Goal: Task Accomplishment & Management: Manage account settings

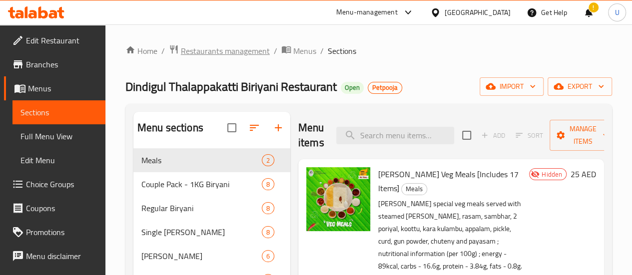
click at [225, 49] on span "Restaurants management" at bounding box center [225, 51] width 89 height 12
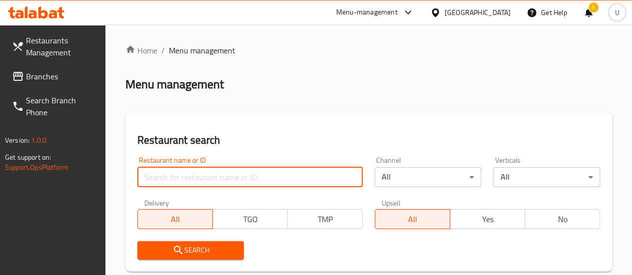
paste input "693661"
click at [201, 185] on input "693661" at bounding box center [249, 177] width 225 height 20
type input "693661"
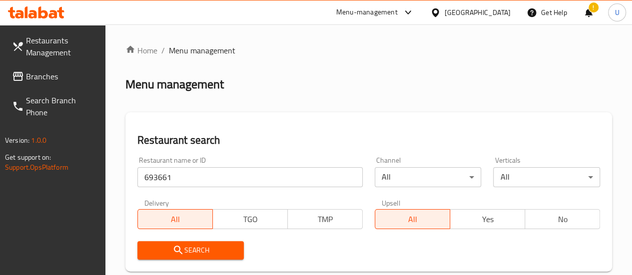
click at [184, 254] on span "Search" at bounding box center [190, 250] width 91 height 12
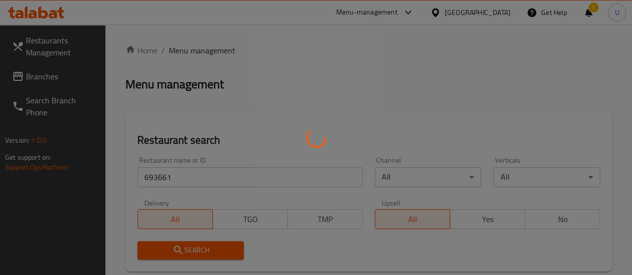
scroll to position [170, 0]
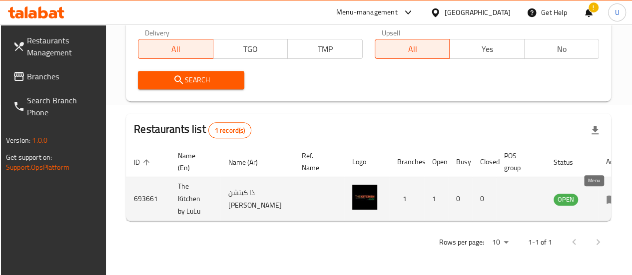
click at [612, 200] on icon "enhanced table" at bounding box center [613, 200] width 3 height 4
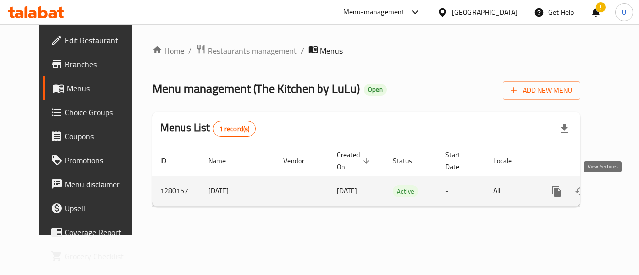
click at [624, 191] on icon "enhanced table" at bounding box center [628, 191] width 9 height 9
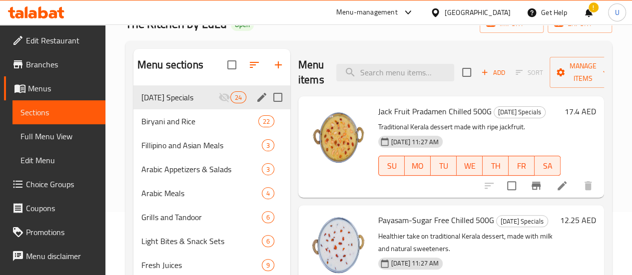
scroll to position [63, 0]
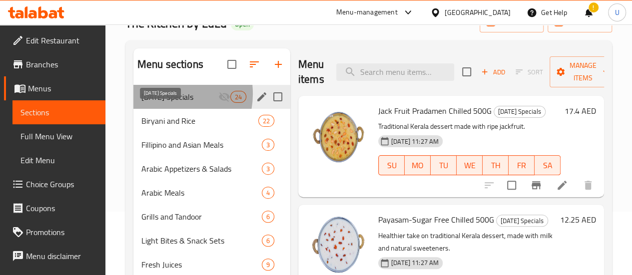
click at [165, 103] on span "[DATE] Specials" at bounding box center [179, 97] width 77 height 12
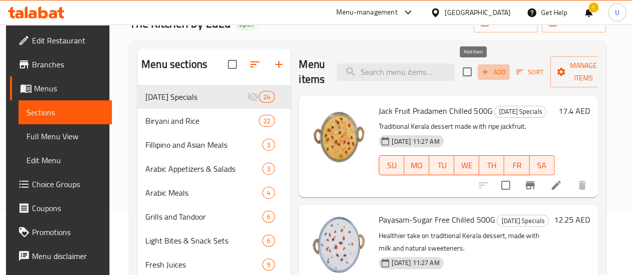
click at [480, 71] on span "Add" at bounding box center [493, 71] width 27 height 11
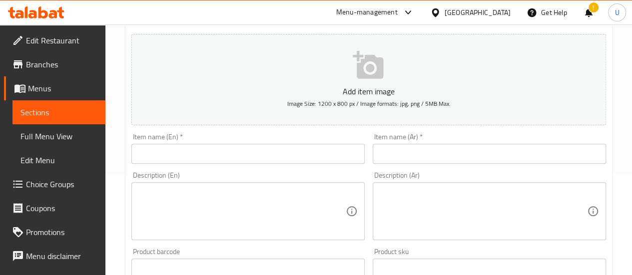
scroll to position [100, 0]
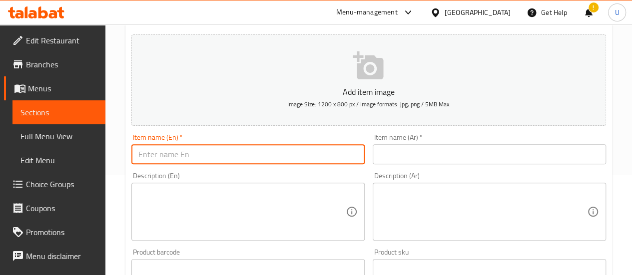
click at [240, 156] on input "text" at bounding box center [247, 154] width 233 height 20
paste input "[DATE][PERSON_NAME]"
type input "[DATE][PERSON_NAME]"
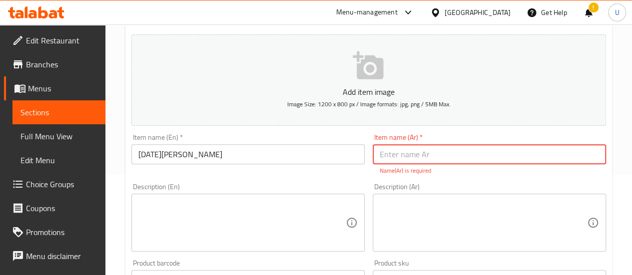
paste input "أونام صَديّا"
type input "أونام صَديّا"
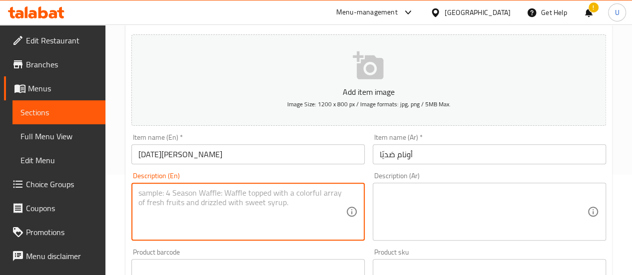
click at [226, 220] on textarea at bounding box center [241, 211] width 207 height 47
paste textarea "This kit includes: Salted Banana Chips, Jaggery Banana Chips, Fried Chilli, Man…"
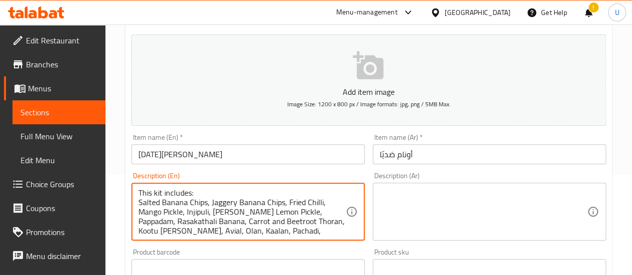
scroll to position [28, 0]
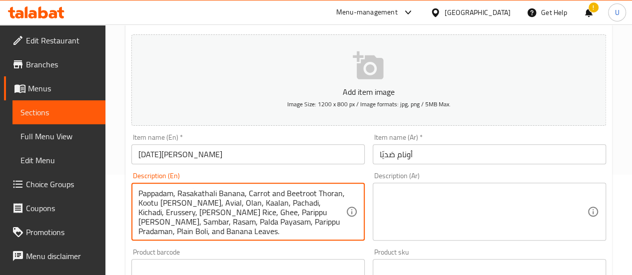
type textarea "This kit includes: Salted Banana Chips, Jaggery Banana Chips, Fried Chilli, Man…"
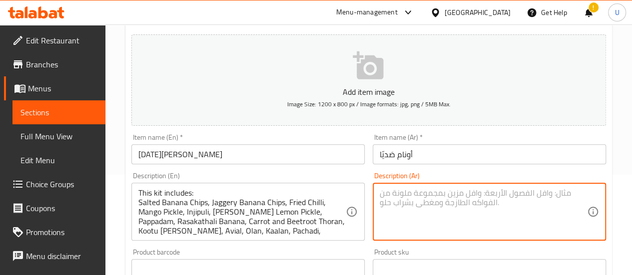
click at [468, 218] on textarea at bounding box center [483, 211] width 207 height 47
paste textarea "تحتوي هذه الوجبة على: شرائح الموز المملحة، شرائح الموز بالجاكري، الفلفل المقلي،…"
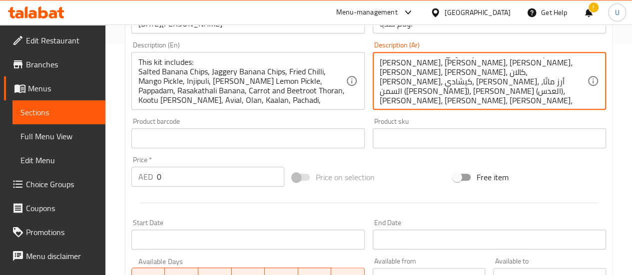
scroll to position [232, 0]
type textarea "تحتوي هذه الوجبة على: شرائح الموز المملحة، شرائح الموز بالجاكري، الفلفل المقلي،…"
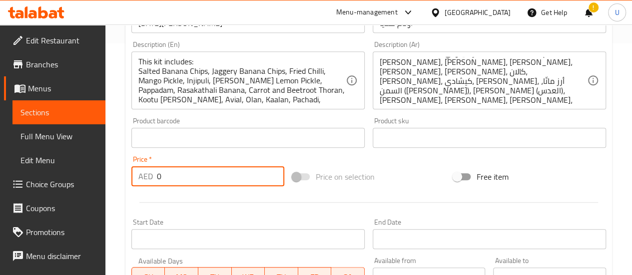
click at [202, 171] on input "0" at bounding box center [220, 176] width 127 height 20
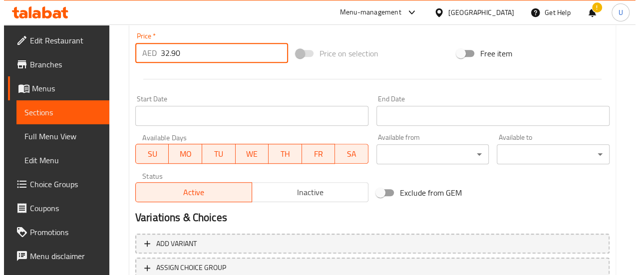
scroll to position [356, 0]
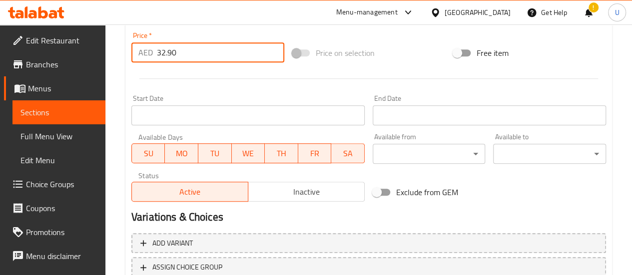
type input "32.90"
click at [274, 149] on span "TH" at bounding box center [281, 153] width 25 height 14
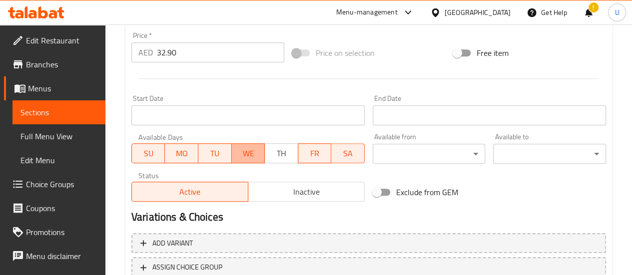
click at [237, 153] on span "WE" at bounding box center [248, 153] width 25 height 14
click at [209, 151] on span "TU" at bounding box center [214, 153] width 25 height 14
click at [179, 153] on span "MO" at bounding box center [181, 153] width 25 height 14
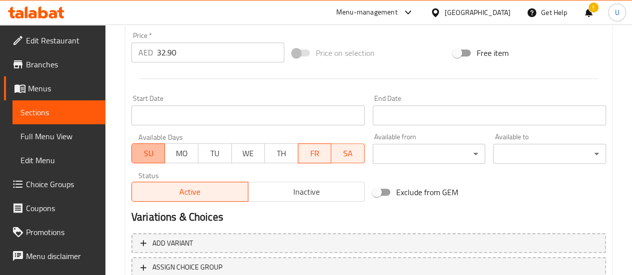
click at [157, 153] on span "SU" at bounding box center [148, 153] width 25 height 14
type button "0"
click at [357, 158] on span "SA" at bounding box center [347, 153] width 25 height 14
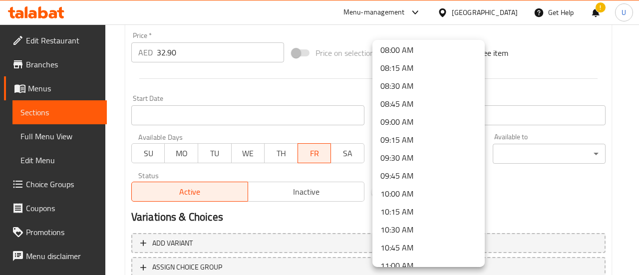
scroll to position [579, 0]
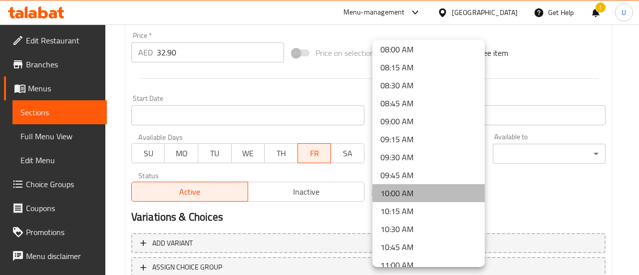
click at [431, 192] on li "10:00 AM" at bounding box center [429, 193] width 112 height 18
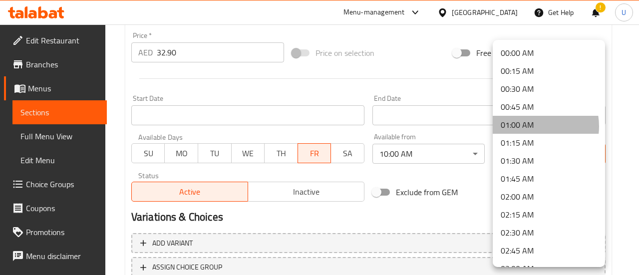
click at [532, 126] on li "01:00 AM" at bounding box center [549, 125] width 112 height 18
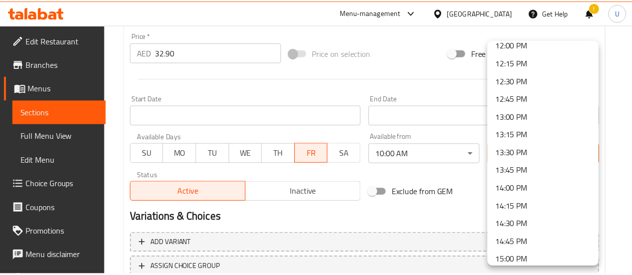
scroll to position [872, 0]
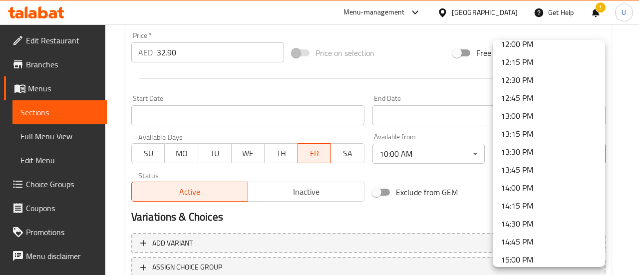
click at [536, 114] on li "13:00 PM" at bounding box center [549, 116] width 112 height 18
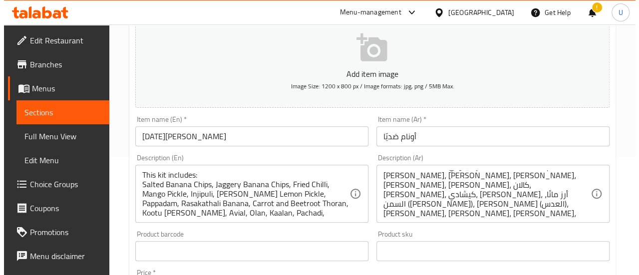
scroll to position [58, 0]
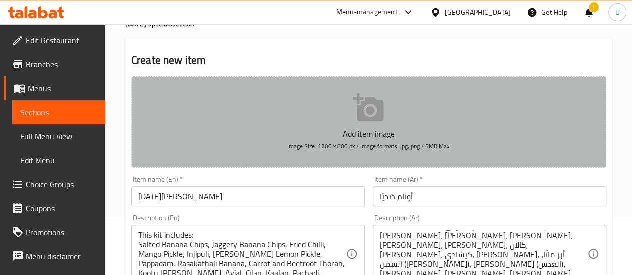
click at [373, 125] on button "Add item image Image Size: 1200 x 800 px / Image formats: jpg, png / 5MB Max." at bounding box center [368, 121] width 475 height 91
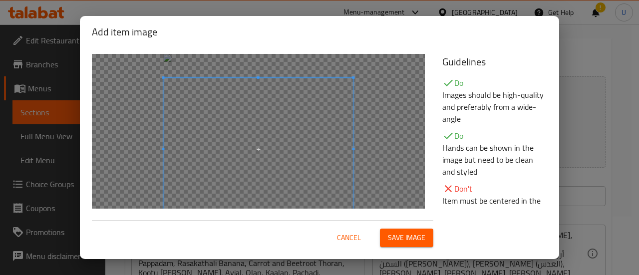
click at [318, 168] on span at bounding box center [259, 149] width 190 height 142
click at [411, 141] on div at bounding box center [258, 149] width 333 height 190
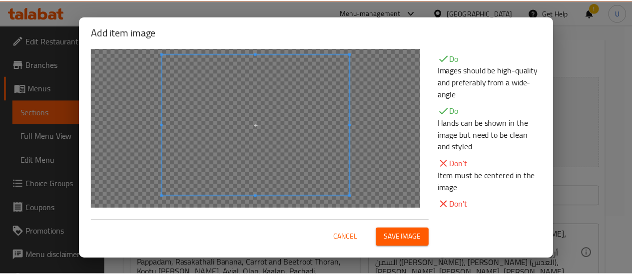
scroll to position [24, 0]
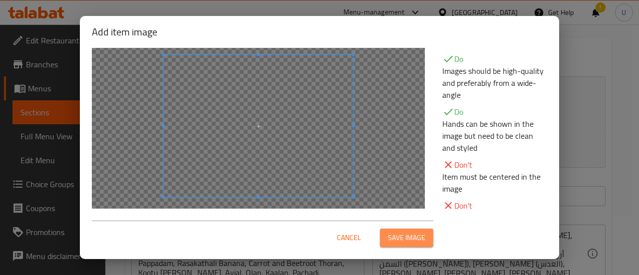
click at [403, 237] on span "Save image" at bounding box center [406, 238] width 37 height 12
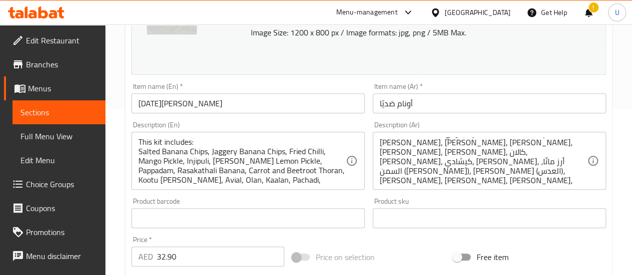
scroll to position [0, 0]
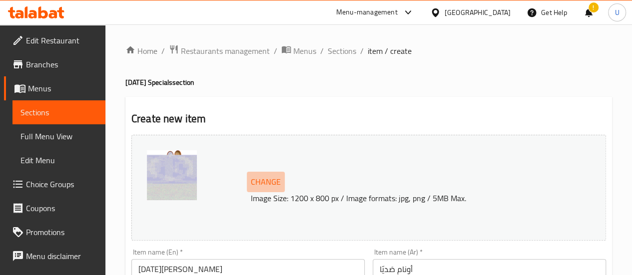
click at [268, 182] on span "Change" at bounding box center [266, 182] width 30 height 14
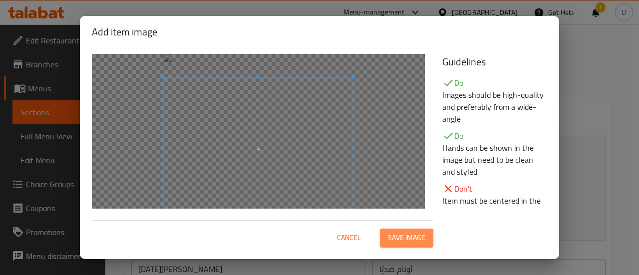
click at [398, 239] on span "Save image" at bounding box center [406, 238] width 37 height 12
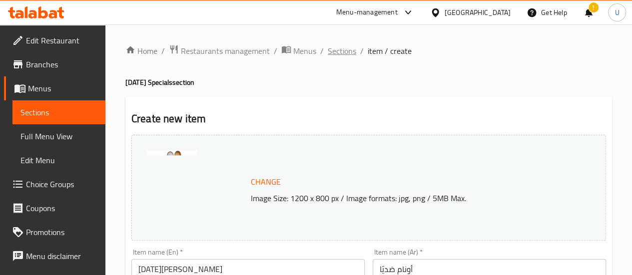
click at [344, 52] on span "Sections" at bounding box center [342, 51] width 28 height 12
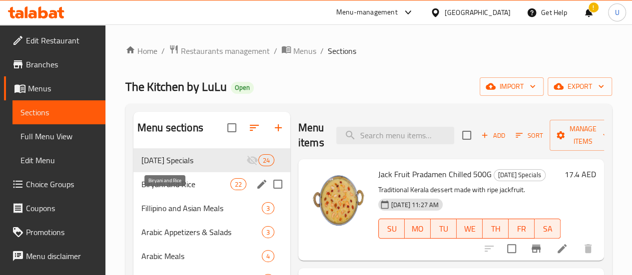
click at [169, 190] on span "Biryani and Rice" at bounding box center [185, 184] width 89 height 12
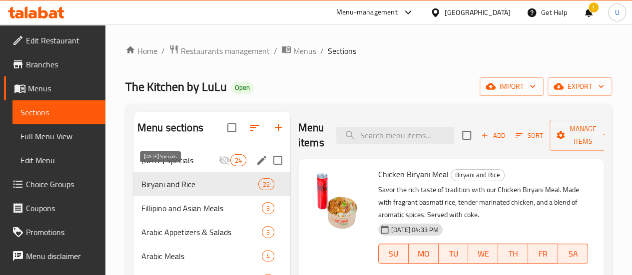
click at [171, 166] on span "[DATE] Specials" at bounding box center [179, 160] width 77 height 12
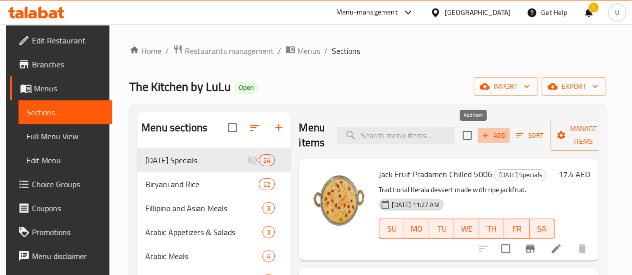
click at [478, 143] on button "Add" at bounding box center [494, 135] width 32 height 15
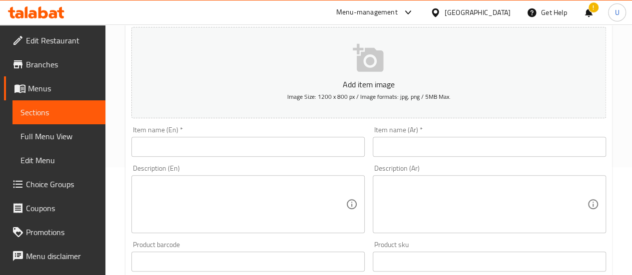
scroll to position [111, 0]
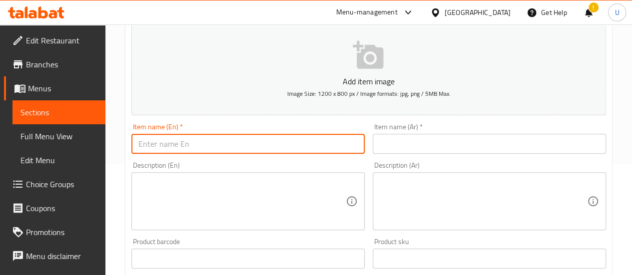
click at [263, 134] on input "text" at bounding box center [247, 144] width 233 height 20
type input "[DATE][PERSON_NAME]"
click at [389, 149] on input "text" at bounding box center [489, 144] width 233 height 20
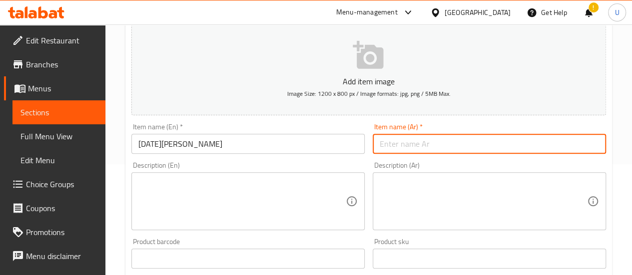
paste input "أونام صَديّا"
type input "أونام صَديّا"
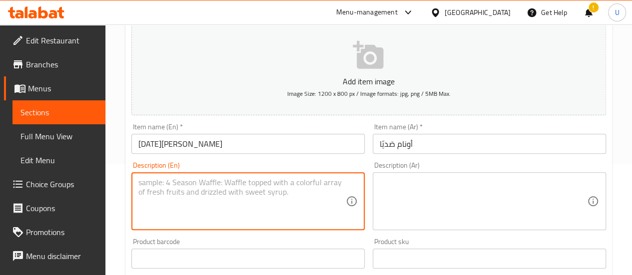
click at [247, 190] on textarea at bounding box center [241, 201] width 207 height 47
paste textarea "This kit includes: Salted Banana Chips, Jaggery Banana Chips, Fried Chilli, Man…"
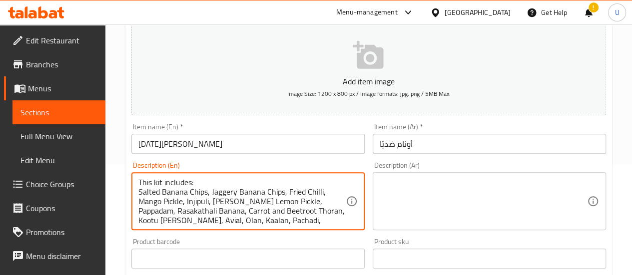
scroll to position [28, 0]
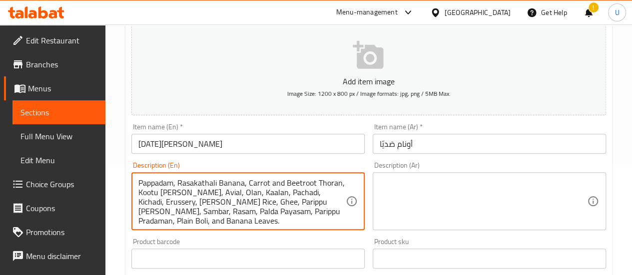
type textarea "This kit includes: Salted Banana Chips, Jaggery Banana Chips, Fried Chilli, Man…"
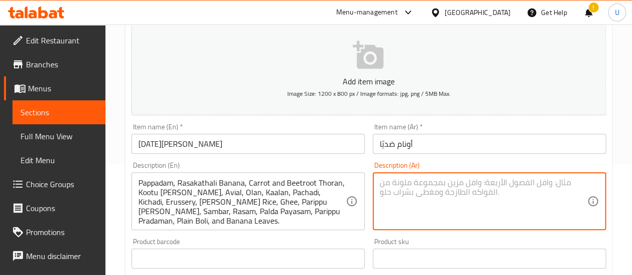
click at [452, 183] on textarea at bounding box center [483, 201] width 207 height 47
paste textarea "تحتوي هذه الوجبة على: شرائح الموز المملحة، شرائح الموز بالجاكري، الفلفل المقلي،…"
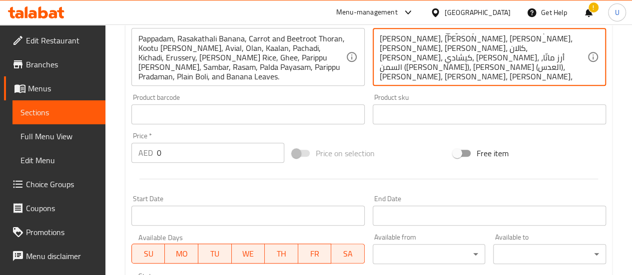
scroll to position [256, 0]
type textarea "تحتوي هذه الوجبة على: شرائح الموز المملحة، شرائح الموز بالجاكري، الفلفل المقلي،…"
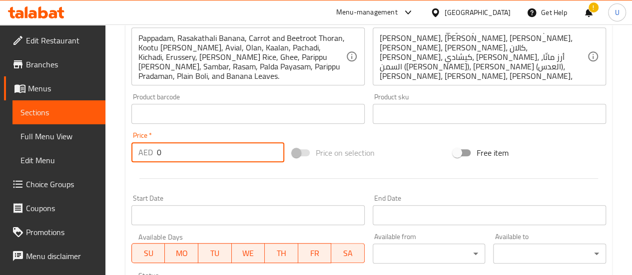
click at [194, 153] on input "0" at bounding box center [220, 152] width 127 height 20
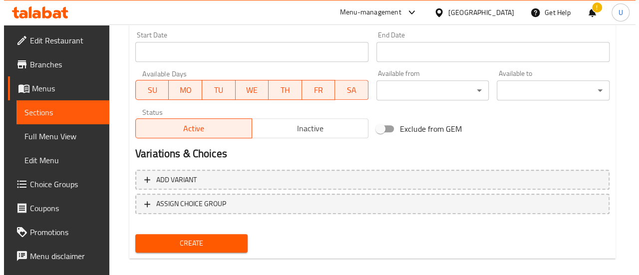
scroll to position [430, 0]
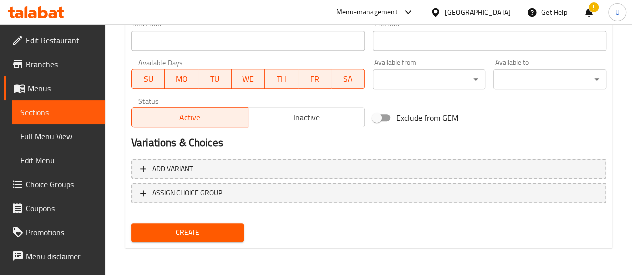
type input "32.90"
click at [274, 73] on span "TH" at bounding box center [281, 79] width 25 height 14
click at [236, 72] on span "WE" at bounding box center [248, 79] width 25 height 14
click at [210, 74] on span "TU" at bounding box center [214, 79] width 25 height 14
click at [167, 81] on button "MO" at bounding box center [181, 79] width 33 height 20
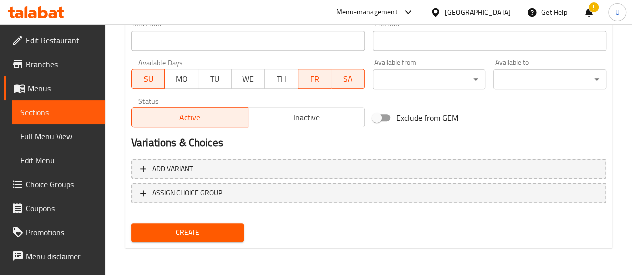
click at [150, 77] on span "SU" at bounding box center [148, 79] width 25 height 14
click at [333, 77] on button "SA" at bounding box center [347, 79] width 33 height 20
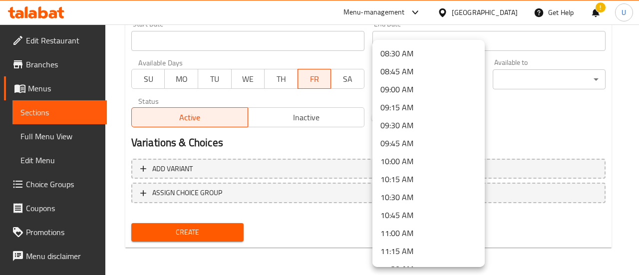
scroll to position [612, 0]
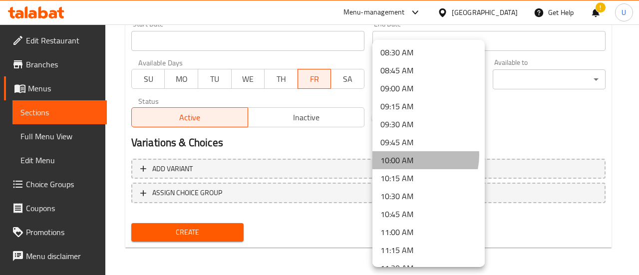
click at [414, 155] on li "10:00 AM" at bounding box center [429, 160] width 112 height 18
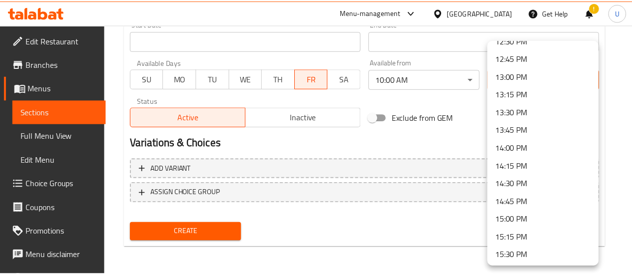
scroll to position [879, 0]
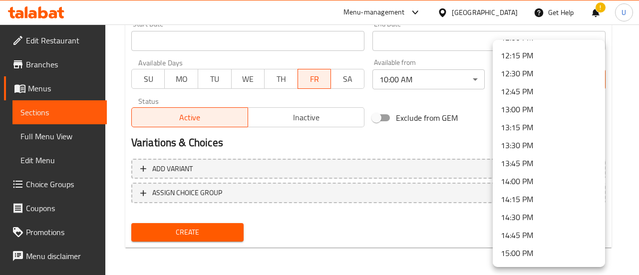
click at [530, 104] on li "13:00 PM" at bounding box center [549, 109] width 112 height 18
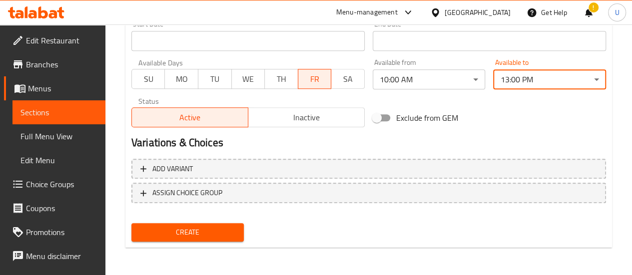
click at [193, 236] on span "Create" at bounding box center [187, 232] width 97 height 12
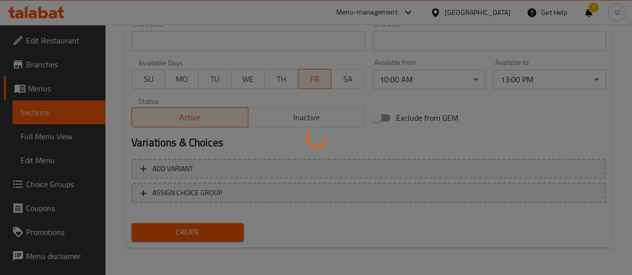
type input "0"
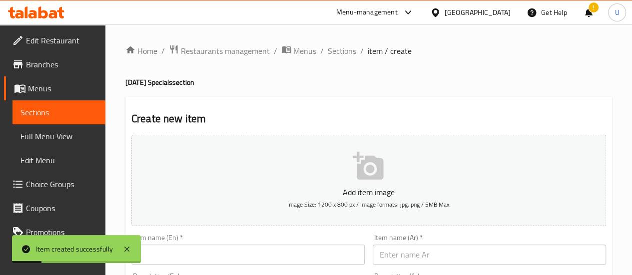
scroll to position [3, 0]
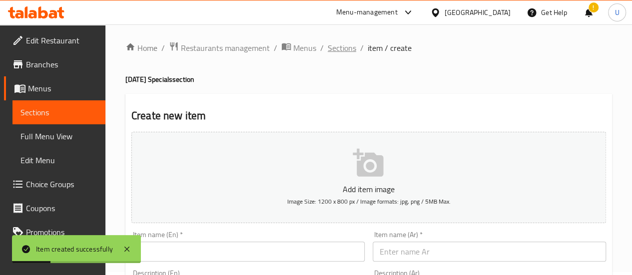
click at [340, 51] on span "Sections" at bounding box center [342, 48] width 28 height 12
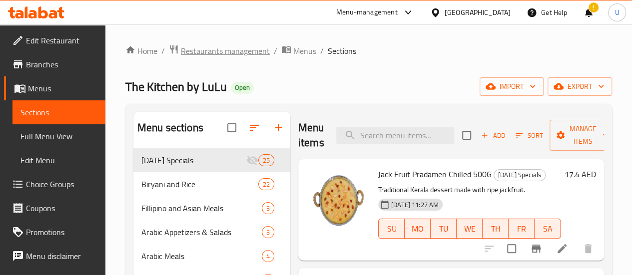
click at [255, 54] on span "Restaurants management" at bounding box center [225, 51] width 89 height 12
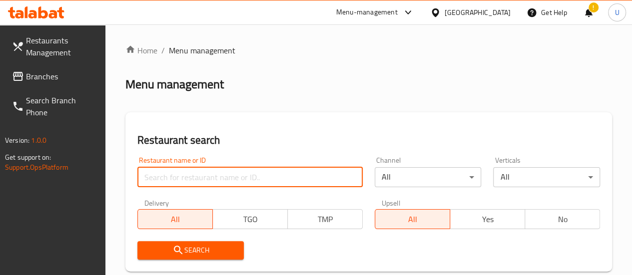
click at [196, 178] on input "search" at bounding box center [249, 177] width 225 height 20
paste input "693661"
type input "693661"
click at [195, 253] on span "Search" at bounding box center [190, 250] width 91 height 12
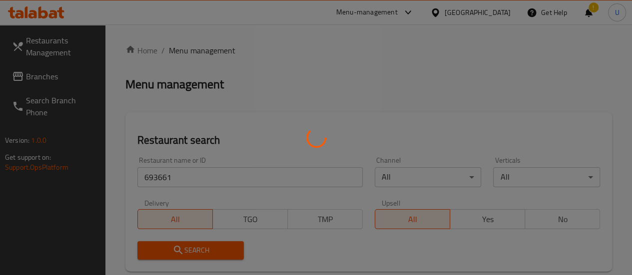
click at [195, 253] on div at bounding box center [316, 137] width 632 height 275
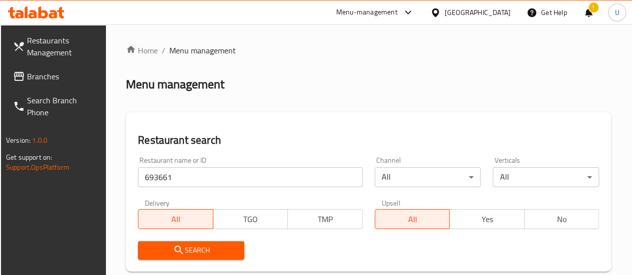
scroll to position [170, 0]
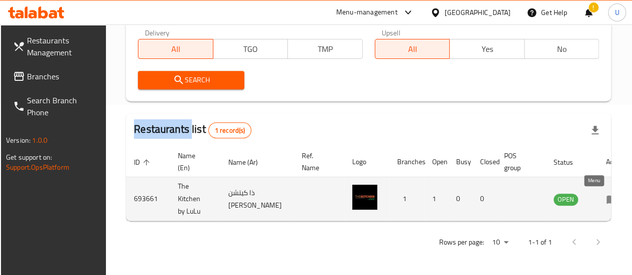
click at [606, 202] on link "enhanced table" at bounding box center [615, 199] width 18 height 12
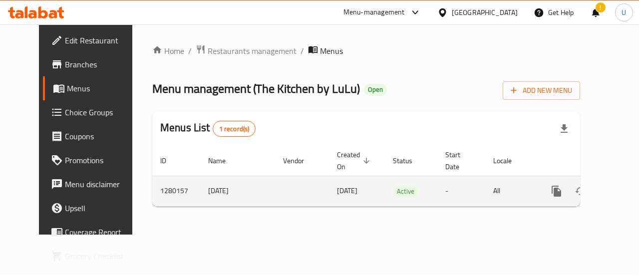
click at [615, 194] on td "enhanced table" at bounding box center [593, 191] width 112 height 30
click at [623, 190] on icon "enhanced table" at bounding box center [629, 191] width 12 height 12
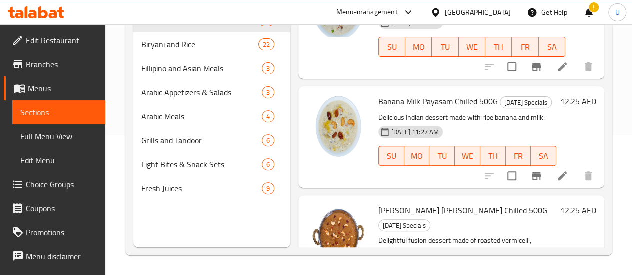
scroll to position [2692, 0]
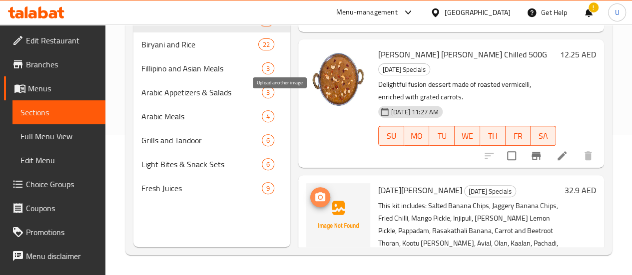
click at [314, 191] on icon "upload picture" at bounding box center [320, 197] width 12 height 12
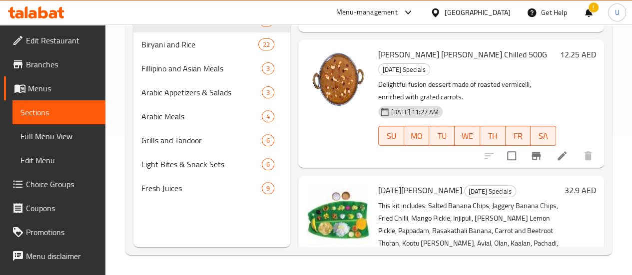
scroll to position [0, 0]
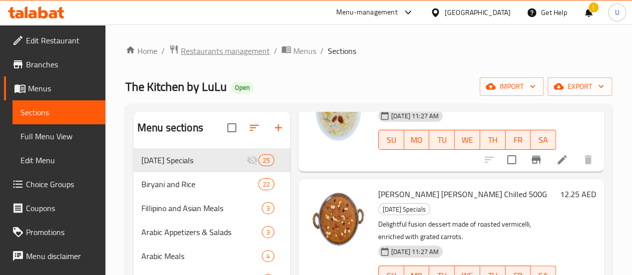
click at [232, 53] on span "Restaurants management" at bounding box center [225, 51] width 89 height 12
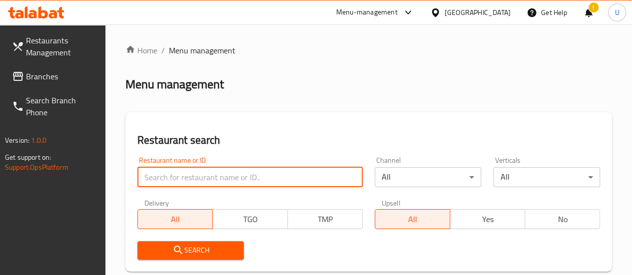
click at [208, 172] on input "search" at bounding box center [249, 177] width 225 height 20
paste input "The Kitchen by LuLu, Dubai Festival City"
type input "The Kitchen by LuLu, Dubai Festival City"
paste input "699576"
type input "699576"
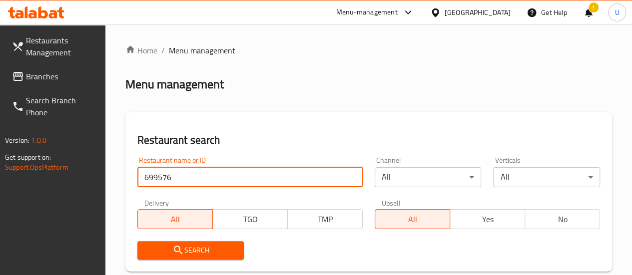
click at [190, 254] on span "Search" at bounding box center [190, 250] width 91 height 12
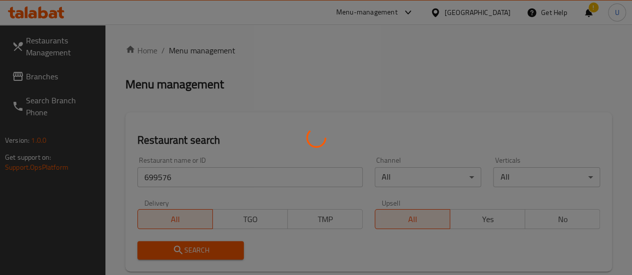
click at [190, 254] on div at bounding box center [316, 137] width 632 height 275
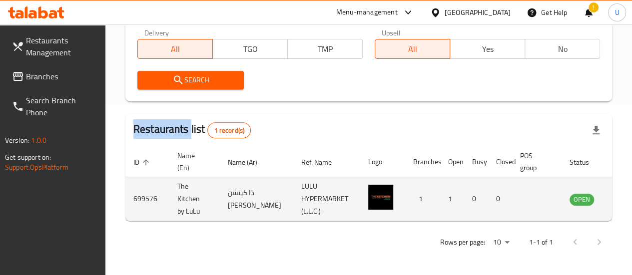
scroll to position [0, 13]
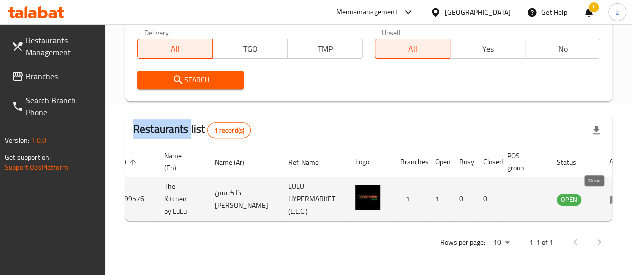
click at [609, 193] on icon "enhanced table" at bounding box center [615, 199] width 12 height 12
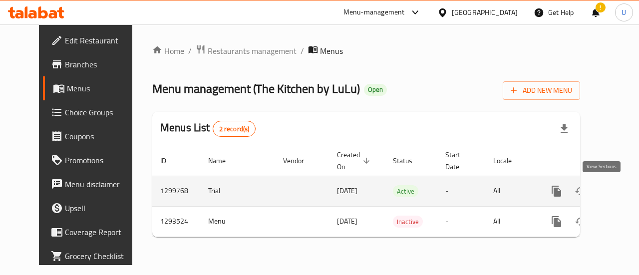
click at [624, 189] on icon "enhanced table" at bounding box center [628, 191] width 9 height 9
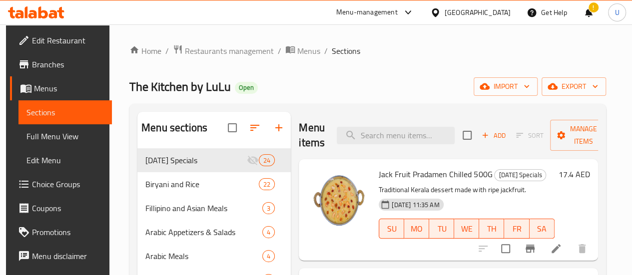
scroll to position [2, 0]
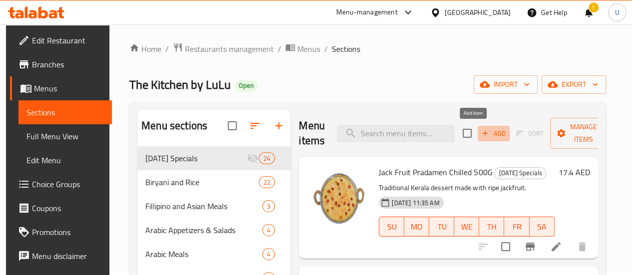
click at [480, 130] on span "Add" at bounding box center [493, 133] width 27 height 11
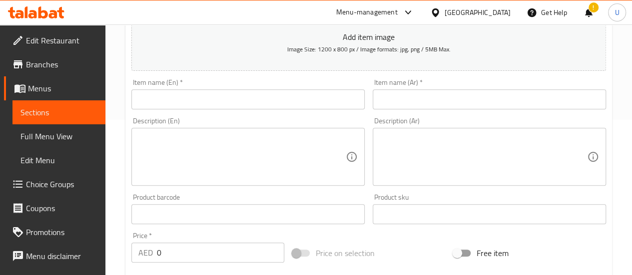
scroll to position [156, 0]
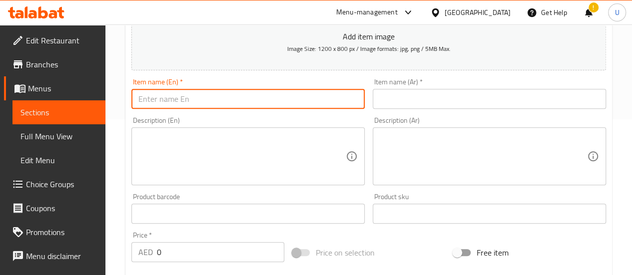
click at [274, 104] on input "text" at bounding box center [247, 99] width 233 height 20
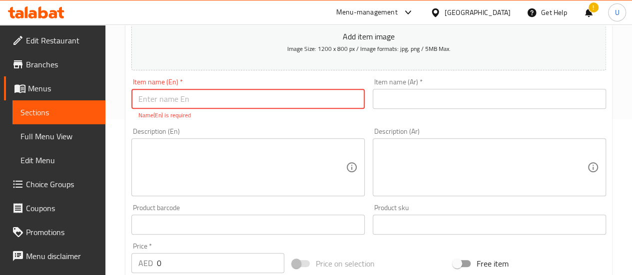
paste input "[DATE][PERSON_NAME]"
type input "[DATE][PERSON_NAME]"
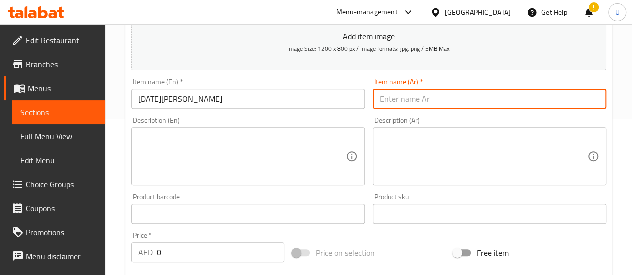
click at [493, 100] on input "text" at bounding box center [489, 99] width 233 height 20
paste input "أونام صَديّا"
type input "أونام صَديّا"
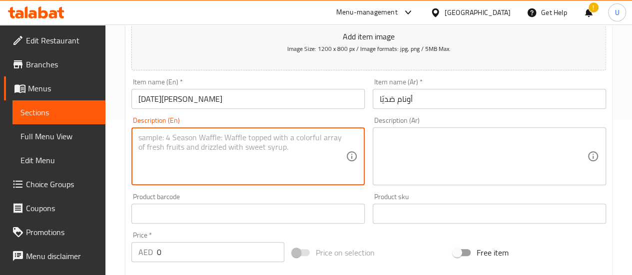
click at [286, 149] on textarea at bounding box center [241, 156] width 207 height 47
paste textarea "This kit includes: Salted Banana Chips, Jaggery Banana Chips, Fried Chilli, Man…"
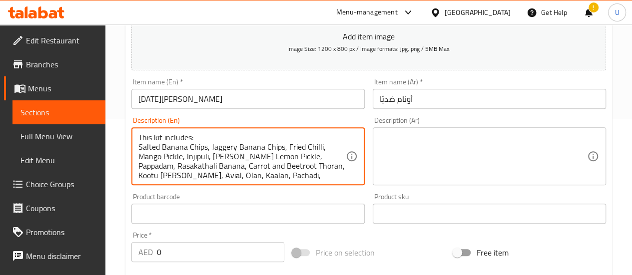
scroll to position [28, 0]
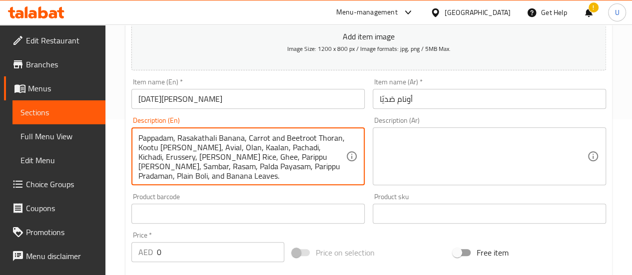
type textarea "This kit includes: Salted Banana Chips, Jaggery Banana Chips, Fried Chilli, Man…"
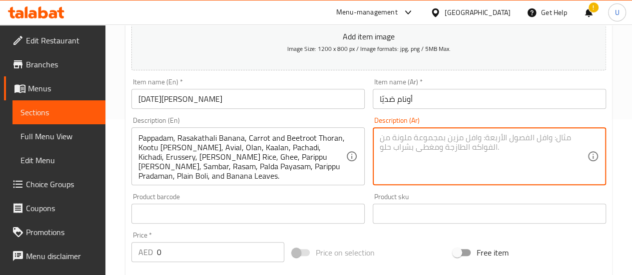
click at [448, 154] on textarea at bounding box center [483, 156] width 207 height 47
paste textarea "تحتوي هذه الوجبة على: شرائح الموز المملحة، شرائح الموز بالجاكري، الفلفل المقلي،…"
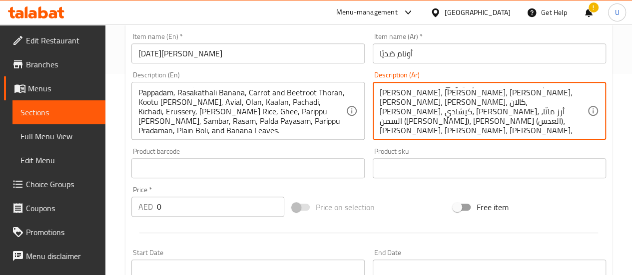
scroll to position [203, 0]
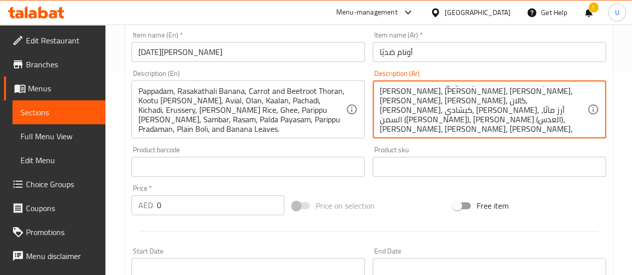
type textarea "تحتوي هذه الوجبة على: شرائح الموز المملحة، شرائح الموز بالجاكري، الفلفل المقلي،…"
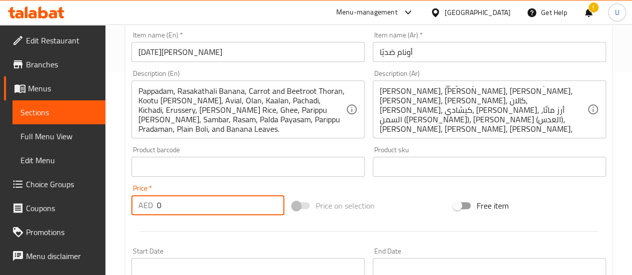
click at [246, 199] on input "0" at bounding box center [220, 205] width 127 height 20
type input "32.90"
click at [573, 192] on div "Free item" at bounding box center [529, 205] width 161 height 27
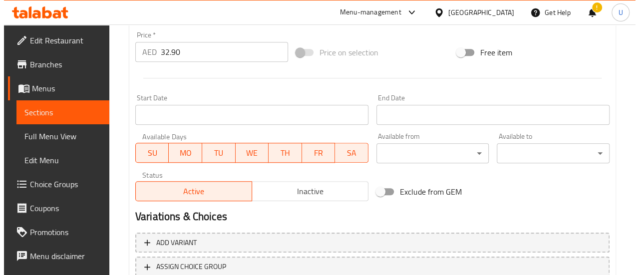
scroll to position [357, 0]
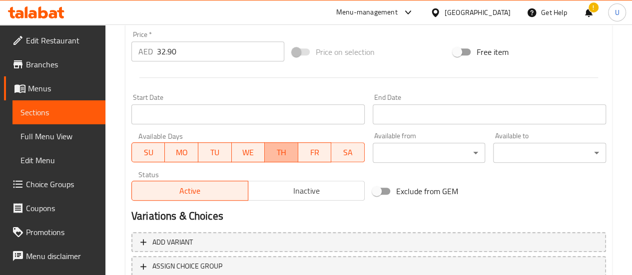
click at [275, 156] on span "TH" at bounding box center [281, 152] width 25 height 14
click at [234, 152] on button "WE" at bounding box center [248, 152] width 33 height 20
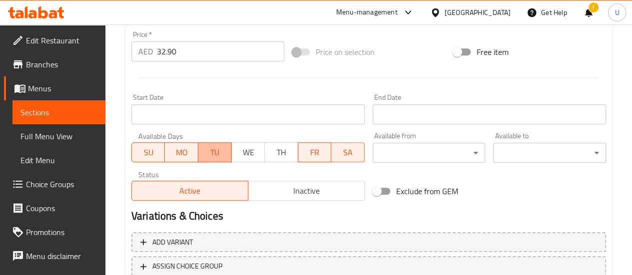
click at [218, 152] on span "TU" at bounding box center [214, 152] width 25 height 14
click at [181, 149] on span "MO" at bounding box center [181, 152] width 25 height 14
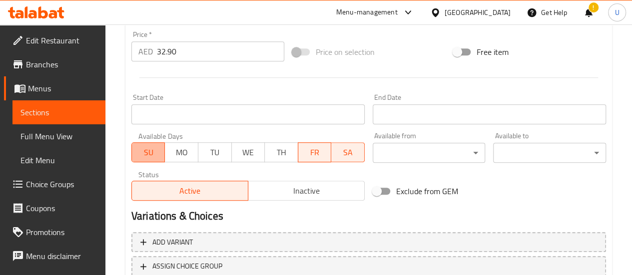
click at [144, 153] on span "SU" at bounding box center [148, 152] width 25 height 14
click at [351, 158] on span "SA" at bounding box center [347, 152] width 25 height 14
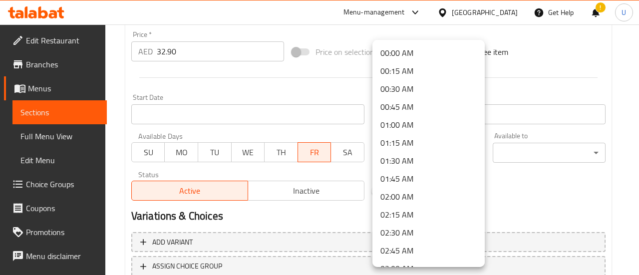
click at [410, 99] on li "10:00 AM" at bounding box center [429, 106] width 112 height 18
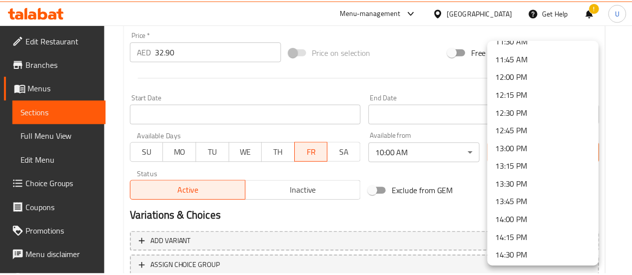
scroll to position [840, 0]
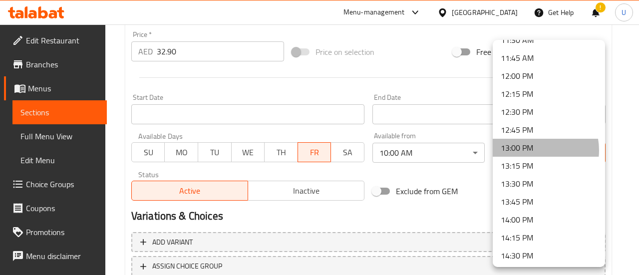
click at [532, 150] on li "13:00 PM" at bounding box center [549, 148] width 112 height 18
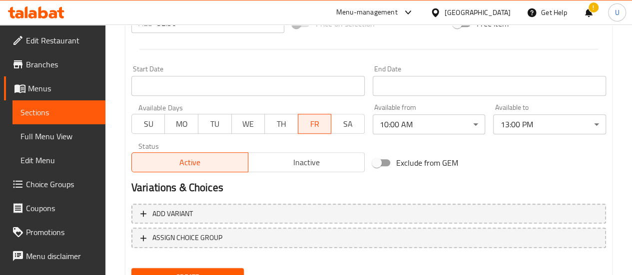
scroll to position [430, 0]
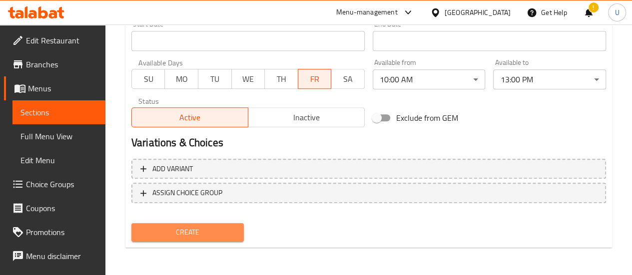
click at [191, 233] on span "Create" at bounding box center [187, 232] width 97 height 12
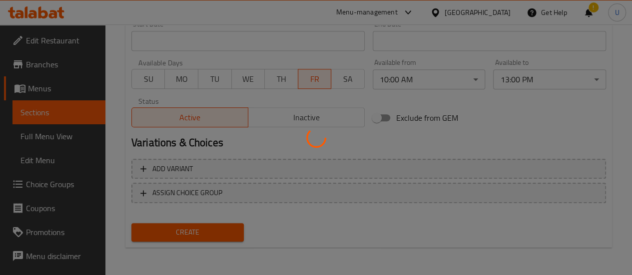
type input "0"
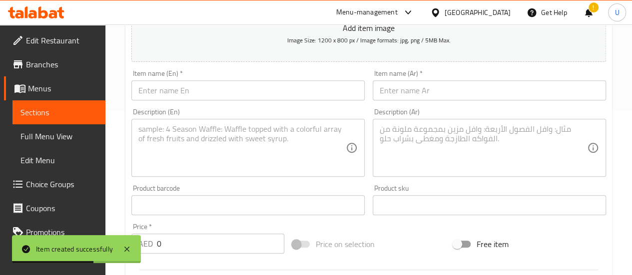
scroll to position [0, 0]
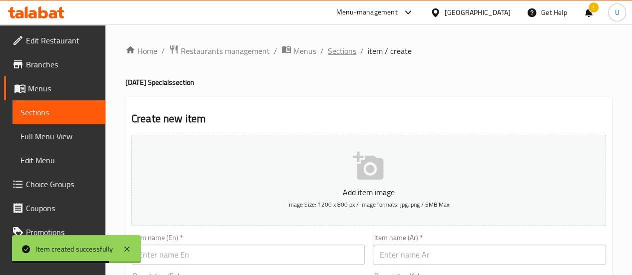
click at [338, 47] on span "Sections" at bounding box center [342, 51] width 28 height 12
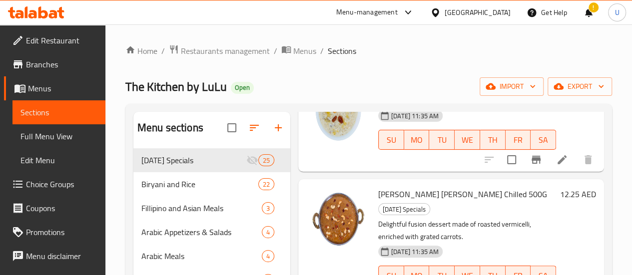
scroll to position [140, 0]
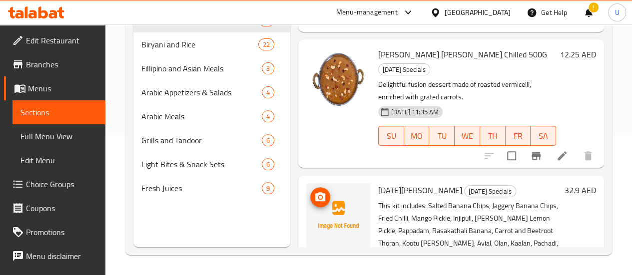
click at [306, 183] on img at bounding box center [338, 215] width 64 height 64
click at [319, 196] on circle "upload picture" at bounding box center [320, 197] width 3 height 3
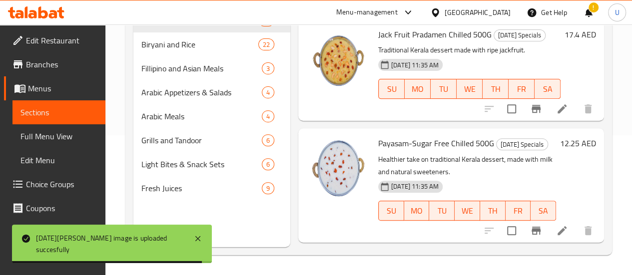
scroll to position [0, 0]
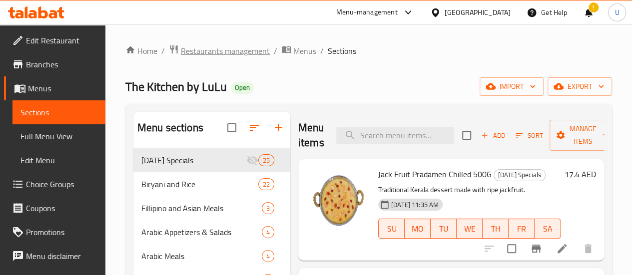
click at [236, 56] on span "Restaurants management" at bounding box center [225, 51] width 89 height 12
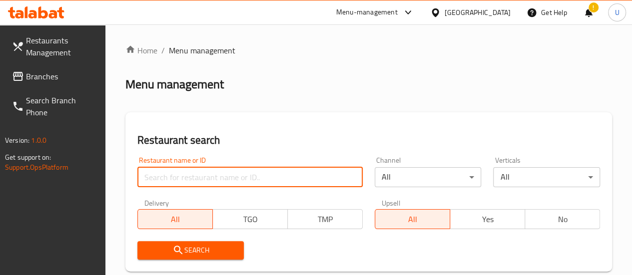
paste input "699649"
click at [186, 178] on input "699649" at bounding box center [249, 177] width 225 height 20
type input "699649"
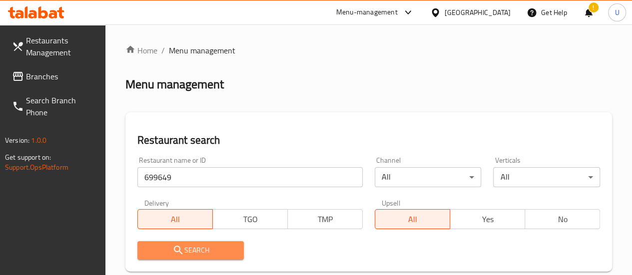
click at [189, 252] on span "Search" at bounding box center [190, 250] width 91 height 12
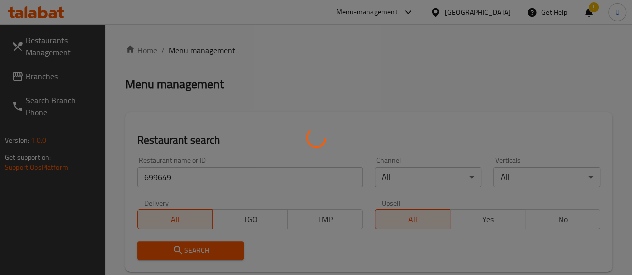
click at [189, 252] on div at bounding box center [316, 137] width 632 height 275
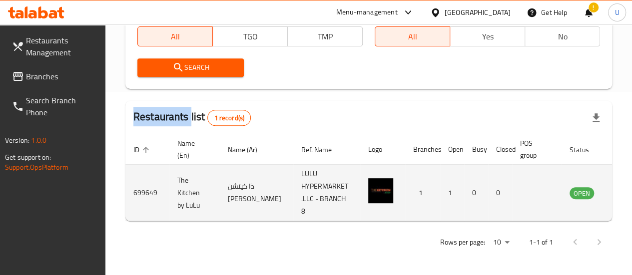
scroll to position [0, 13]
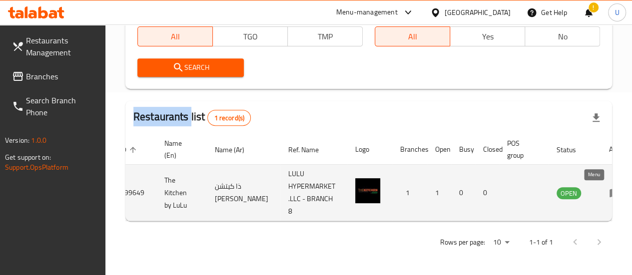
click at [615, 191] on icon "enhanced table" at bounding box center [616, 193] width 3 height 4
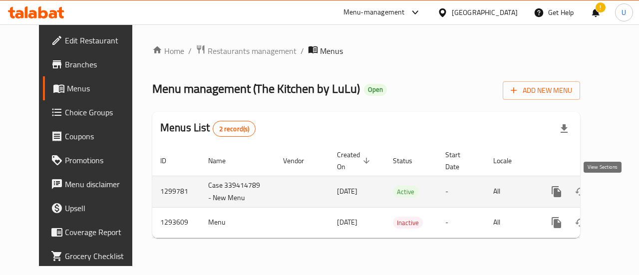
click at [623, 192] on icon "enhanced table" at bounding box center [629, 192] width 12 height 12
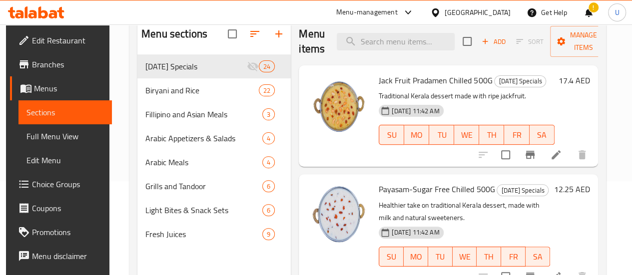
scroll to position [54, 0]
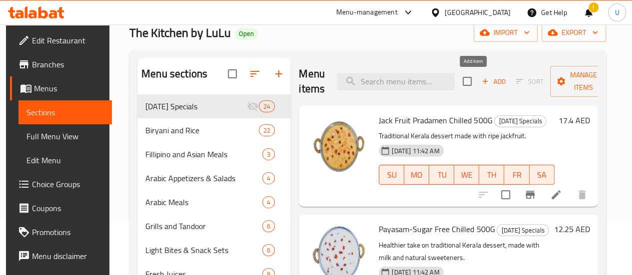
click at [480, 81] on span "Add" at bounding box center [493, 81] width 27 height 11
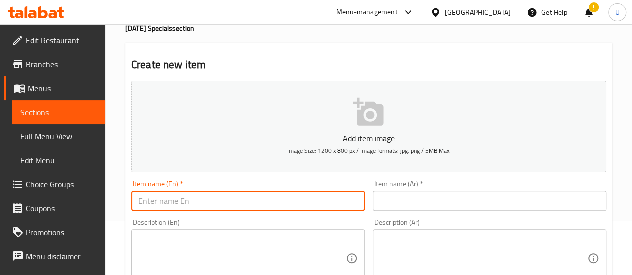
click at [237, 201] on input "text" at bounding box center [247, 201] width 233 height 20
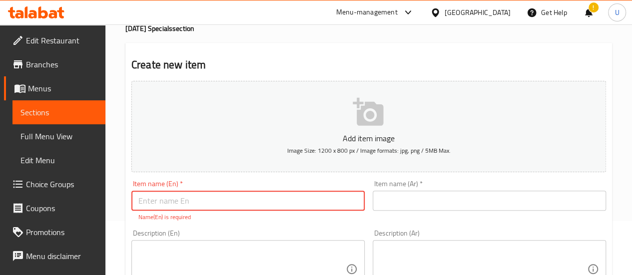
paste input "[DATE][PERSON_NAME]"
type input "[DATE][PERSON_NAME]"
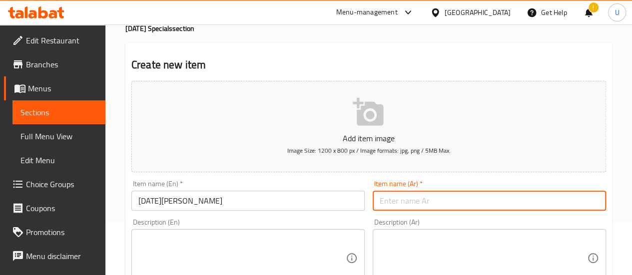
paste input "أونام صَديّا"
click at [435, 205] on input "أونام صَديّا" at bounding box center [489, 201] width 233 height 20
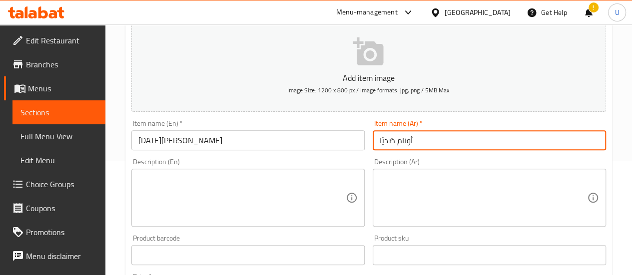
scroll to position [115, 0]
type input "أونام صَديّا"
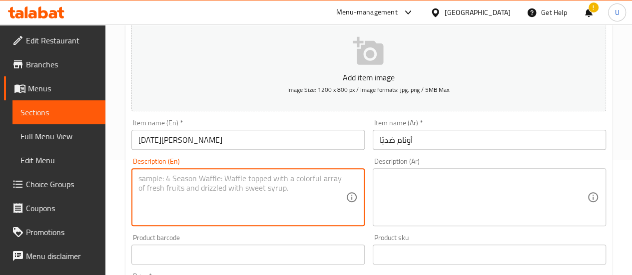
click at [281, 209] on textarea at bounding box center [241, 197] width 207 height 47
paste textarea "This kit includes: Salted Banana Chips, Jaggery Banana Chips, Fried Chilli, Man…"
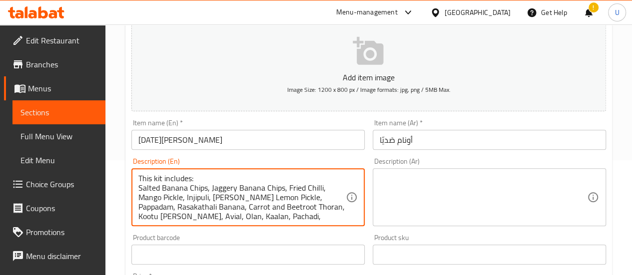
scroll to position [28, 0]
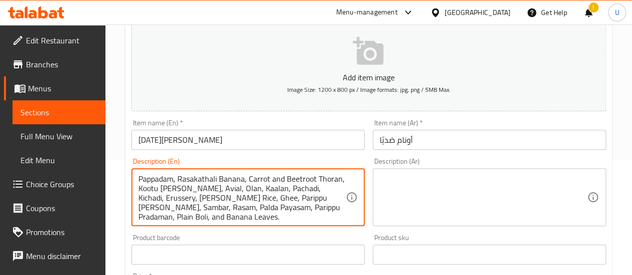
type textarea "This kit includes: Salted Banana Chips, Jaggery Banana Chips, Fried Chilli, Man…"
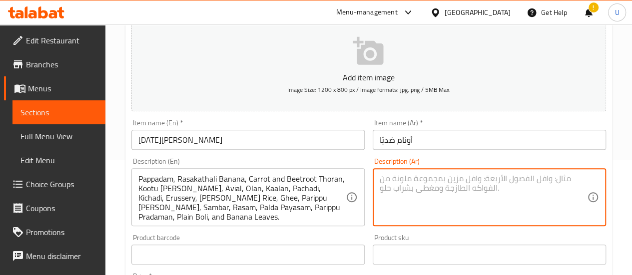
click at [521, 190] on textarea at bounding box center [483, 197] width 207 height 47
paste textarea "تحتوي هذه الوجبة على: شرائح الموز المملحة، شرائح الموز بالجاكري، الفلفل المقلي،…"
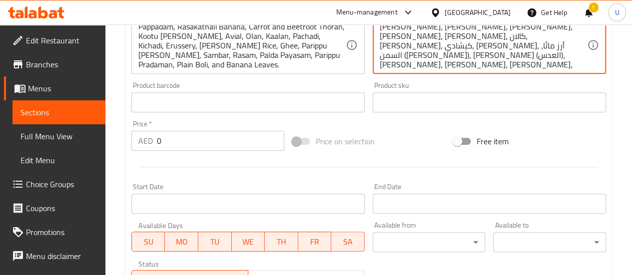
scroll to position [272, 0]
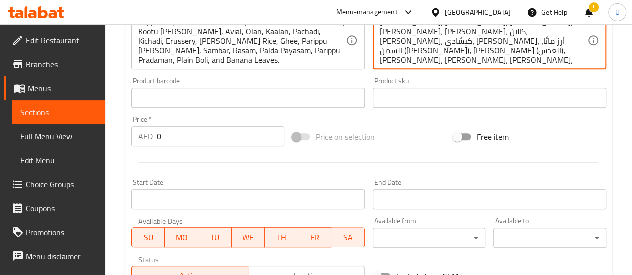
type textarea "تحتوي هذه الوجبة على: شرائح الموز المملحة، شرائح الموز بالجاكري، الفلفل المقلي،…"
click at [223, 144] on input "0" at bounding box center [220, 136] width 127 height 20
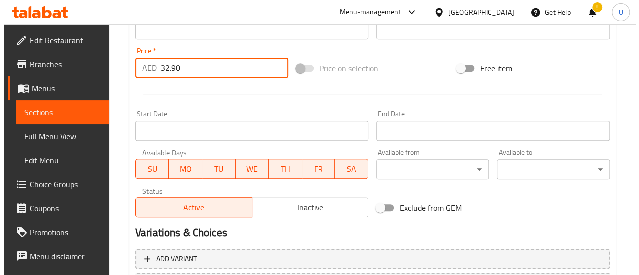
scroll to position [341, 0]
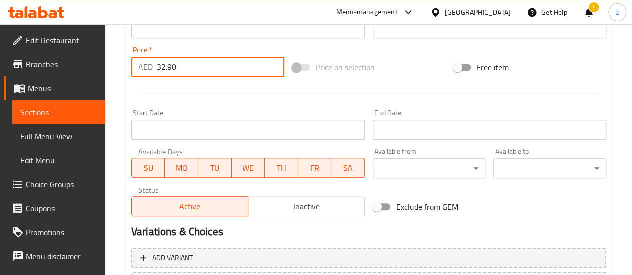
type input "32.90"
click at [279, 166] on span "TH" at bounding box center [281, 168] width 25 height 14
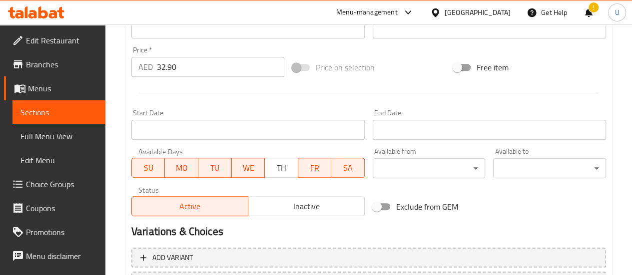
click at [239, 168] on span "WE" at bounding box center [248, 168] width 25 height 14
click at [214, 168] on span "TU" at bounding box center [214, 168] width 25 height 14
click at [188, 167] on span "MO" at bounding box center [181, 168] width 25 height 14
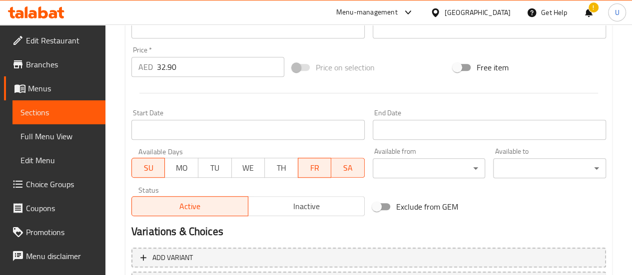
click at [156, 169] on span "SU" at bounding box center [148, 168] width 25 height 14
click at [361, 163] on span "SA" at bounding box center [347, 168] width 25 height 14
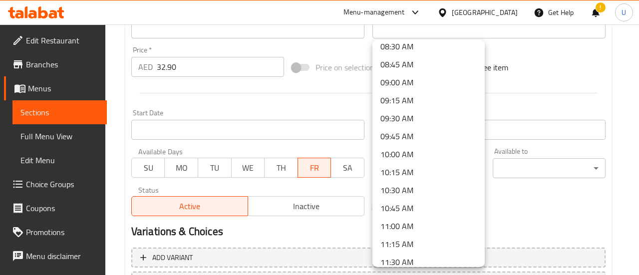
scroll to position [618, 0]
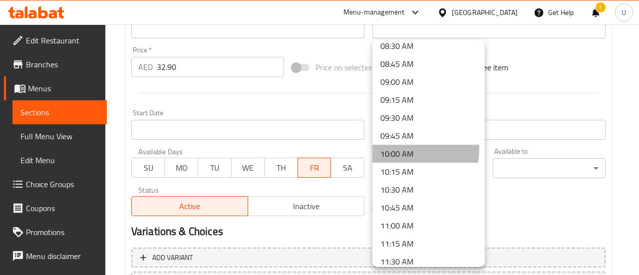
click at [403, 149] on li "10:00 AM" at bounding box center [429, 154] width 112 height 18
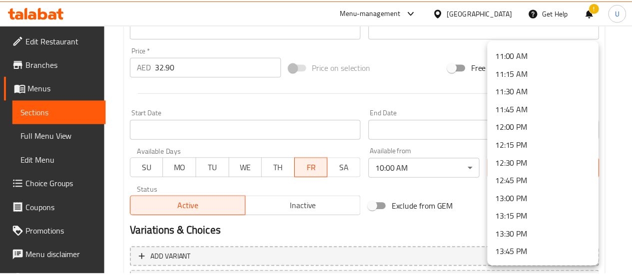
scroll to position [789, 0]
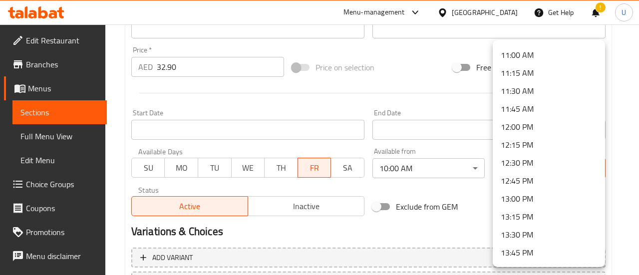
click at [537, 200] on li "13:00 PM" at bounding box center [549, 199] width 112 height 18
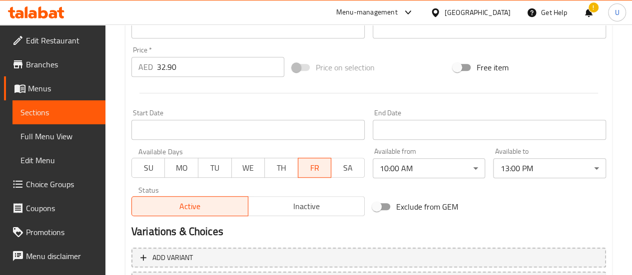
click at [542, 224] on h2 "Variations & Choices" at bounding box center [368, 231] width 475 height 15
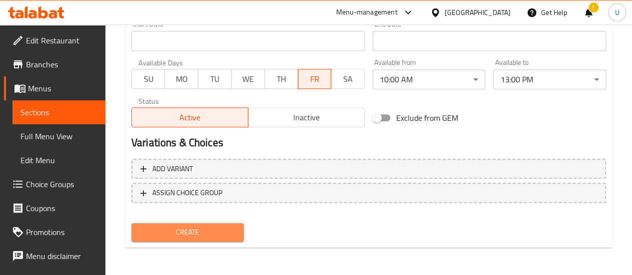
click at [195, 233] on span "Create" at bounding box center [187, 232] width 97 height 12
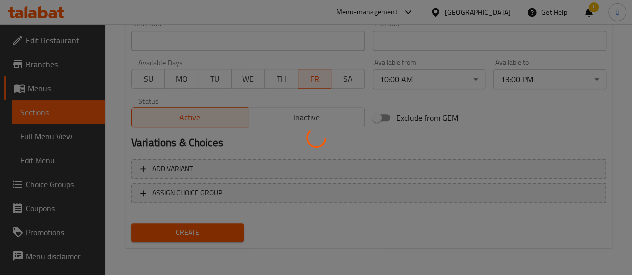
type input "0"
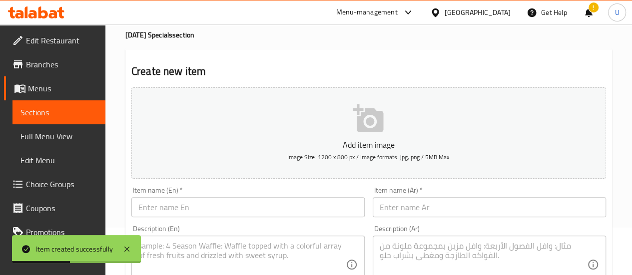
scroll to position [0, 0]
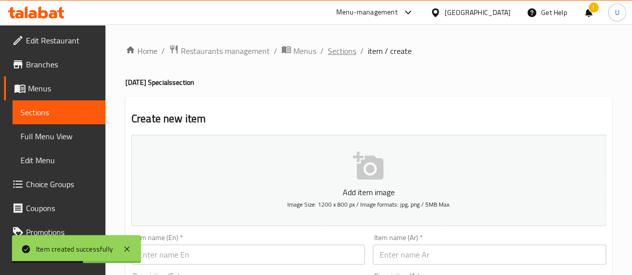
click at [338, 50] on span "Sections" at bounding box center [342, 51] width 28 height 12
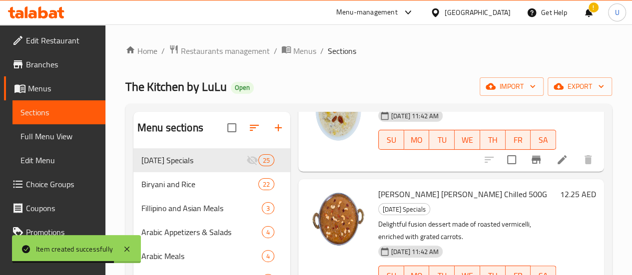
scroll to position [140, 0]
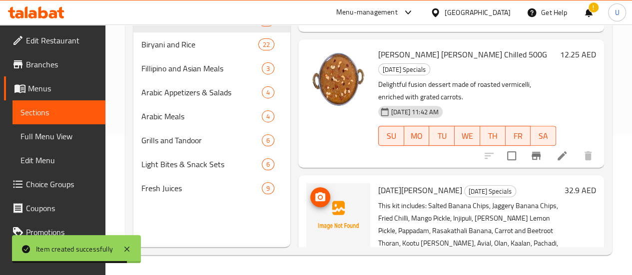
click at [306, 183] on img at bounding box center [338, 215] width 64 height 64
click at [315, 192] on icon "upload picture" at bounding box center [320, 196] width 10 height 9
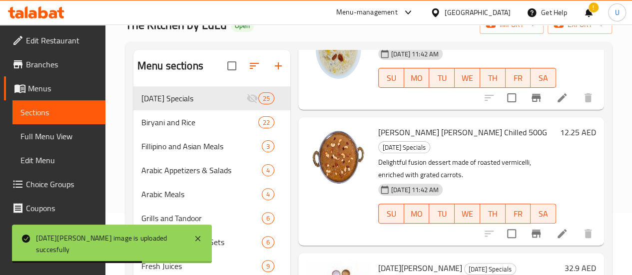
scroll to position [0, 0]
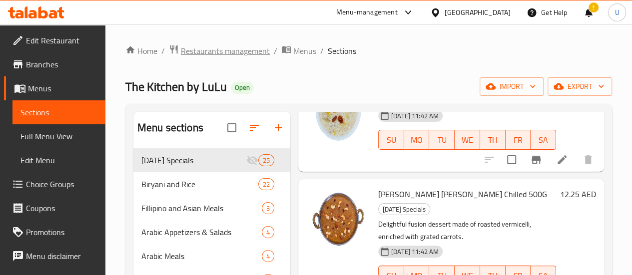
click at [219, 48] on span "Restaurants management" at bounding box center [225, 51] width 89 height 12
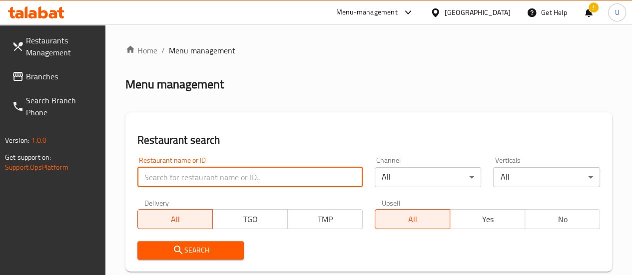
click at [205, 170] on input "search" at bounding box center [249, 177] width 225 height 20
paste input "700998"
type input "700998"
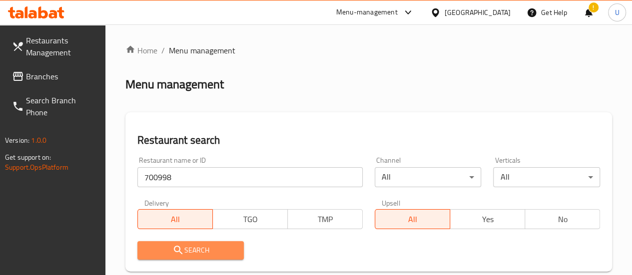
click at [182, 246] on icon "submit" at bounding box center [178, 250] width 12 height 12
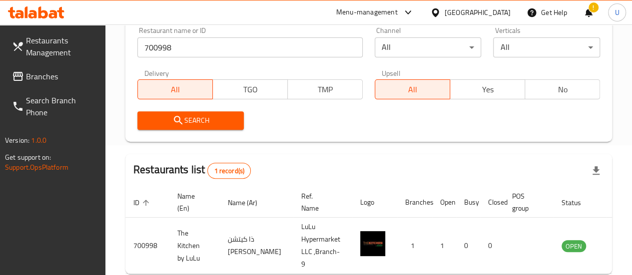
scroll to position [190, 0]
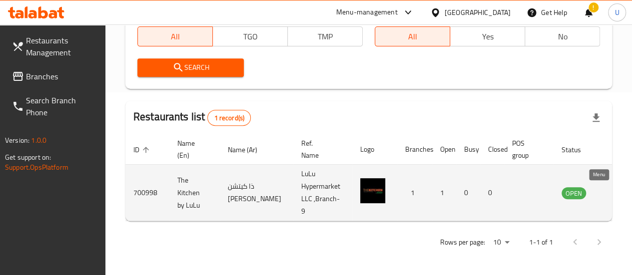
click at [614, 189] on icon "enhanced table" at bounding box center [619, 193] width 11 height 8
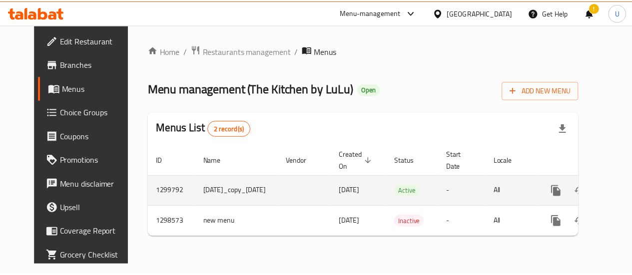
scroll to position [0, 41]
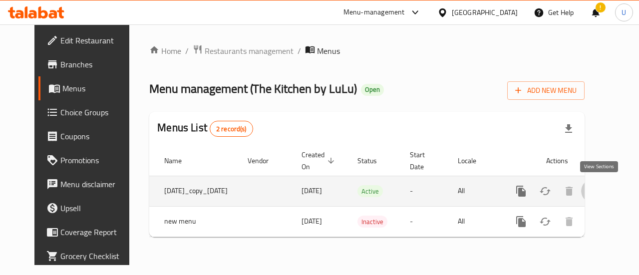
click at [599, 197] on icon "enhanced table" at bounding box center [593, 191] width 12 height 12
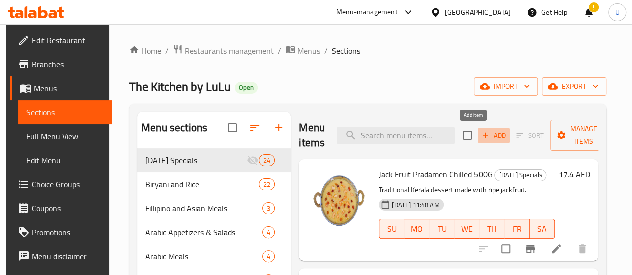
click at [480, 130] on span "Add" at bounding box center [493, 135] width 27 height 11
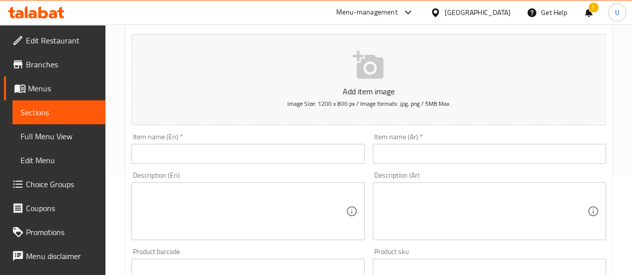
scroll to position [101, 0]
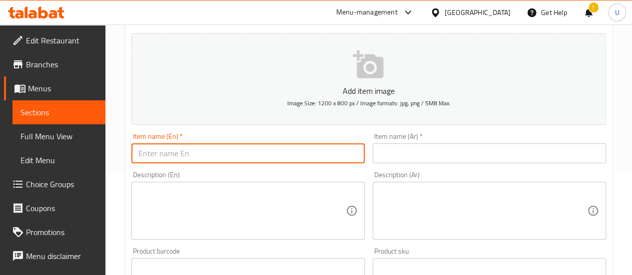
click at [304, 146] on input "text" at bounding box center [247, 153] width 233 height 20
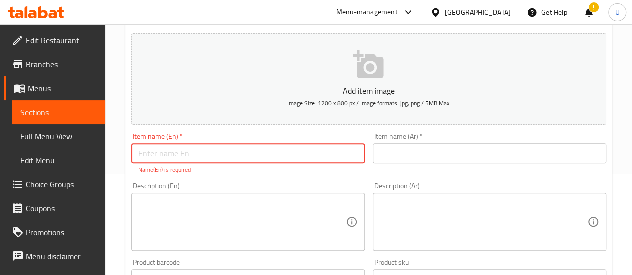
paste input "[DATE][PERSON_NAME]"
type input "[DATE][PERSON_NAME]"
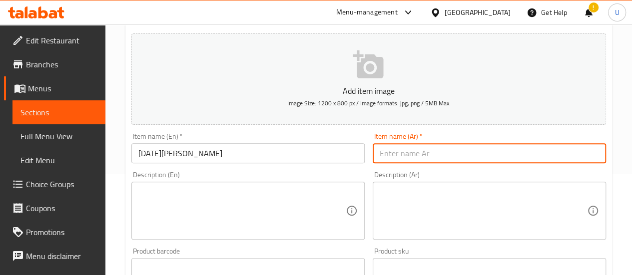
click at [451, 153] on input "text" at bounding box center [489, 153] width 233 height 20
paste input "أونام صَديّا"
type input "أونام صَديّا"
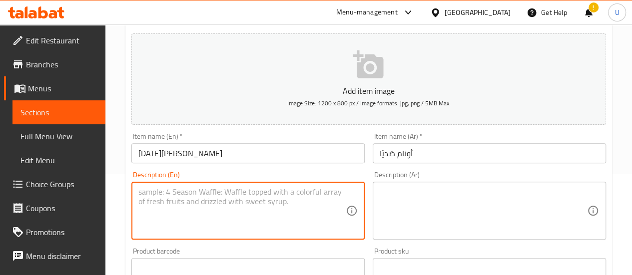
click at [219, 187] on textarea at bounding box center [241, 210] width 207 height 47
paste textarea "This kit includes: Salted Banana Chips, Jaggery Banana Chips, Fried Chilli, Man…"
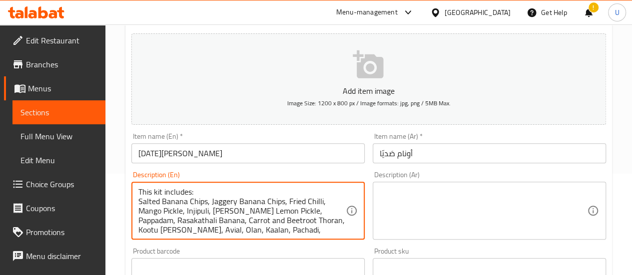
scroll to position [28, 0]
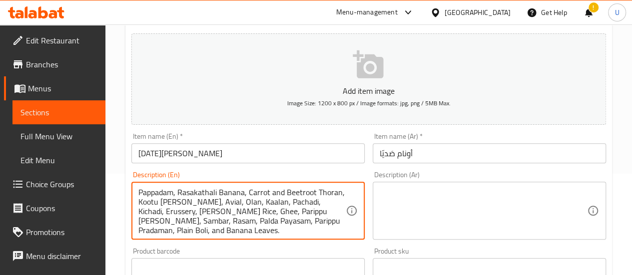
type textarea "This kit includes: Salted Banana Chips, Jaggery Banana Chips, Fried Chilli, Man…"
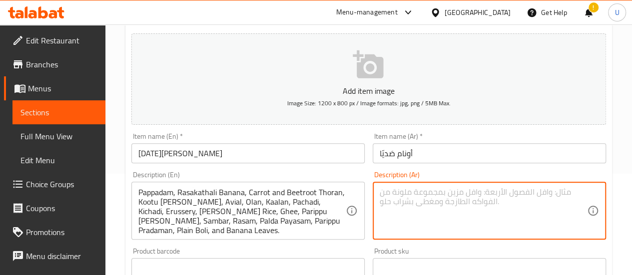
paste textarea "تحتوي هذه الوجبة على: شرائح الموز المملحة، شرائح الموز بالجاكري، الفلفل المقلي،…"
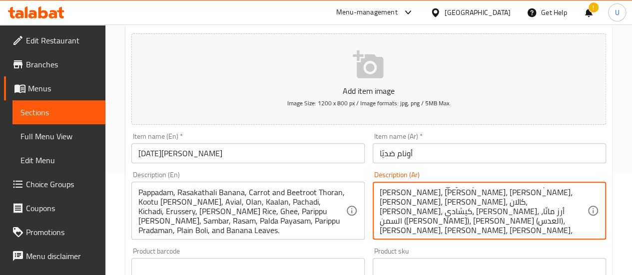
type textarea "تحتوي هذه الوجبة على: شرائح الموز المملحة، شرائح الموز بالجاكري، الفلفل المقلي،…"
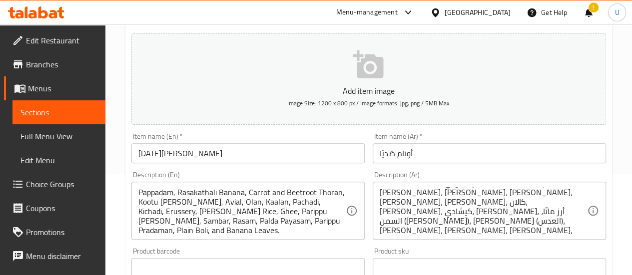
click at [368, 235] on div "Description (En) This kit includes: Salted Banana Chips, Jaggery Banana Chips, …" at bounding box center [247, 205] width 241 height 76
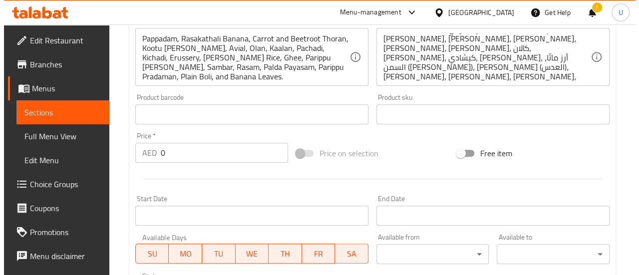
scroll to position [256, 0]
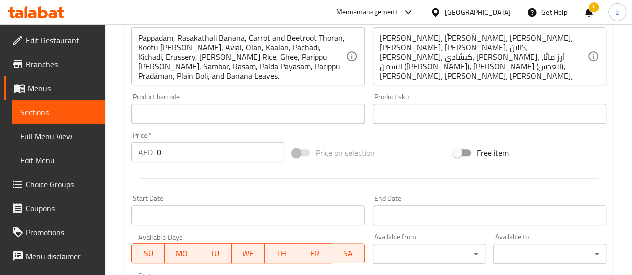
click at [210, 155] on input "0" at bounding box center [220, 152] width 127 height 20
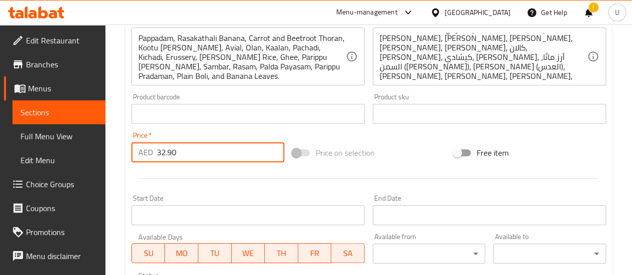
type input "32.90"
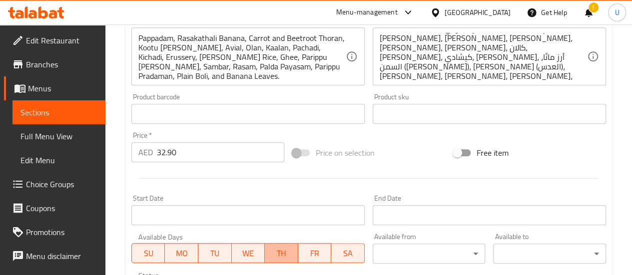
click at [280, 251] on span "TH" at bounding box center [281, 253] width 25 height 14
click at [248, 250] on span "WE" at bounding box center [248, 253] width 25 height 14
click at [224, 250] on span "TU" at bounding box center [214, 253] width 25 height 14
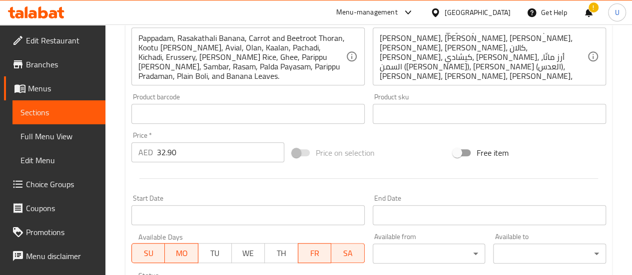
click at [197, 249] on button "MO" at bounding box center [181, 253] width 33 height 20
click at [155, 252] on span "SU" at bounding box center [148, 253] width 25 height 14
click at [341, 254] on span "SA" at bounding box center [347, 253] width 25 height 14
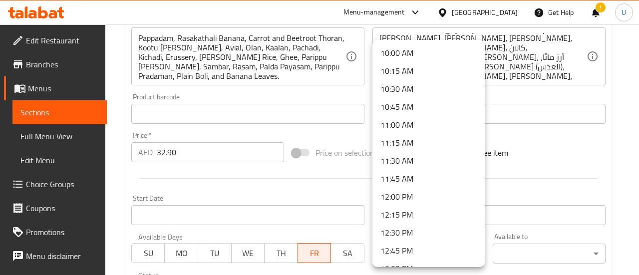
scroll to position [696, 0]
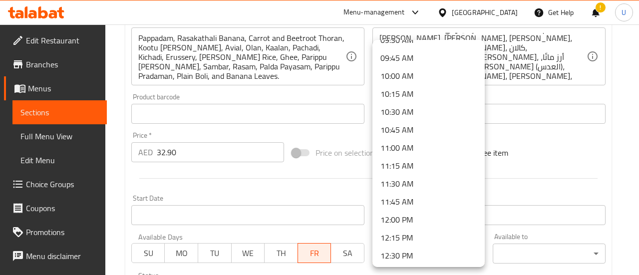
click at [421, 75] on li "10:00 AM" at bounding box center [429, 76] width 112 height 18
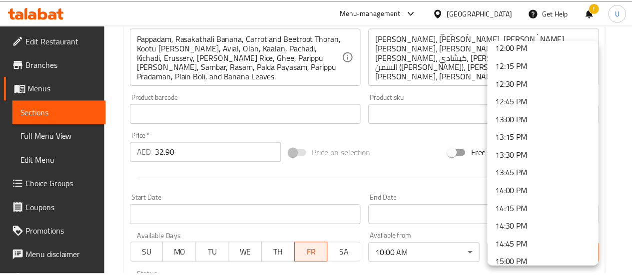
scroll to position [869, 0]
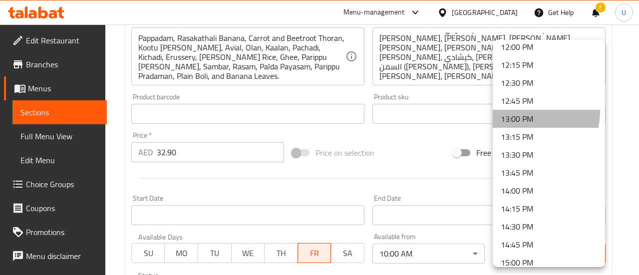
click at [540, 113] on li "13:00 PM" at bounding box center [549, 119] width 112 height 18
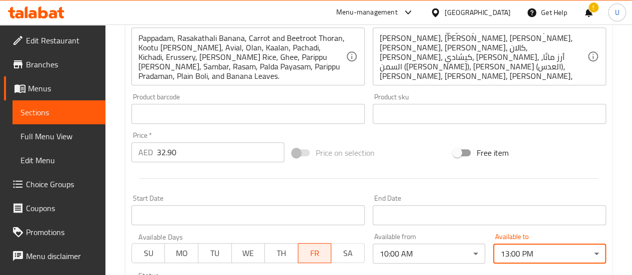
click at [600, 231] on div "Available to 13:00 PM ​" at bounding box center [549, 248] width 121 height 38
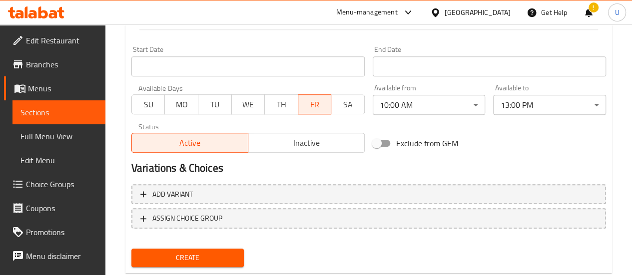
scroll to position [430, 0]
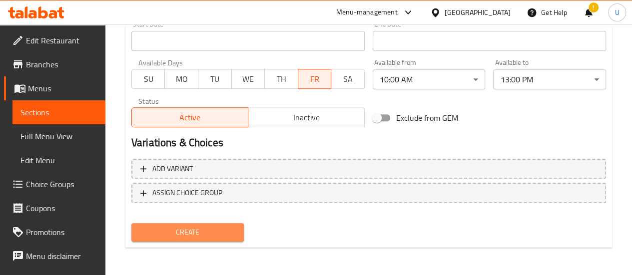
click at [187, 236] on span "Create" at bounding box center [187, 232] width 97 height 12
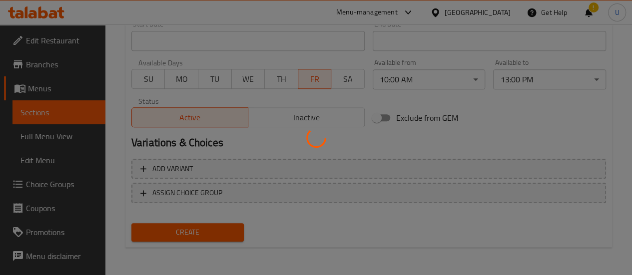
type input "0"
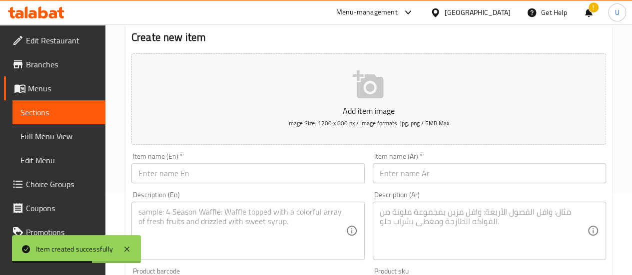
scroll to position [0, 0]
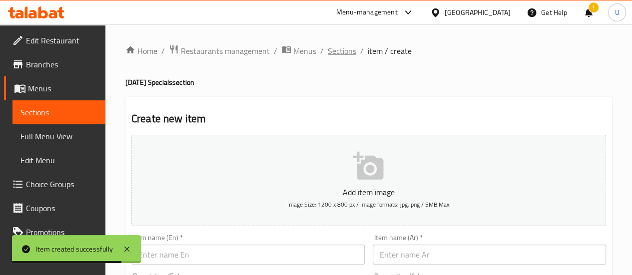
click at [341, 53] on span "Sections" at bounding box center [342, 51] width 28 height 12
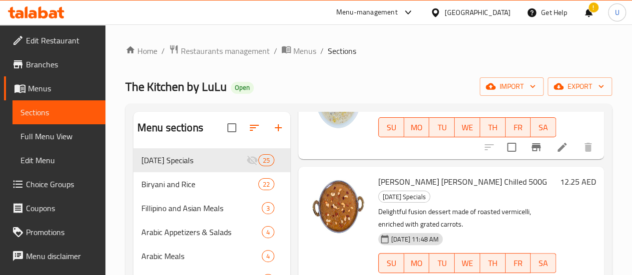
scroll to position [140, 0]
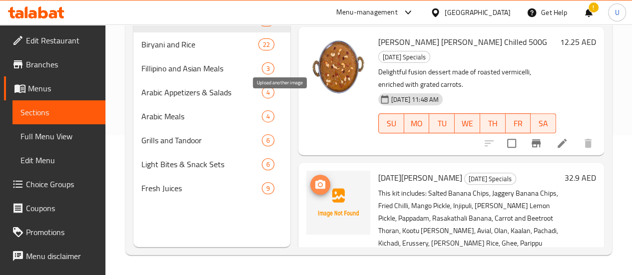
click at [315, 180] on icon "upload picture" at bounding box center [320, 184] width 10 height 9
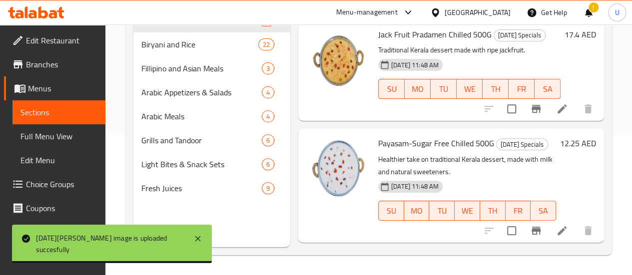
scroll to position [0, 0]
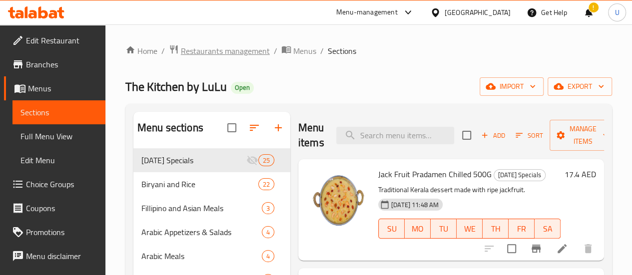
click at [225, 48] on span "Restaurants management" at bounding box center [225, 51] width 89 height 12
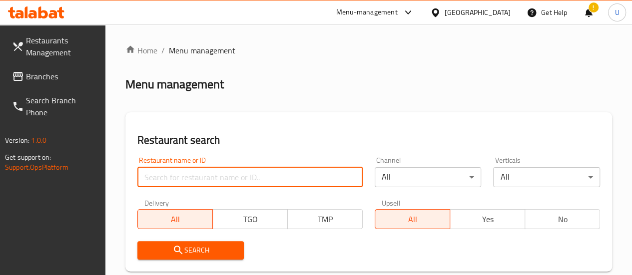
paste input "701338"
click at [194, 173] on input "701338" at bounding box center [249, 177] width 225 height 20
type input "701338"
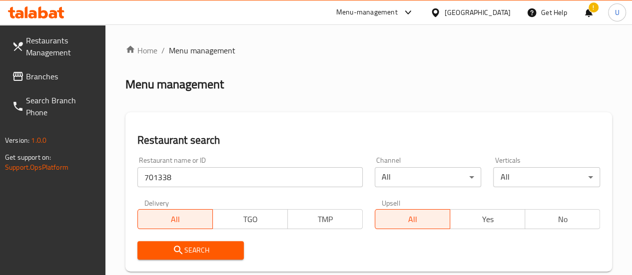
click at [170, 247] on span "Search" at bounding box center [190, 250] width 91 height 12
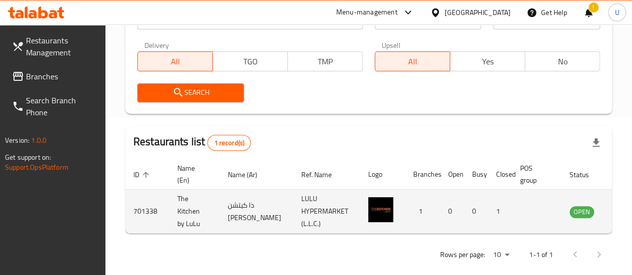
scroll to position [0, 13]
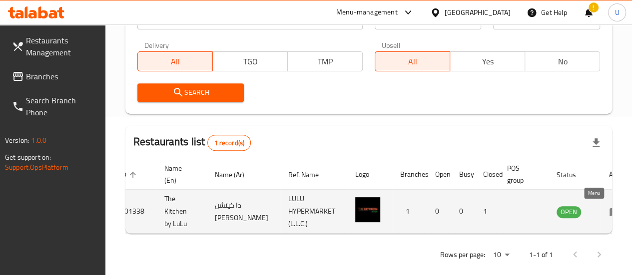
click at [609, 211] on icon "enhanced table" at bounding box center [614, 212] width 11 height 8
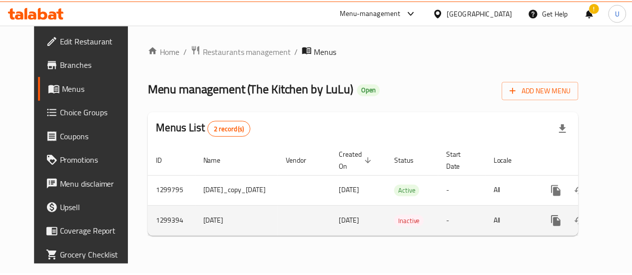
scroll to position [0, 41]
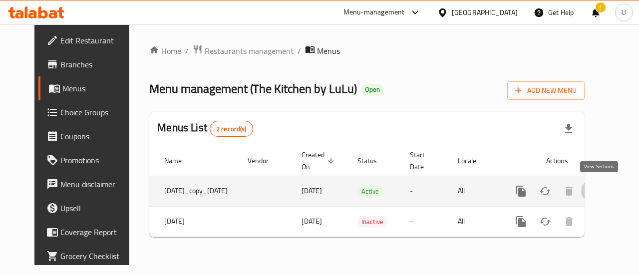
click at [599, 192] on icon "enhanced table" at bounding box center [593, 191] width 12 height 12
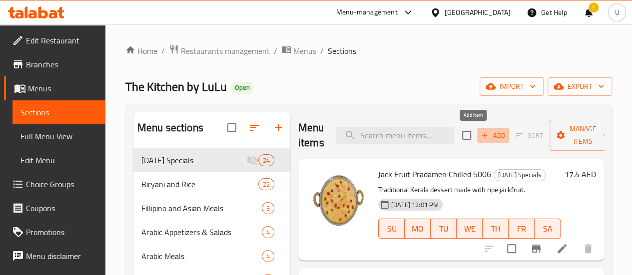
click at [480, 135] on icon "button" at bounding box center [484, 135] width 9 height 9
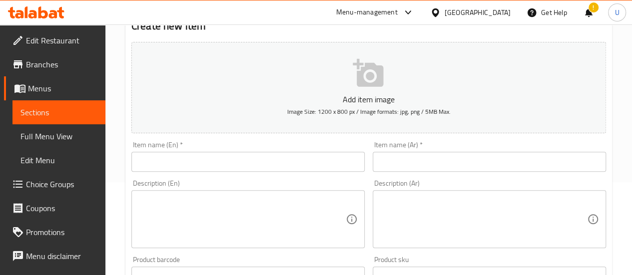
scroll to position [93, 0]
click at [248, 161] on input "text" at bounding box center [247, 161] width 233 height 20
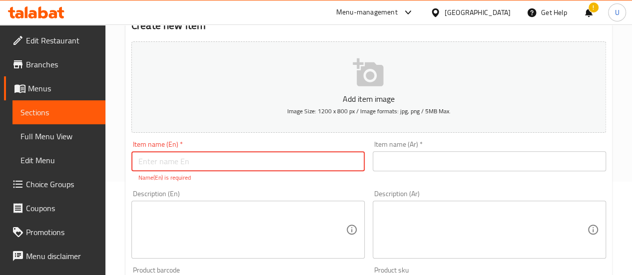
paste input "[DATE][PERSON_NAME]"
type input "[DATE][PERSON_NAME]"
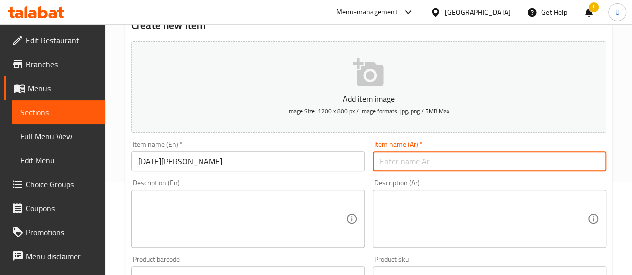
paste input "أونام صَديّا"
click at [454, 163] on input "أونام صَديّا" at bounding box center [489, 161] width 233 height 20
type input "أونام صَديّا"
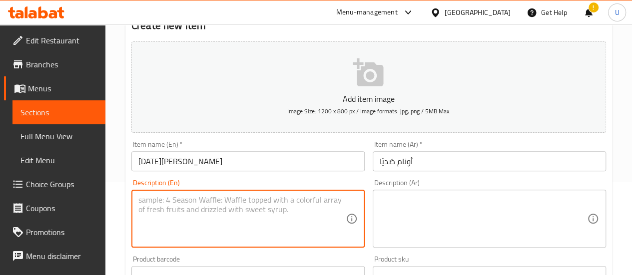
click at [218, 217] on textarea at bounding box center [241, 218] width 207 height 47
paste textarea "This kit includes: Salted Banana Chips, Jaggery Banana Chips, Fried Chilli, Man…"
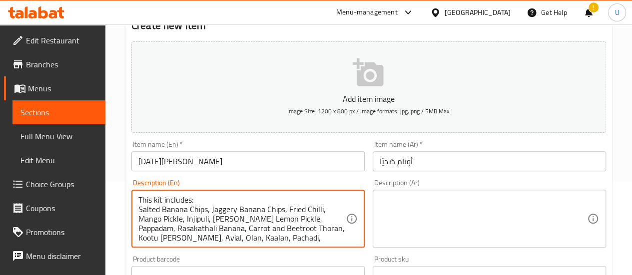
scroll to position [28, 0]
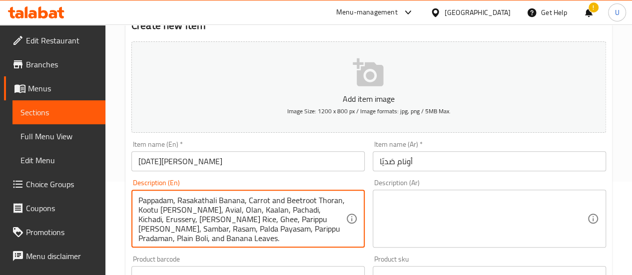
type textarea "This kit includes: Salted Banana Chips, Jaggery Banana Chips, Fried Chilli, Man…"
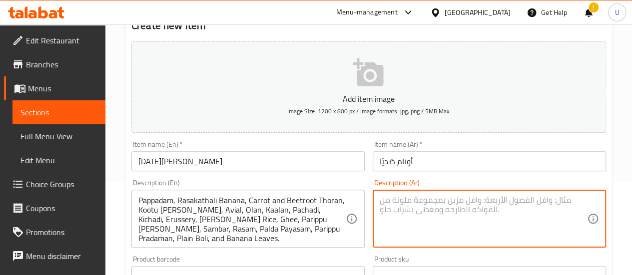
click at [497, 216] on textarea at bounding box center [483, 218] width 207 height 47
paste textarea "تحتوي هذه الوجبة على: شرائح الموز المملحة، شرائح الموز بالجاكري، الفلفل المقلي،…"
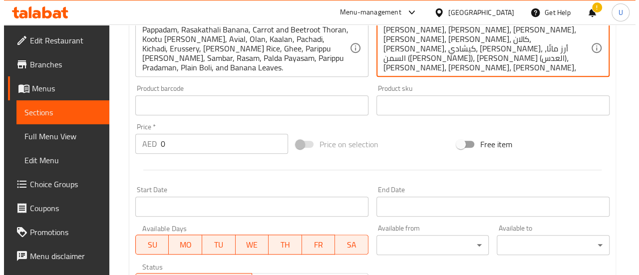
scroll to position [270, 0]
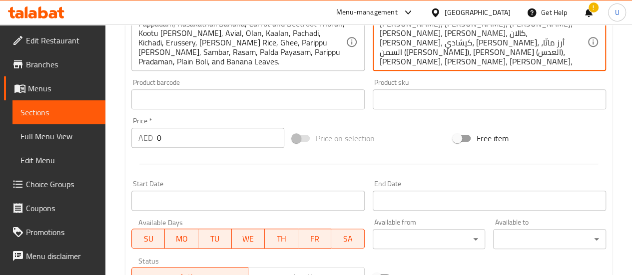
type textarea "تحتوي هذه الوجبة على: شرائح الموز المملحة، شرائح الموز بالجاكري، الفلفل المقلي،…"
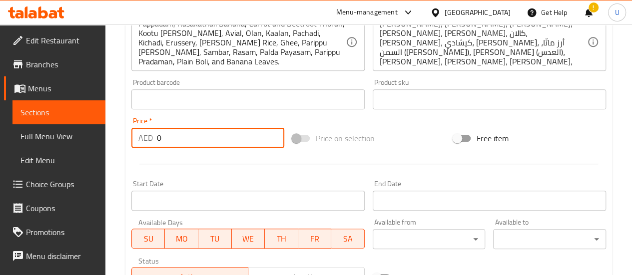
click at [210, 137] on input "0" at bounding box center [220, 138] width 127 height 20
type input "32.90"
click at [272, 237] on span "TH" at bounding box center [281, 239] width 25 height 14
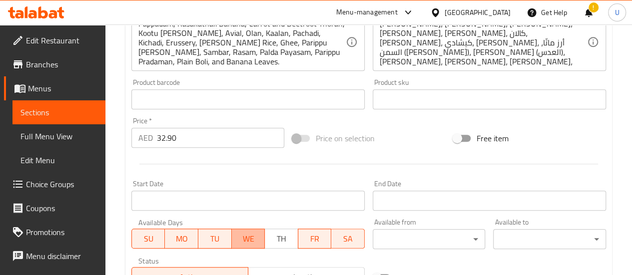
click at [244, 238] on span "WE" at bounding box center [248, 239] width 25 height 14
click at [212, 237] on span "TU" at bounding box center [214, 239] width 25 height 14
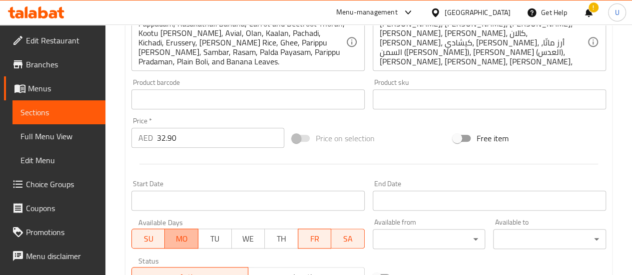
click at [185, 237] on span "MO" at bounding box center [181, 239] width 25 height 14
click at [156, 233] on span "SU" at bounding box center [148, 239] width 25 height 14
click at [355, 239] on span "SA" at bounding box center [347, 239] width 25 height 14
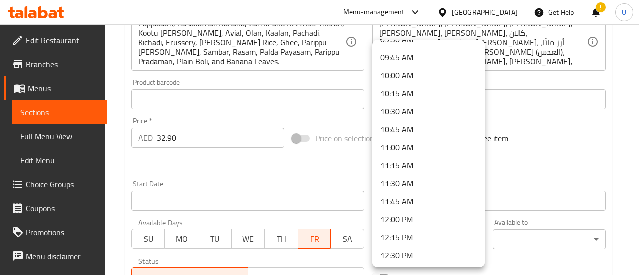
scroll to position [696, 0]
click at [415, 77] on li "10:00 AM" at bounding box center [429, 76] width 112 height 18
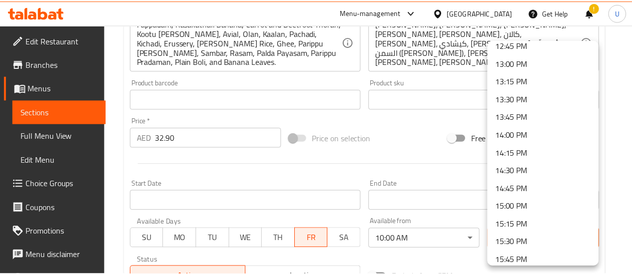
scroll to position [927, 0]
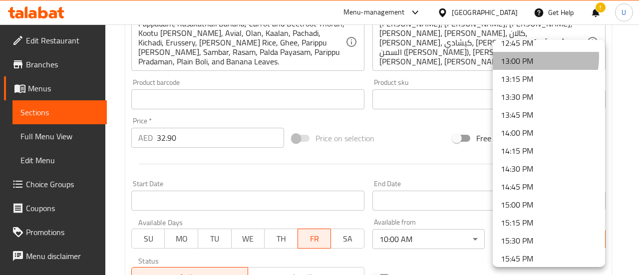
click at [520, 57] on li "13:00 PM" at bounding box center [549, 61] width 112 height 18
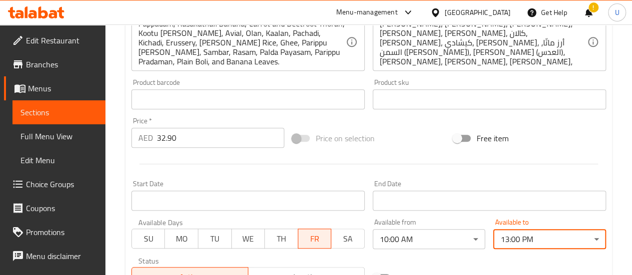
click at [485, 219] on div "Available from 10:00 AM ​" at bounding box center [429, 234] width 113 height 30
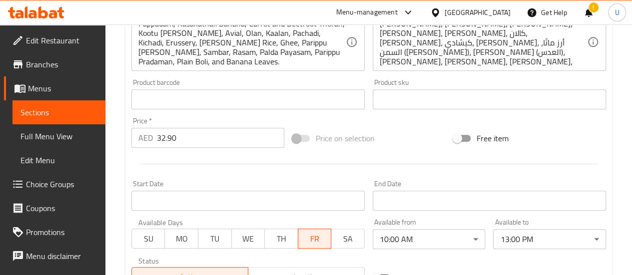
scroll to position [430, 0]
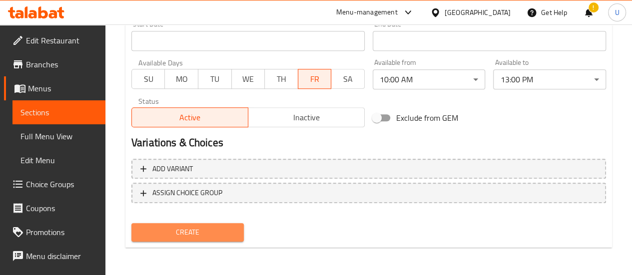
click at [184, 231] on span "Create" at bounding box center [187, 232] width 97 height 12
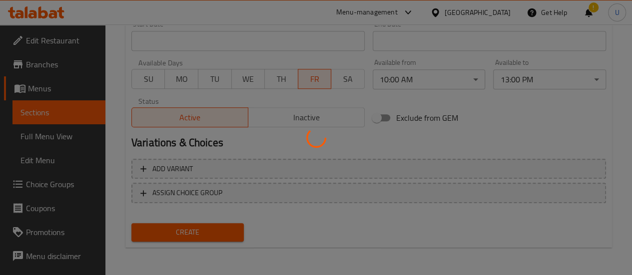
type input "0"
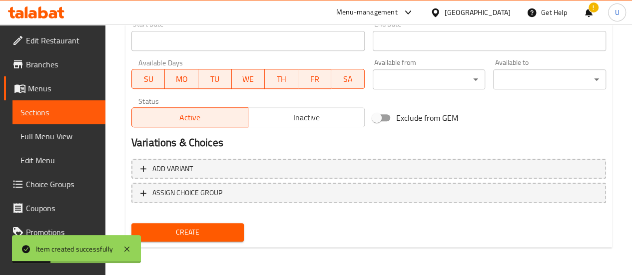
scroll to position [0, 0]
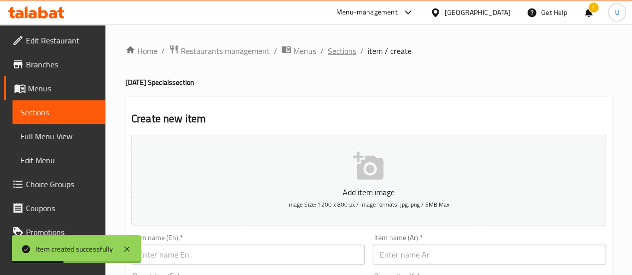
click at [343, 48] on span "Sections" at bounding box center [342, 51] width 28 height 12
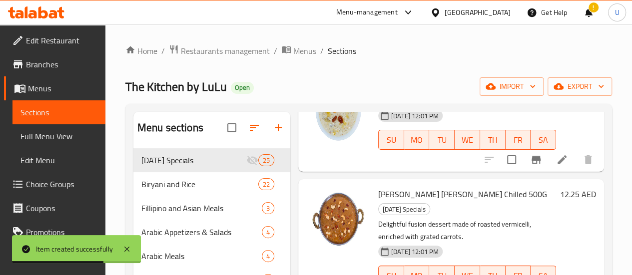
scroll to position [140, 0]
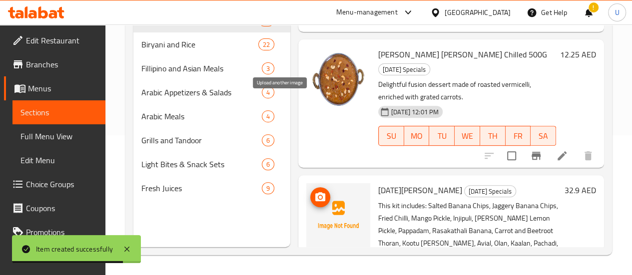
click at [314, 191] on icon "upload picture" at bounding box center [320, 197] width 12 height 12
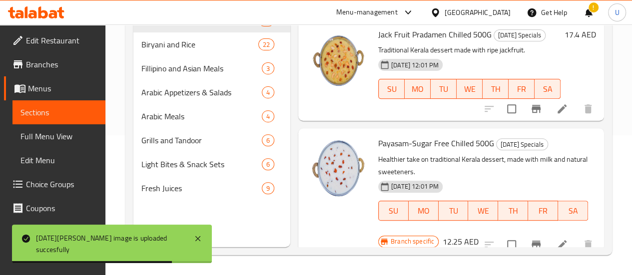
scroll to position [0, 0]
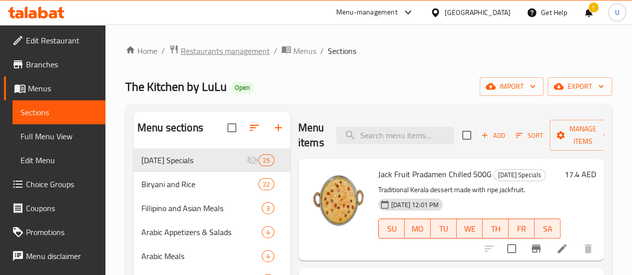
click at [219, 53] on span "Restaurants management" at bounding box center [225, 51] width 89 height 12
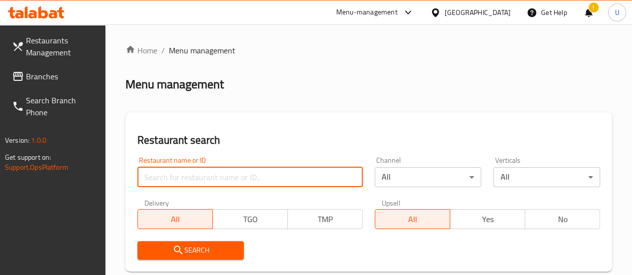
paste input "The Kitchen by [PERSON_NAME], [PERSON_NAME]"
click at [215, 182] on input "The Kitchen by [PERSON_NAME], [PERSON_NAME]" at bounding box center [249, 177] width 225 height 20
type input "The Kitchen by [PERSON_NAME], [PERSON_NAME]"
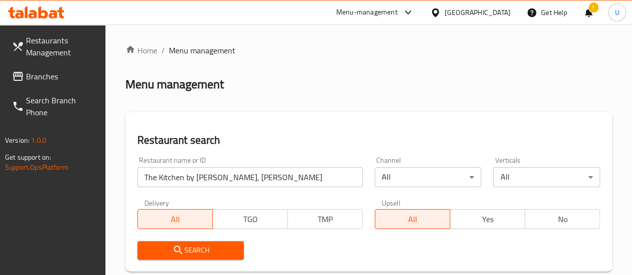
scroll to position [0, 0]
click at [180, 249] on icon "submit" at bounding box center [178, 250] width 8 height 8
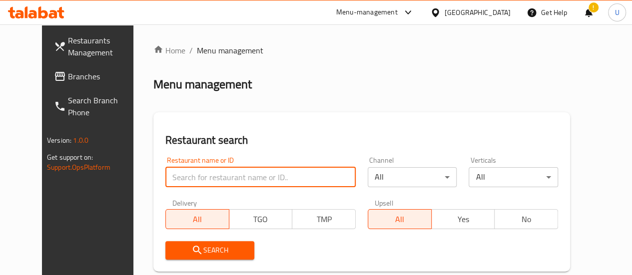
paste input "704137"
click at [182, 185] on input "704137" at bounding box center [260, 177] width 190 height 20
type input "704137"
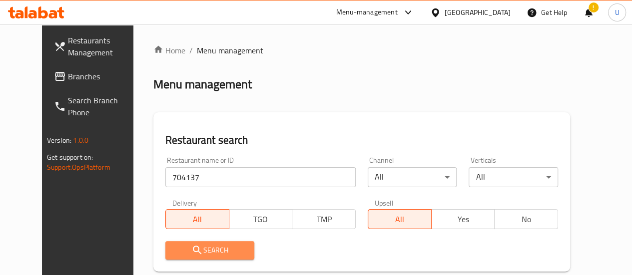
click at [191, 246] on icon "submit" at bounding box center [197, 250] width 12 height 12
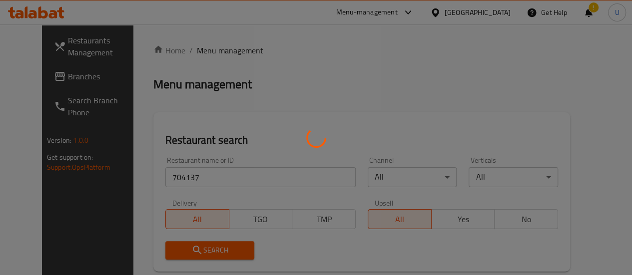
click at [174, 246] on div at bounding box center [316, 137] width 632 height 275
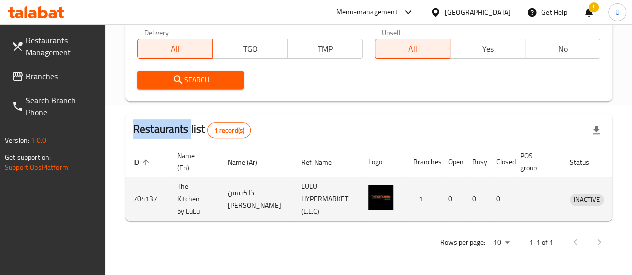
scroll to position [0, 14]
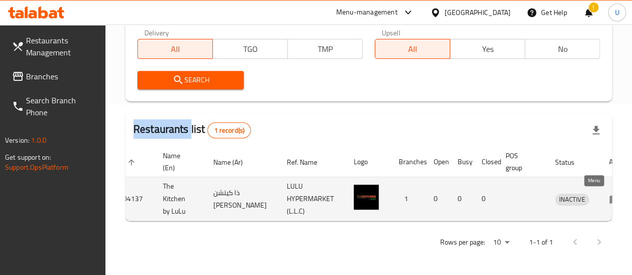
click at [615, 198] on icon "enhanced table" at bounding box center [616, 200] width 3 height 4
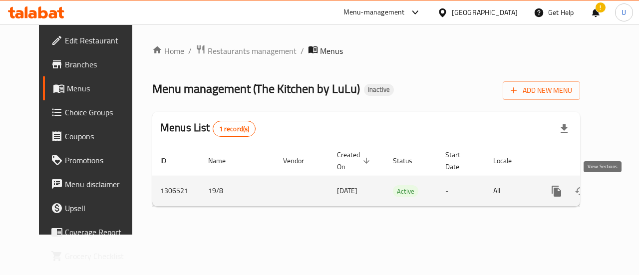
click at [624, 191] on icon "enhanced table" at bounding box center [628, 191] width 9 height 9
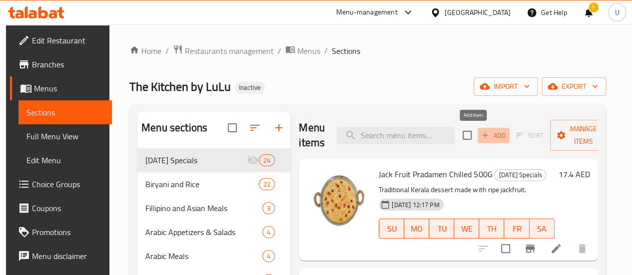
click at [480, 134] on span "Add" at bounding box center [493, 135] width 27 height 11
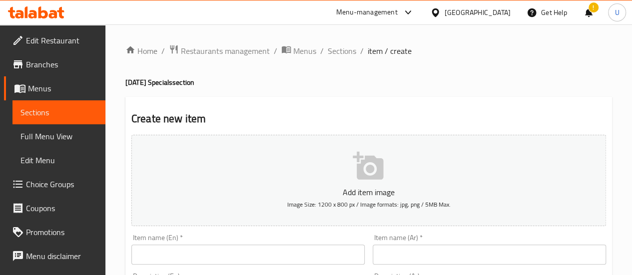
scroll to position [108, 0]
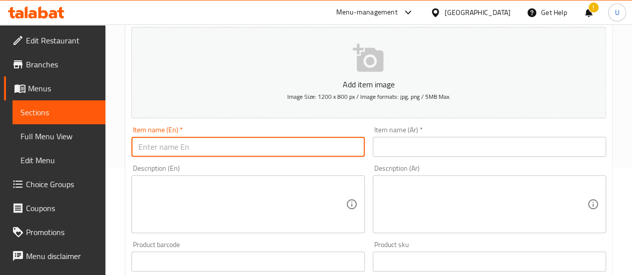
click at [214, 145] on input "text" at bounding box center [247, 147] width 233 height 20
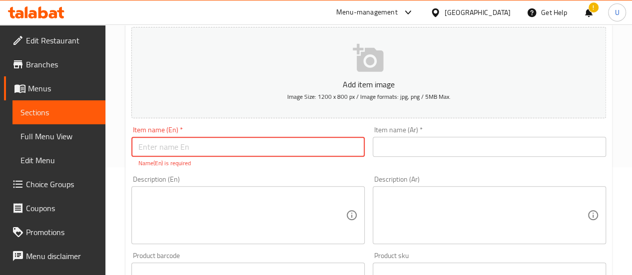
paste input "[DATE][PERSON_NAME]"
type input "[DATE][PERSON_NAME]"
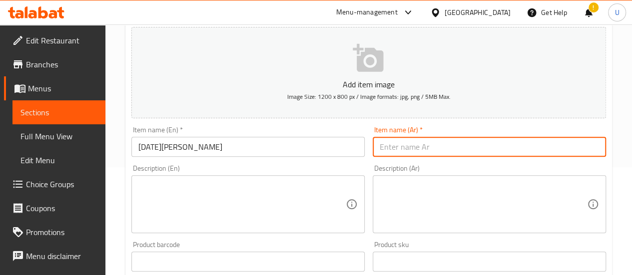
paste input "أونام صَديّا"
click at [434, 147] on input "text" at bounding box center [489, 147] width 233 height 20
type input "أونام صَديّا"
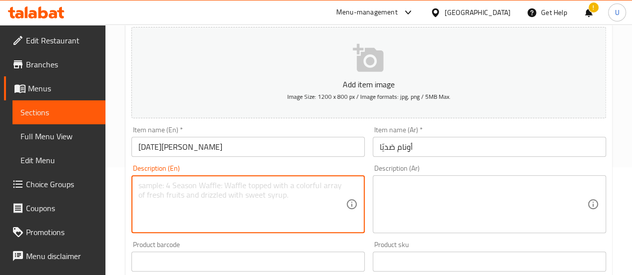
paste textarea "This kit includes: Salted Banana Chips, Jaggery Banana Chips, Fried Chilli, Man…"
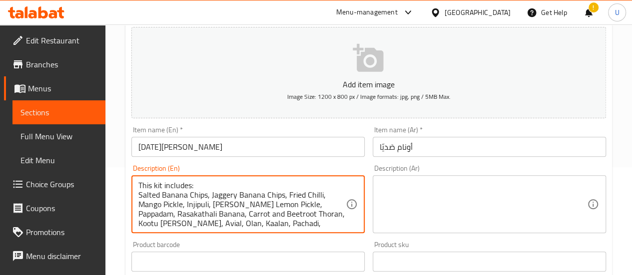
scroll to position [28, 0]
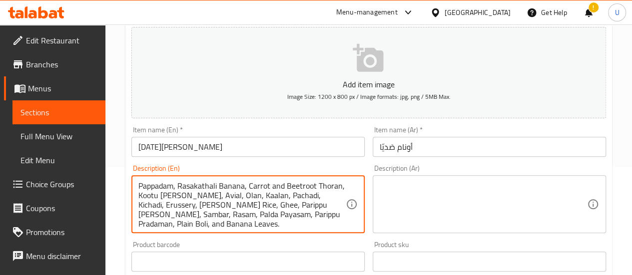
type textarea "This kit includes: Salted Banana Chips, Jaggery Banana Chips, Fried Chilli, Man…"
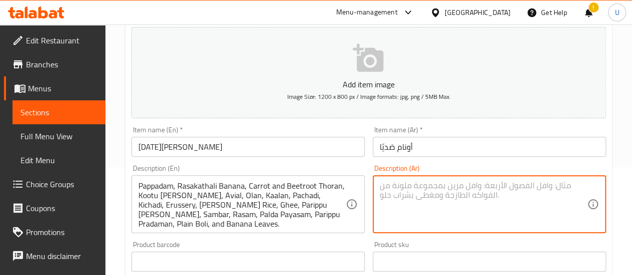
click at [470, 186] on textarea at bounding box center [483, 204] width 207 height 47
paste textarea "تحتوي هذه الوجبة على: شرائح الموز المملحة، شرائح الموز بالجاكري، الفلفل المقلي،…"
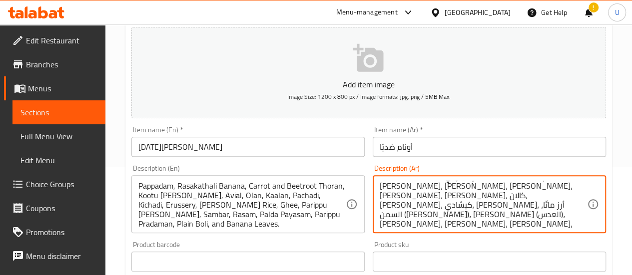
type textarea "تحتوي هذه الوجبة على: شرائح الموز المملحة، شرائح الموز بالجاكري، الفلفل المقلي،…"
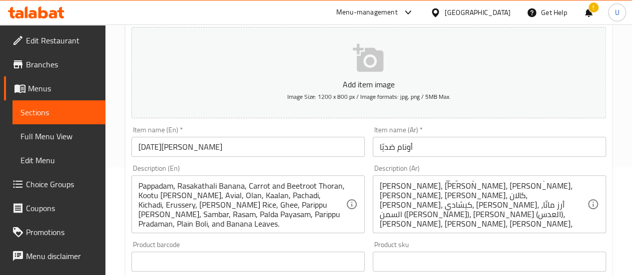
click at [365, 209] on div "Description (En) This kit includes: Salted Banana Chips, Jaggery Banana Chips, …" at bounding box center [247, 199] width 241 height 76
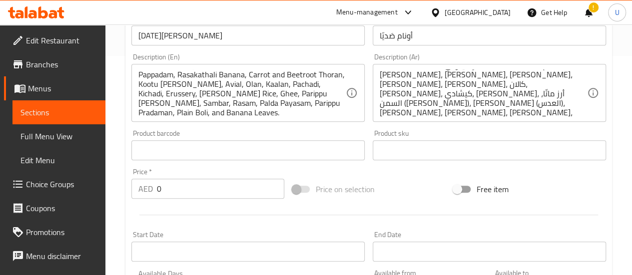
scroll to position [221, 0]
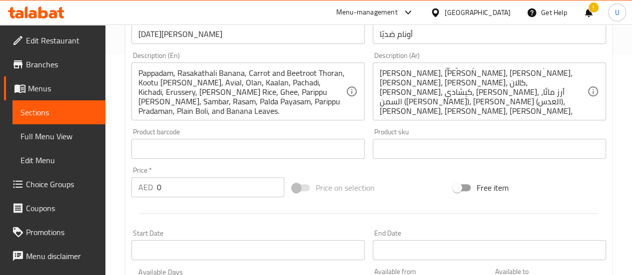
click at [241, 191] on input "0" at bounding box center [220, 187] width 127 height 20
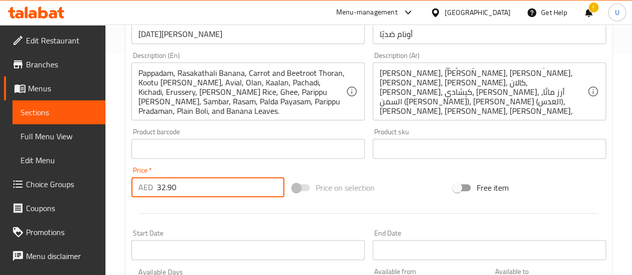
type input "32.90"
click at [406, 173] on div "Add item image Image Size: 1200 x 800 px / Image formats: jpg, png / 5MB Max. I…" at bounding box center [368, 125] width 483 height 431
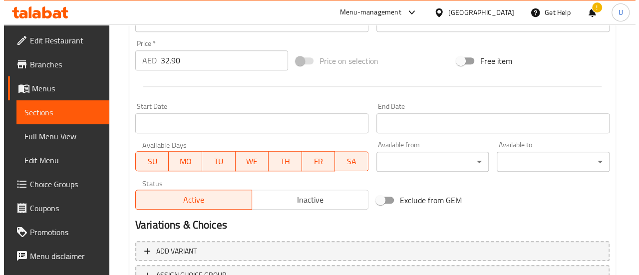
scroll to position [348, 0]
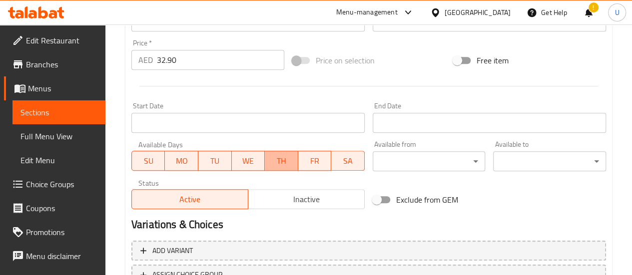
click at [280, 159] on span "TH" at bounding box center [281, 161] width 25 height 14
click at [240, 158] on span "WE" at bounding box center [248, 161] width 25 height 14
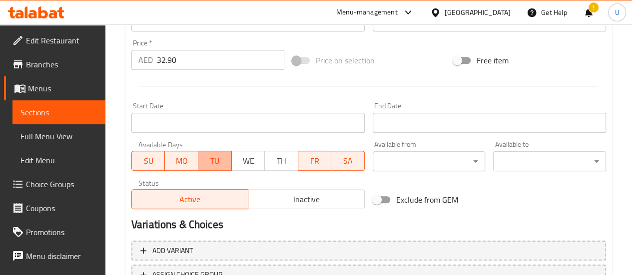
click at [215, 159] on span "TU" at bounding box center [214, 161] width 25 height 14
click at [182, 160] on span "MO" at bounding box center [181, 161] width 25 height 14
click at [154, 156] on span "SU" at bounding box center [148, 161] width 25 height 14
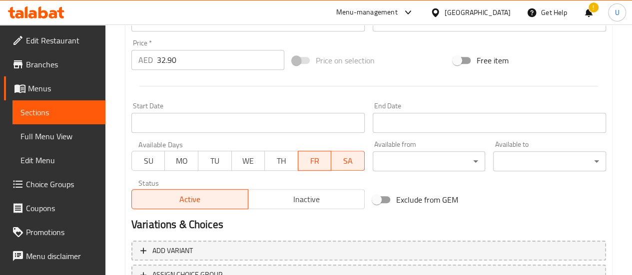
click at [346, 157] on span "SA" at bounding box center [347, 161] width 25 height 14
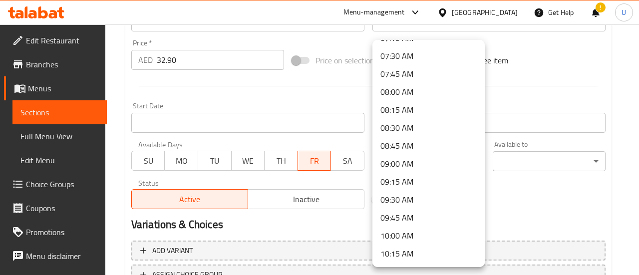
scroll to position [537, 0]
click at [401, 232] on li "10:00 AM" at bounding box center [429, 235] width 112 height 18
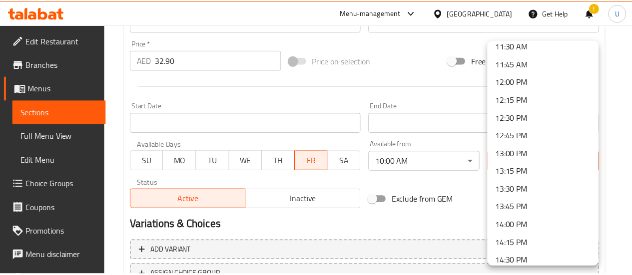
scroll to position [878, 0]
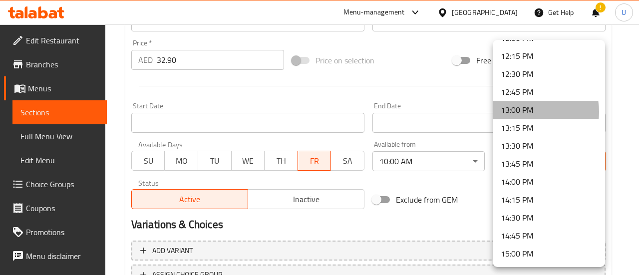
click at [525, 112] on li "13:00 PM" at bounding box center [549, 110] width 112 height 18
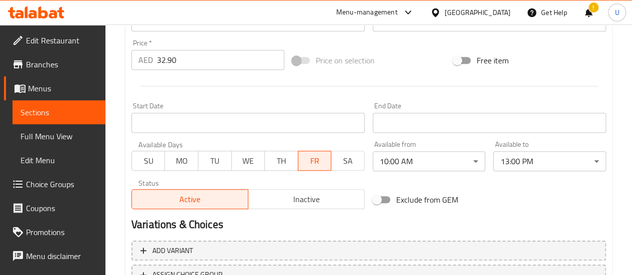
click at [514, 193] on div "Exclude from GEM" at bounding box center [449, 199] width 161 height 27
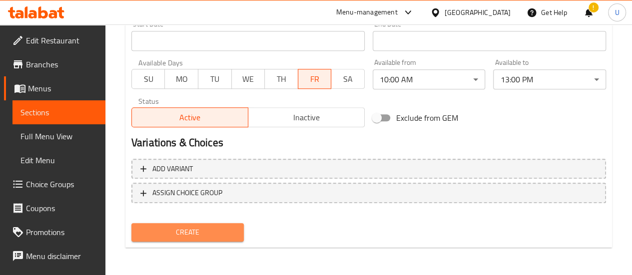
click at [185, 231] on span "Create" at bounding box center [187, 232] width 97 height 12
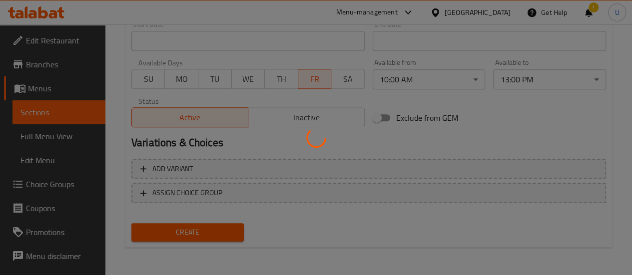
type input "0"
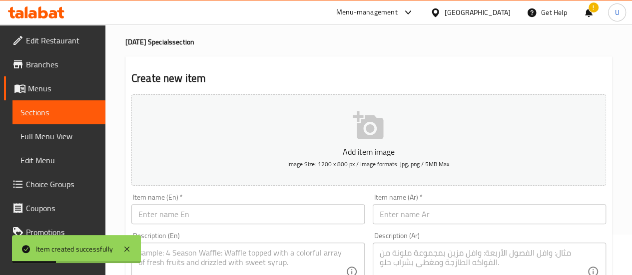
scroll to position [0, 0]
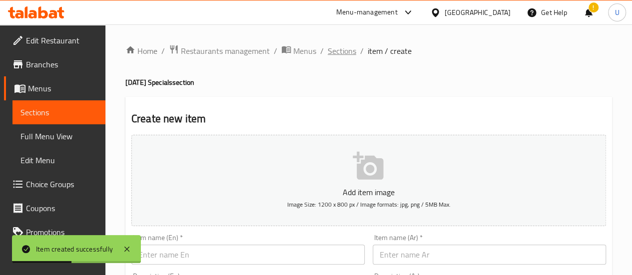
click at [336, 51] on span "Sections" at bounding box center [342, 51] width 28 height 12
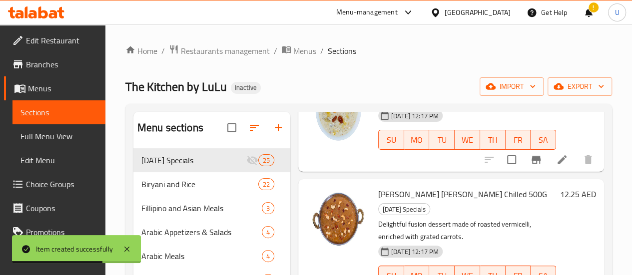
scroll to position [140, 0]
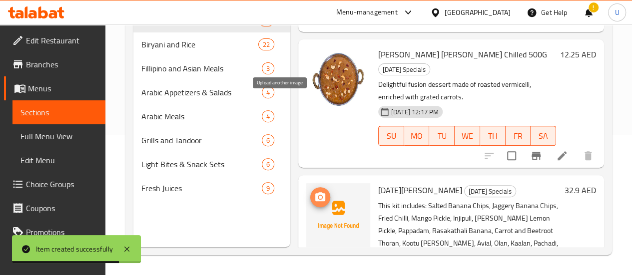
click at [310, 191] on span "upload picture" at bounding box center [320, 197] width 20 height 12
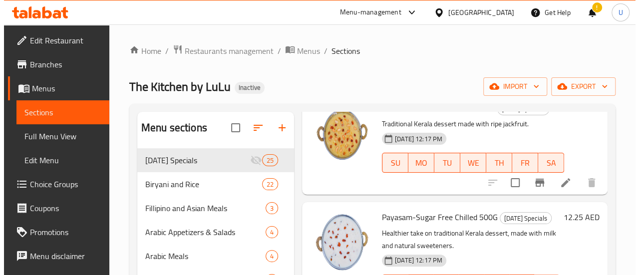
scroll to position [0, 0]
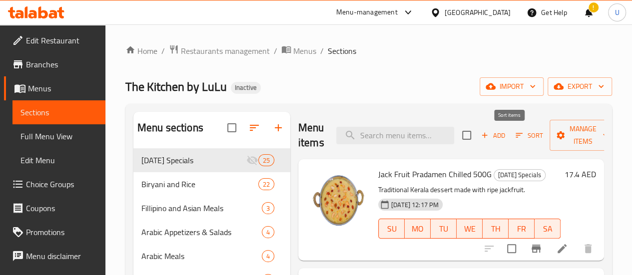
click at [513, 142] on button "Sort" at bounding box center [529, 135] width 32 height 15
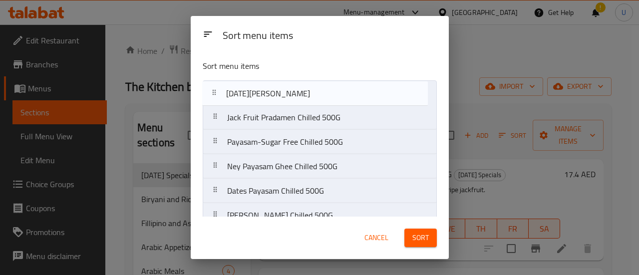
drag, startPoint x: 211, startPoint y: 201, endPoint x: 212, endPoint y: 86, distance: 114.4
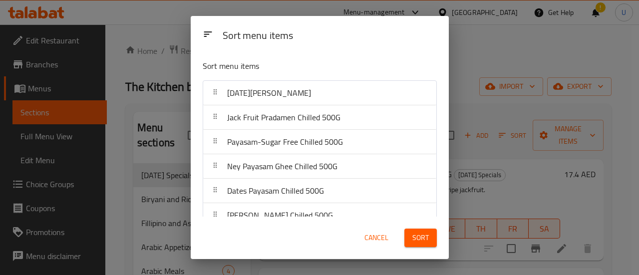
click at [421, 236] on span "Sort" at bounding box center [421, 238] width 16 height 12
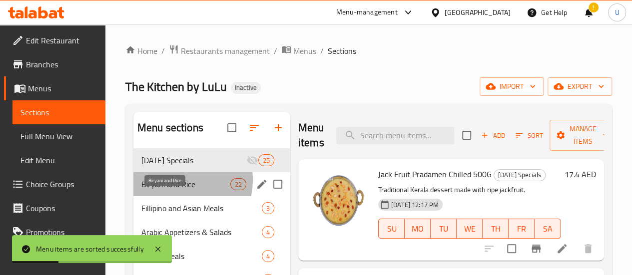
click at [175, 190] on span "Biryani and Rice" at bounding box center [185, 184] width 89 height 12
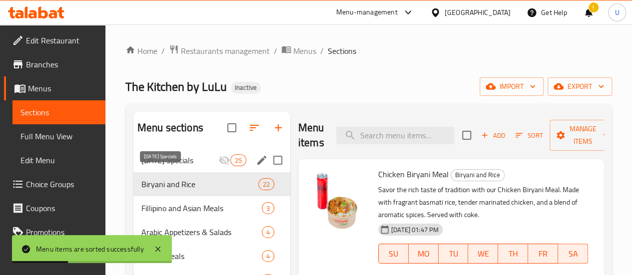
click at [169, 166] on span "[DATE] Specials" at bounding box center [179, 160] width 77 height 12
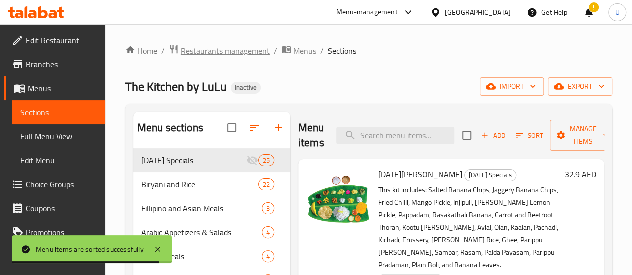
click at [211, 50] on span "Restaurants management" at bounding box center [225, 51] width 89 height 12
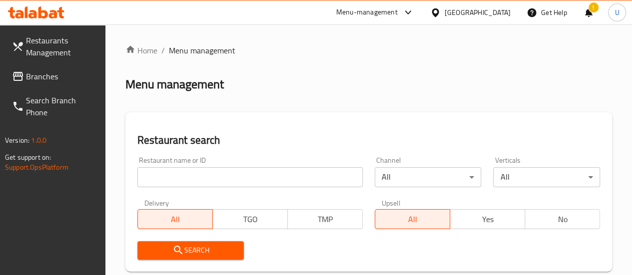
click at [196, 177] on input "search" at bounding box center [249, 177] width 225 height 20
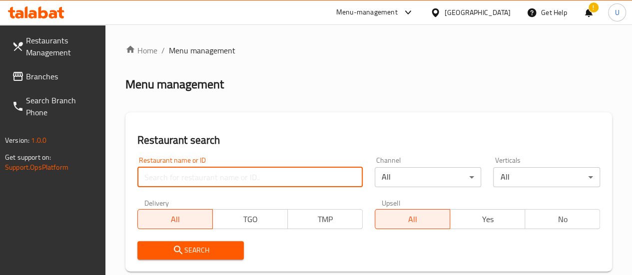
paste input "704133"
type input "704133"
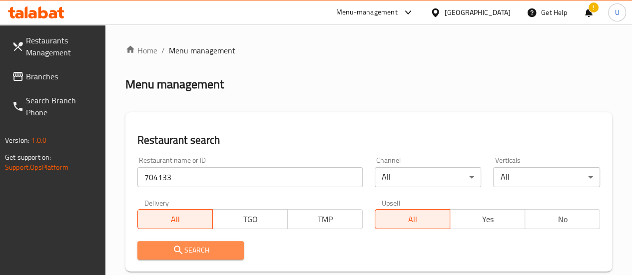
click at [183, 252] on icon "submit" at bounding box center [178, 250] width 12 height 12
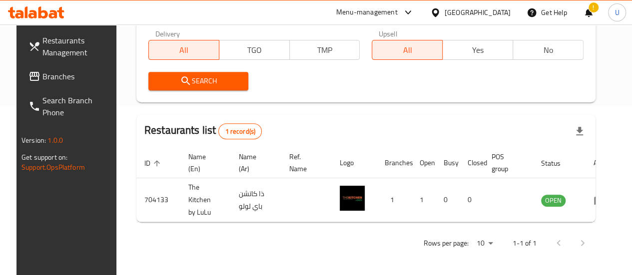
scroll to position [170, 0]
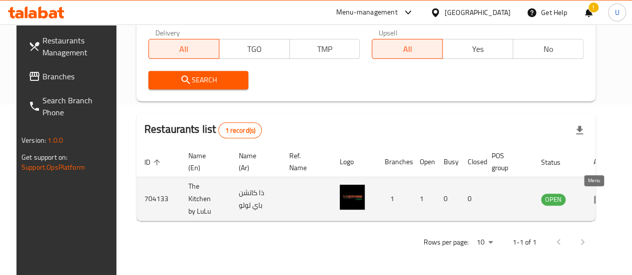
click at [594, 202] on icon "enhanced table" at bounding box center [599, 199] width 11 height 8
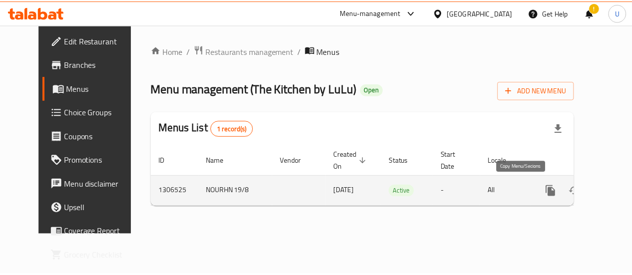
scroll to position [0, 3]
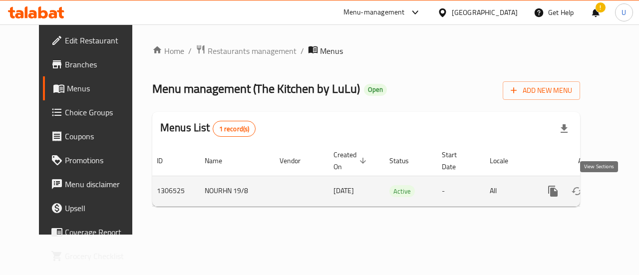
click at [613, 198] on link "enhanced table" at bounding box center [625, 191] width 24 height 24
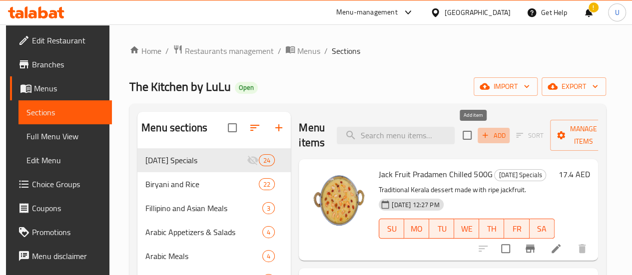
click at [480, 140] on span "Add" at bounding box center [493, 135] width 27 height 11
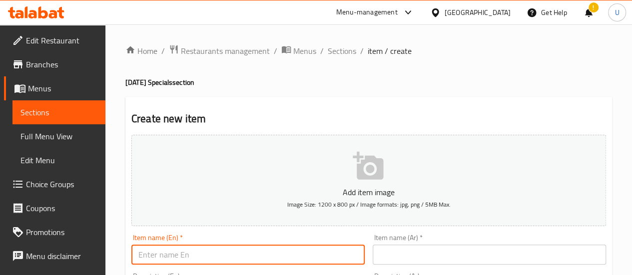
click at [226, 250] on input "text" at bounding box center [247, 255] width 233 height 20
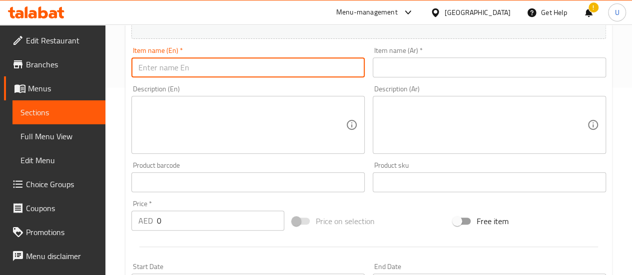
scroll to position [187, 0]
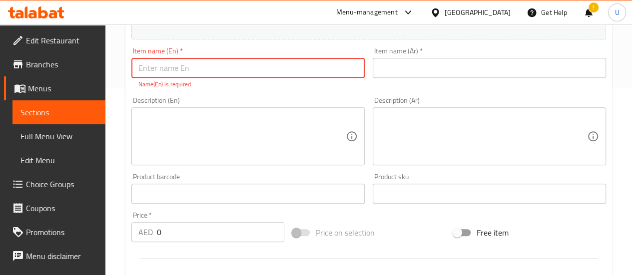
paste input "[DATE][PERSON_NAME]"
type input "[DATE][PERSON_NAME]"
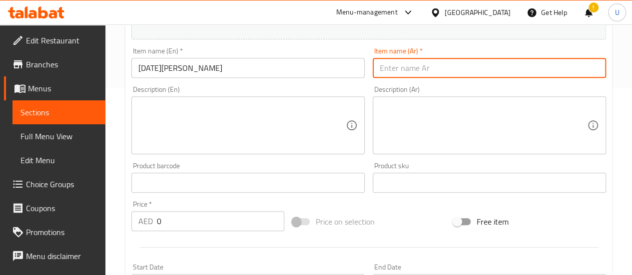
click at [431, 71] on input "text" at bounding box center [489, 68] width 233 height 20
paste input "أونام صَديّا"
type input "أونام صَديّا"
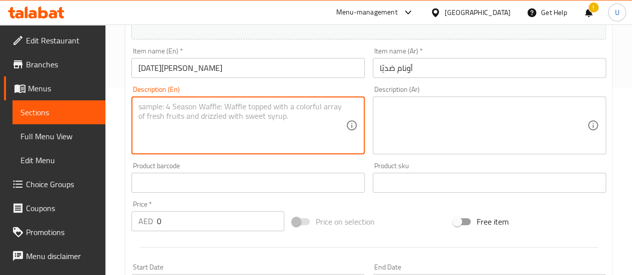
click at [185, 111] on textarea at bounding box center [241, 125] width 207 height 47
paste textarea "This kit includes: Salted Banana Chips, Jaggery Banana Chips, Fried Chilli, Man…"
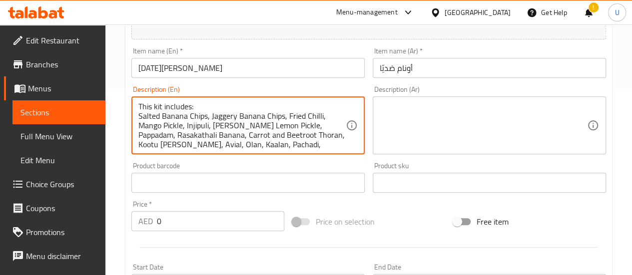
scroll to position [28, 0]
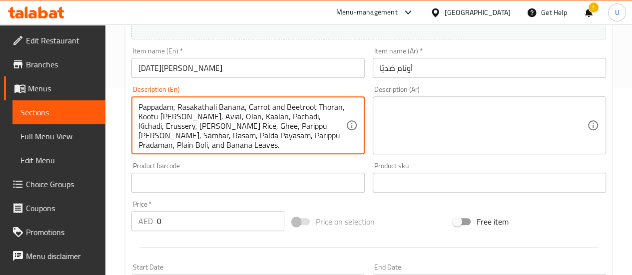
type textarea "This kit includes: Salted Banana Chips, Jaggery Banana Chips, Fried Chilli, Man…"
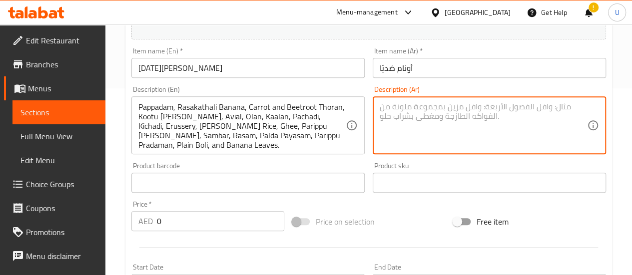
click at [447, 128] on textarea at bounding box center [483, 125] width 207 height 47
paste textarea "تحتوي هذه الوجبة على: شرائح الموز المملحة، شرائح الموز بالجاكري، الفلفل المقلي،…"
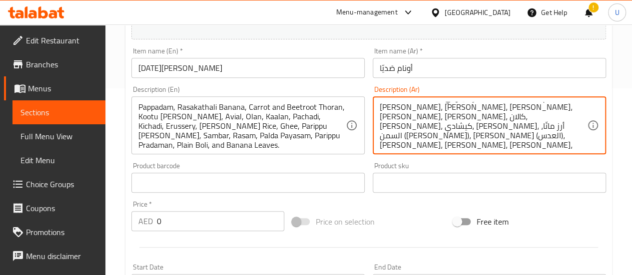
type textarea "تحتوي هذه الوجبة على: شرائح الموز المملحة، شرائح الموز بالجاكري، الفلفل المقلي،…"
click at [207, 227] on input "0" at bounding box center [220, 221] width 127 height 20
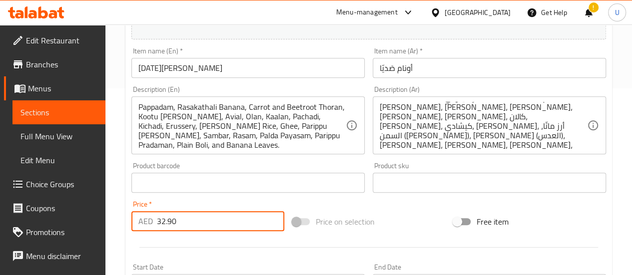
type input "32.90"
click at [405, 212] on div "Price on selection" at bounding box center [368, 221] width 161 height 27
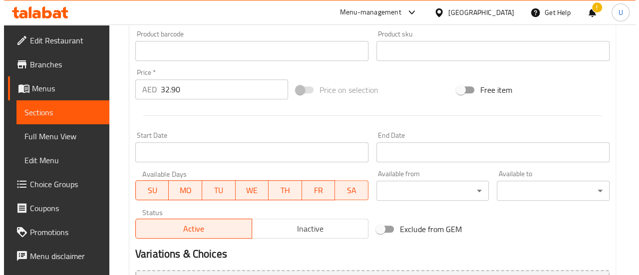
scroll to position [321, 0]
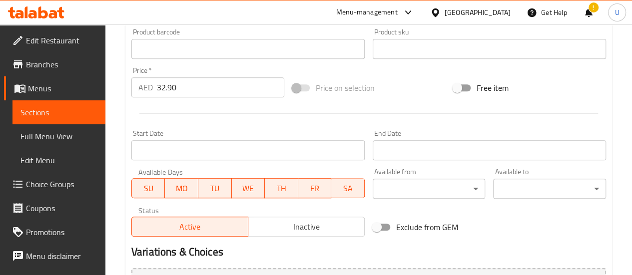
click at [280, 189] on span "TH" at bounding box center [281, 188] width 25 height 14
click at [248, 186] on span "WE" at bounding box center [248, 188] width 25 height 14
click at [214, 183] on span "TU" at bounding box center [214, 188] width 25 height 14
click at [185, 184] on span "MO" at bounding box center [181, 188] width 25 height 14
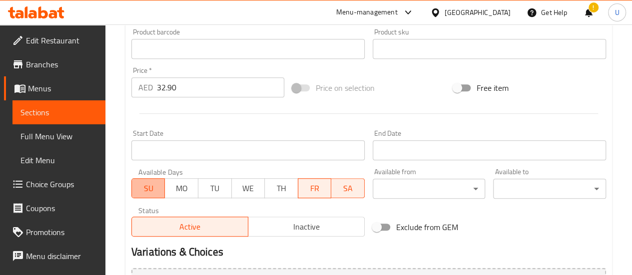
click at [158, 180] on button "SU" at bounding box center [148, 188] width 34 height 20
click at [354, 189] on span "SA" at bounding box center [347, 188] width 25 height 14
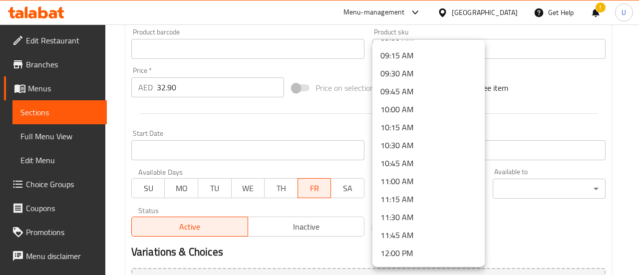
scroll to position [664, 0]
click at [414, 103] on li "10:00 AM" at bounding box center [429, 108] width 112 height 18
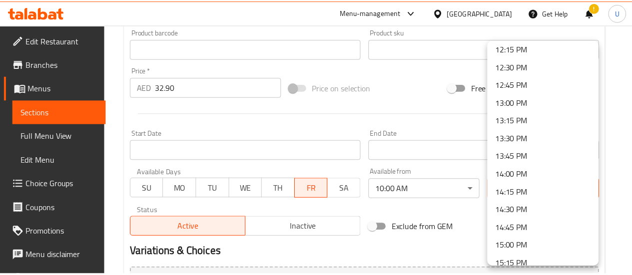
scroll to position [886, 0]
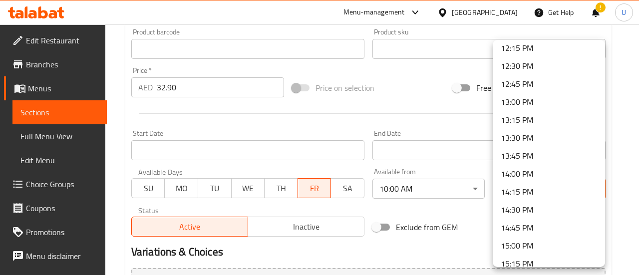
click at [531, 100] on li "13:00 PM" at bounding box center [549, 102] width 112 height 18
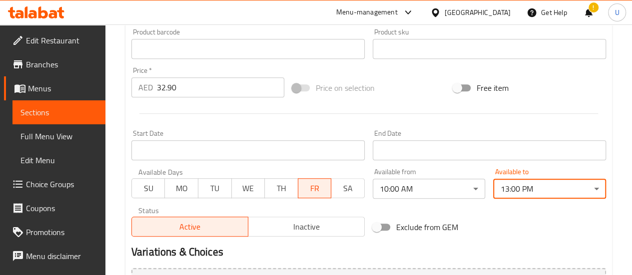
click at [515, 225] on div "Exclude from GEM" at bounding box center [449, 227] width 161 height 27
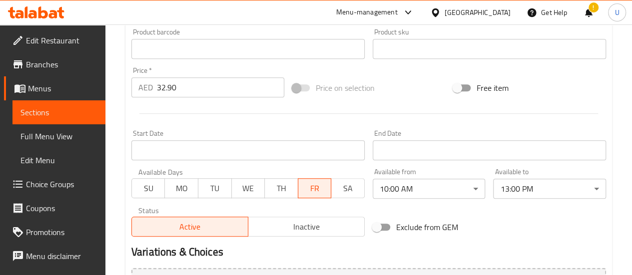
scroll to position [415, 0]
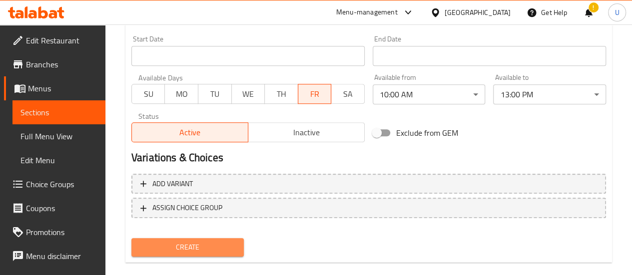
click at [184, 254] on button "Create" at bounding box center [187, 247] width 113 height 18
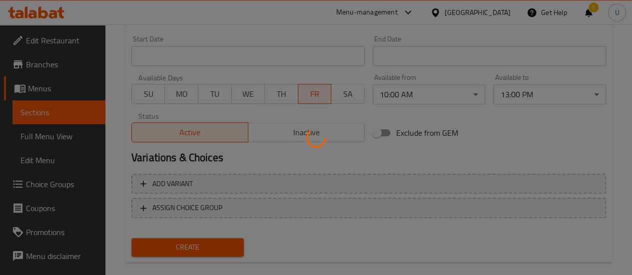
type input "0"
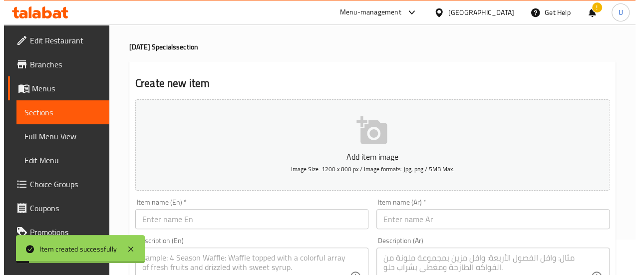
scroll to position [0, 0]
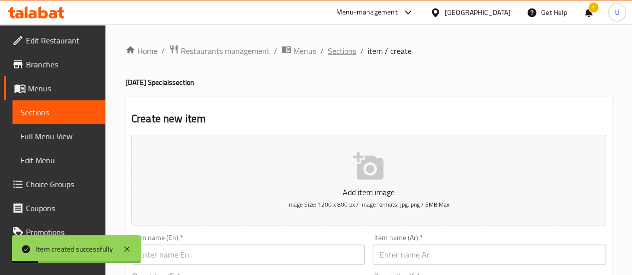
click at [347, 48] on span "Sections" at bounding box center [342, 51] width 28 height 12
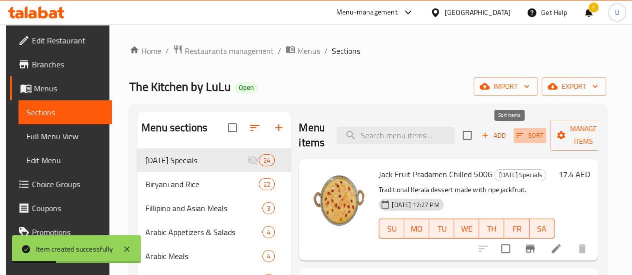
click at [516, 134] on span "Sort" at bounding box center [529, 135] width 27 height 11
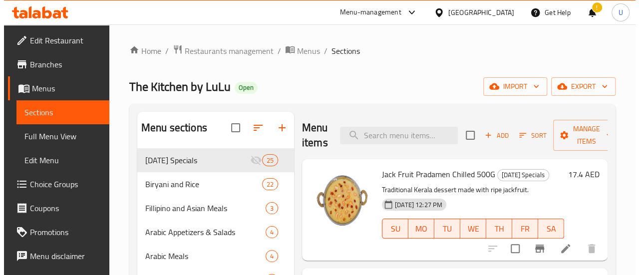
scroll to position [0, 0]
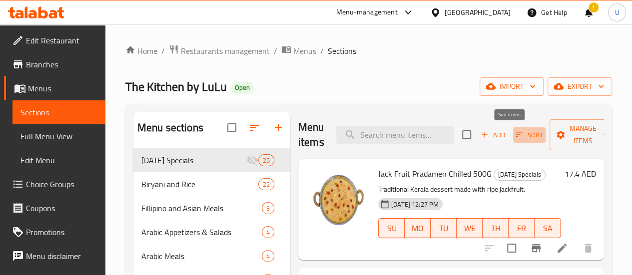
click at [515, 134] on span "Sort" at bounding box center [528, 134] width 27 height 11
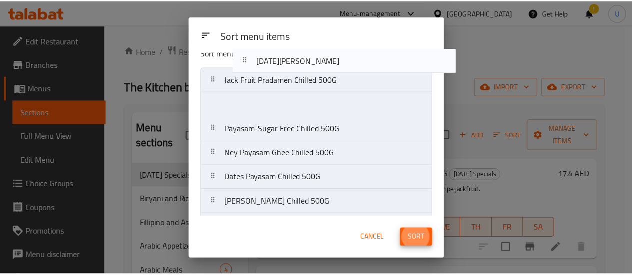
scroll to position [0, 0]
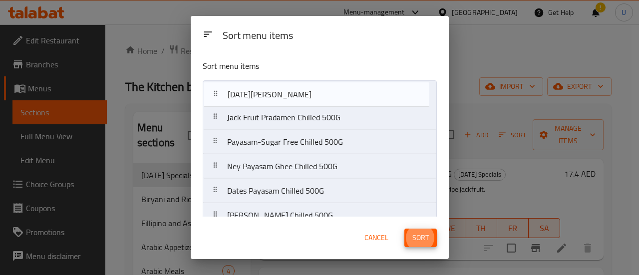
drag, startPoint x: 214, startPoint y: 202, endPoint x: 215, endPoint y: 90, distance: 111.9
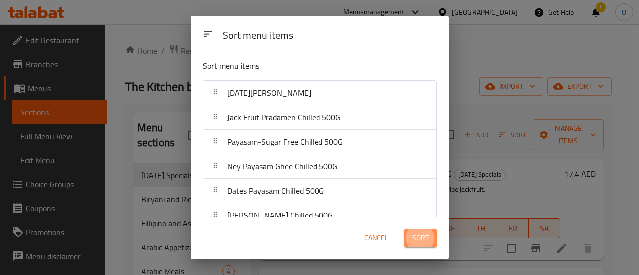
click at [421, 239] on span "Sort" at bounding box center [421, 238] width 16 height 12
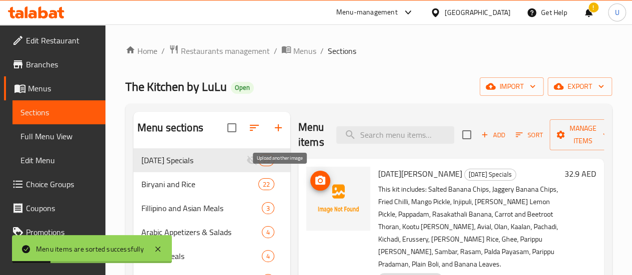
click at [310, 174] on button "upload picture" at bounding box center [320, 181] width 20 height 20
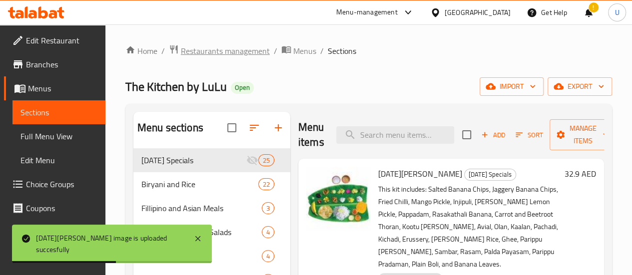
click at [242, 47] on span "Restaurants management" at bounding box center [225, 51] width 89 height 12
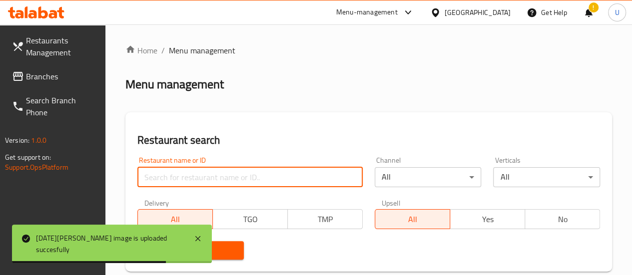
paste input "693661"
click at [175, 180] on input "693661" at bounding box center [249, 177] width 225 height 20
type input "693661"
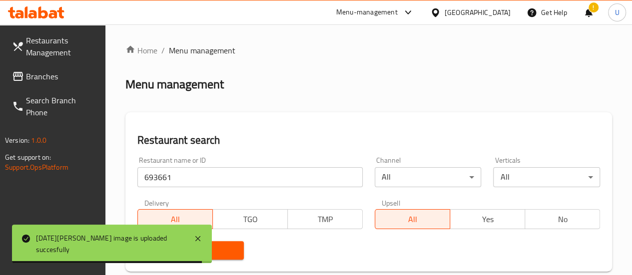
click at [206, 253] on span "Search" at bounding box center [190, 250] width 91 height 12
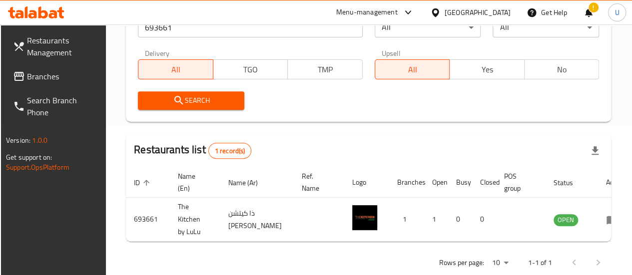
scroll to position [150, 0]
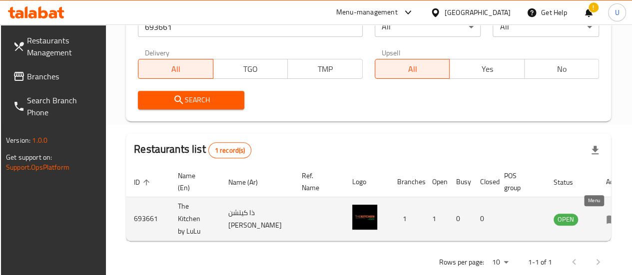
click at [606, 220] on link "enhanced table" at bounding box center [615, 219] width 18 height 12
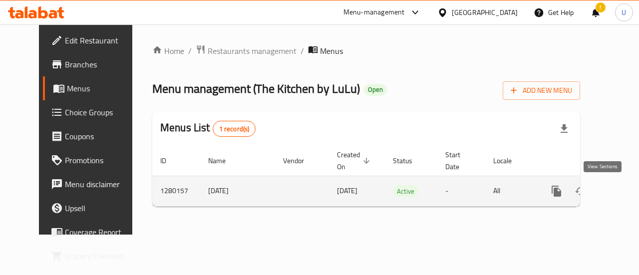
click at [623, 195] on icon "enhanced table" at bounding box center [629, 191] width 12 height 12
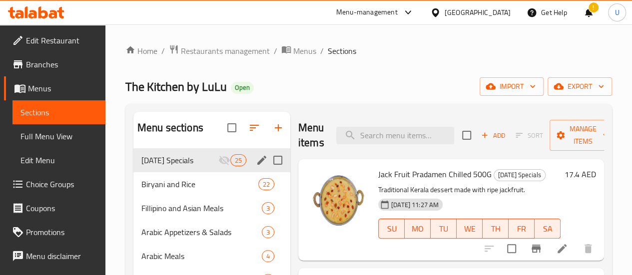
click at [267, 171] on input "Menu sections" at bounding box center [277, 160] width 21 height 21
checkbox input "true"
click at [515, 136] on span "Sort" at bounding box center [528, 135] width 27 height 11
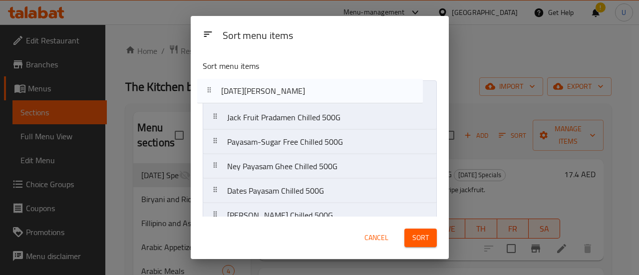
drag, startPoint x: 213, startPoint y: 202, endPoint x: 208, endPoint y: 89, distance: 112.5
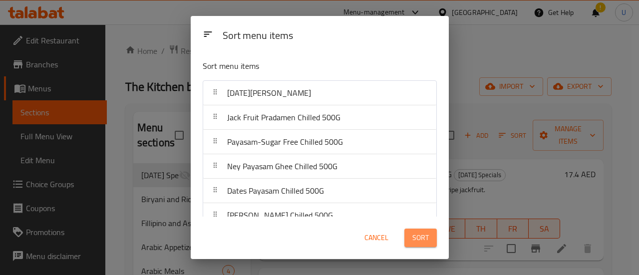
click at [415, 238] on span "Sort" at bounding box center [421, 238] width 16 height 12
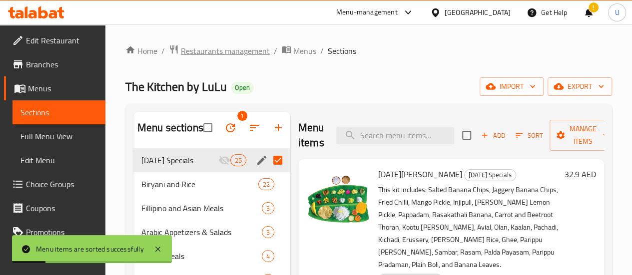
click at [209, 46] on span "Restaurants management" at bounding box center [225, 51] width 89 height 12
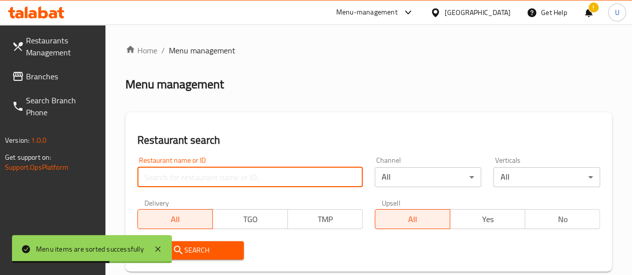
paste input "699576"
click at [148, 185] on input "699576" at bounding box center [249, 177] width 225 height 20
type input "699576"
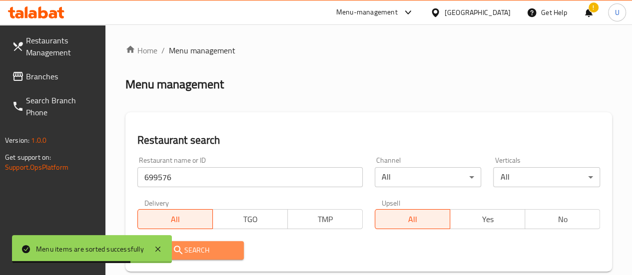
click at [195, 251] on span "Search" at bounding box center [190, 250] width 91 height 12
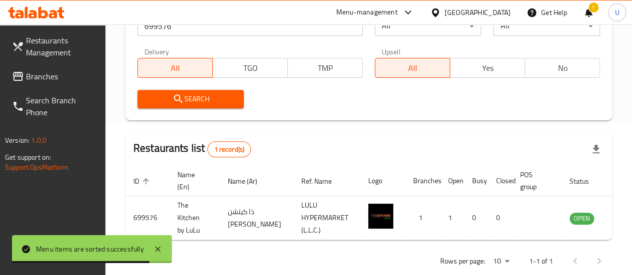
scroll to position [152, 0]
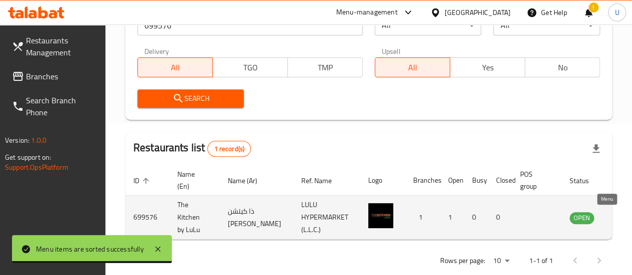
click at [622, 218] on icon "enhanced table" at bounding box center [628, 218] width 12 height 12
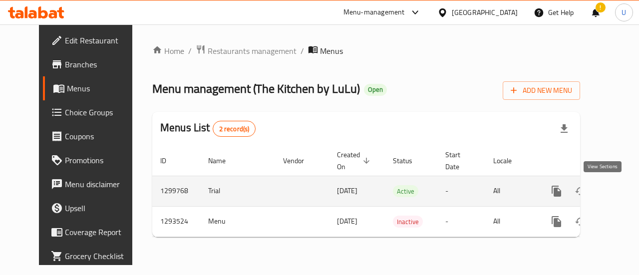
click at [624, 189] on icon "enhanced table" at bounding box center [628, 191] width 9 height 9
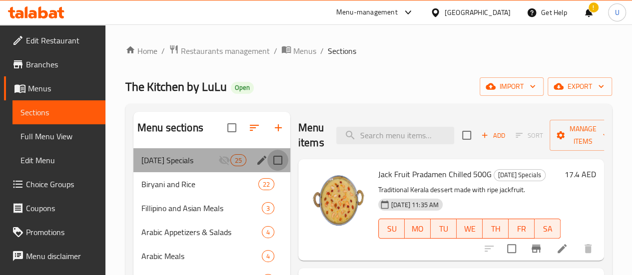
click at [267, 171] on input "Menu sections" at bounding box center [277, 160] width 21 height 21
checkbox input "true"
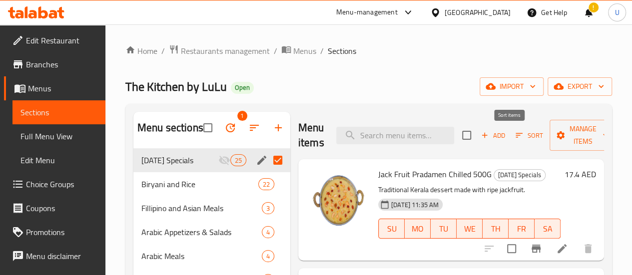
click at [515, 136] on span "Sort" at bounding box center [528, 135] width 27 height 11
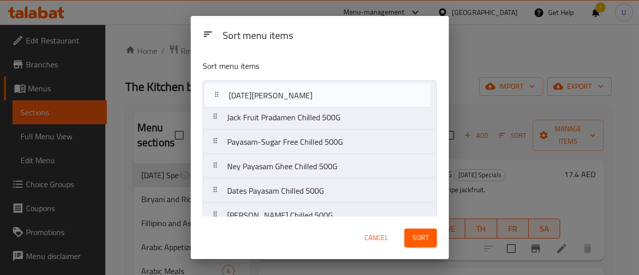
drag, startPoint x: 216, startPoint y: 201, endPoint x: 219, endPoint y: 92, distance: 108.9
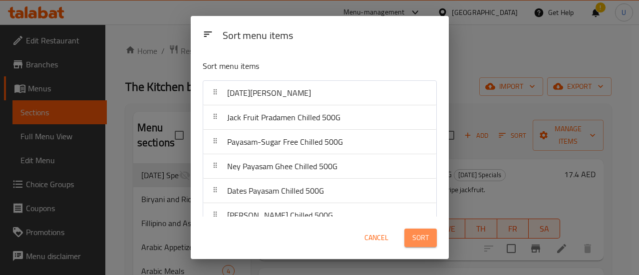
click at [421, 241] on span "Sort" at bounding box center [421, 238] width 16 height 12
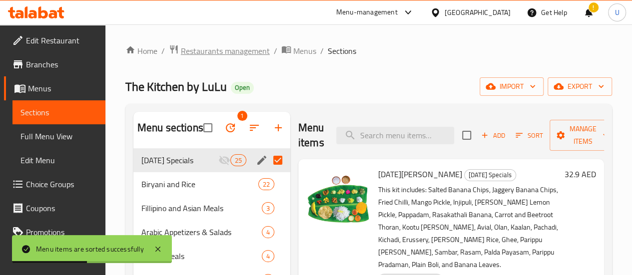
click at [243, 50] on span "Restaurants management" at bounding box center [225, 51] width 89 height 12
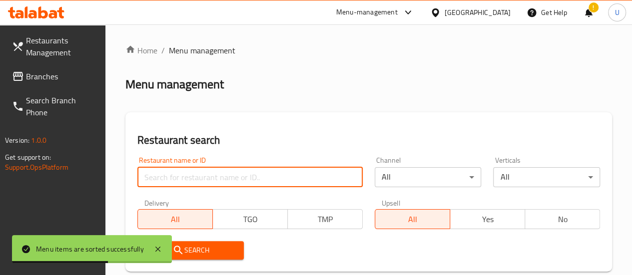
paste input "699649"
click at [209, 176] on input "699649" at bounding box center [249, 177] width 225 height 20
type input "699649"
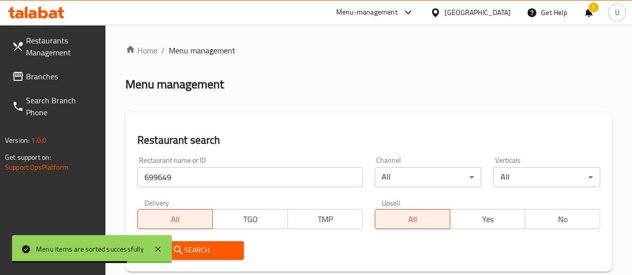
click at [202, 250] on span "Search" at bounding box center [190, 250] width 91 height 12
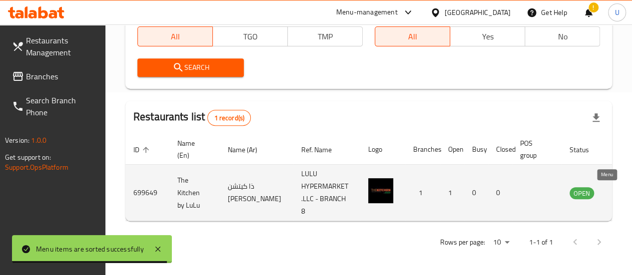
click at [622, 189] on icon "enhanced table" at bounding box center [627, 193] width 11 height 8
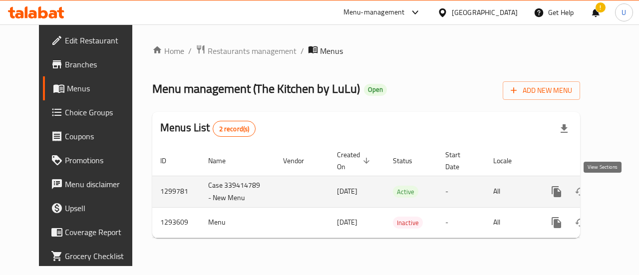
click at [624, 190] on icon "enhanced table" at bounding box center [628, 191] width 9 height 9
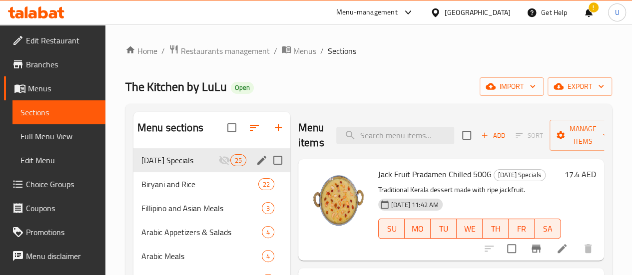
click at [267, 171] on input "Menu sections" at bounding box center [277, 160] width 21 height 21
checkbox input "true"
click at [515, 135] on span "Sort" at bounding box center [528, 135] width 27 height 11
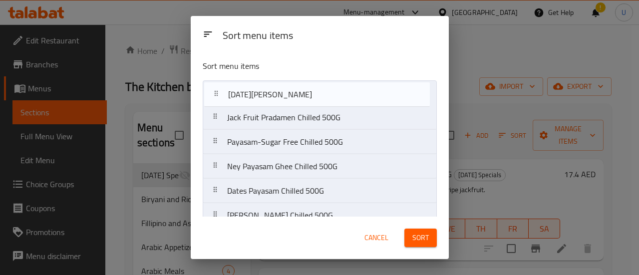
drag, startPoint x: 213, startPoint y: 201, endPoint x: 216, endPoint y: 84, distance: 116.9
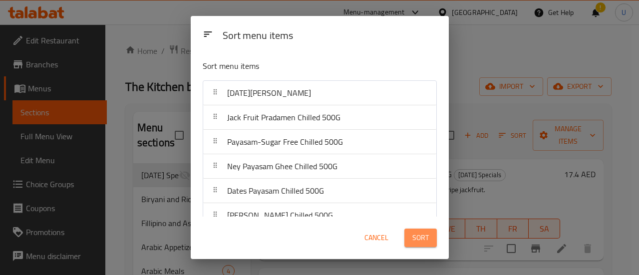
click at [423, 240] on span "Sort" at bounding box center [421, 238] width 16 height 12
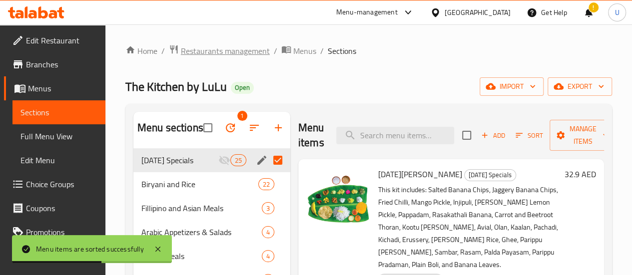
click at [237, 47] on span "Restaurants management" at bounding box center [225, 51] width 89 height 12
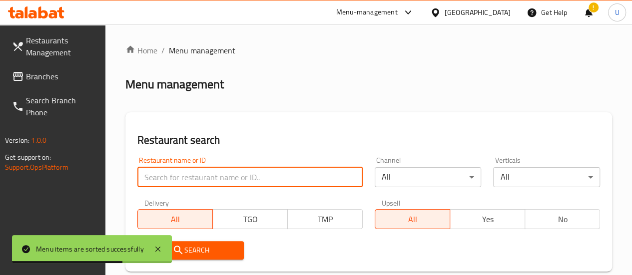
click at [175, 181] on input "search" at bounding box center [249, 177] width 225 height 20
paste input "700998"
type input "700998"
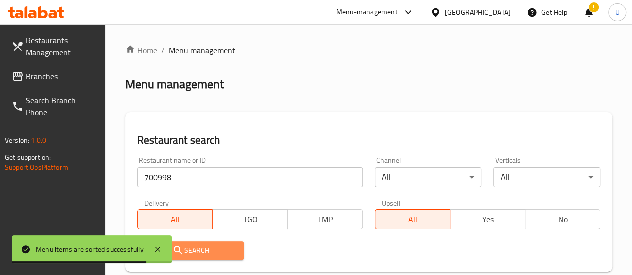
click at [187, 247] on span "Search" at bounding box center [190, 250] width 91 height 12
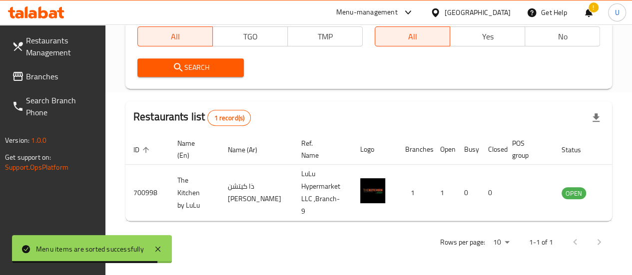
scroll to position [190, 0]
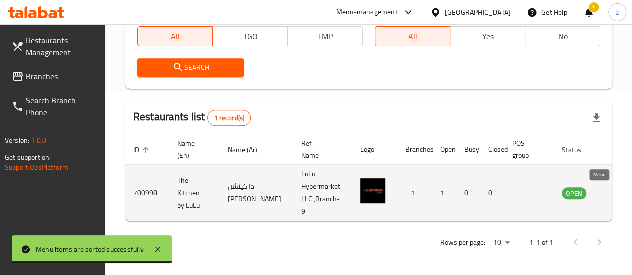
click at [614, 187] on icon "enhanced table" at bounding box center [620, 193] width 12 height 12
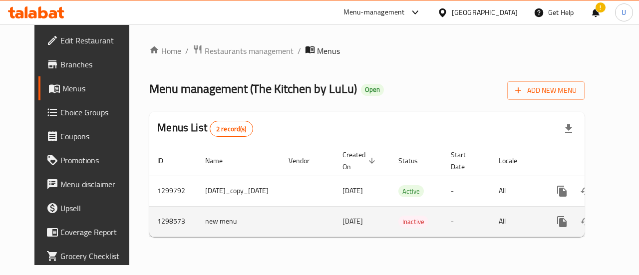
scroll to position [0, 41]
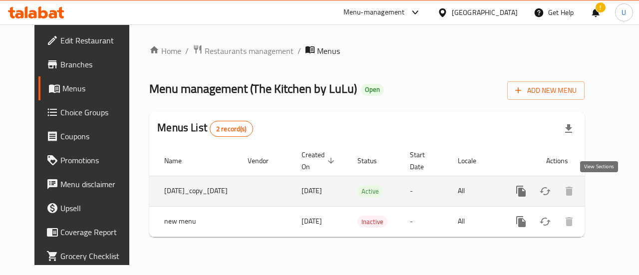
click at [595, 194] on icon "enhanced table" at bounding box center [593, 191] width 9 height 9
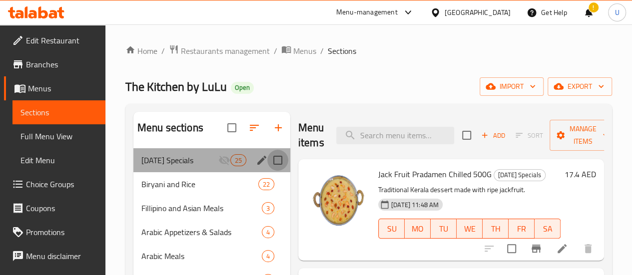
click at [267, 171] on input "Menu sections" at bounding box center [277, 160] width 21 height 21
checkbox input "true"
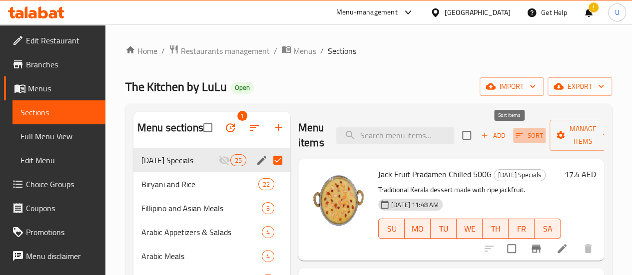
click at [515, 135] on span "Sort" at bounding box center [528, 135] width 27 height 11
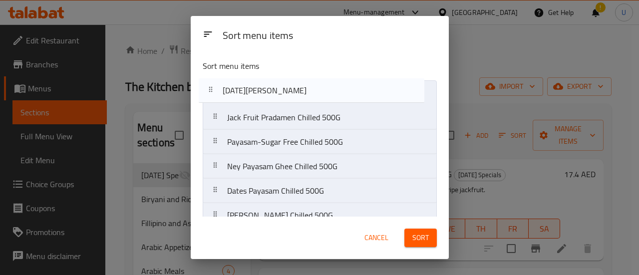
drag, startPoint x: 215, startPoint y: 201, endPoint x: 210, endPoint y: 74, distance: 127.0
click at [210, 74] on div "Sort menu items Jack Fruit Pradamen Chilled 500G Payasam-Sugar Free Chilled 500…" at bounding box center [320, 134] width 258 height 165
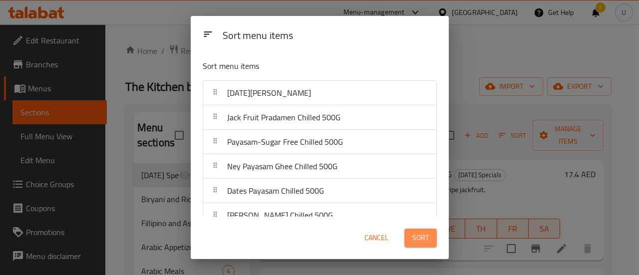
click at [418, 241] on span "Sort" at bounding box center [421, 238] width 16 height 12
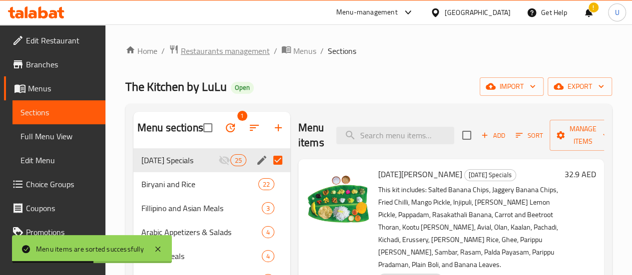
click at [250, 51] on span "Restaurants management" at bounding box center [225, 51] width 89 height 12
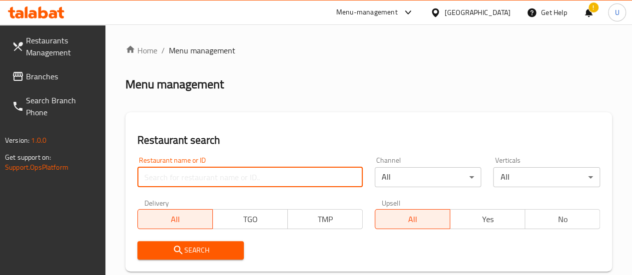
paste input "701338"
click at [184, 182] on input "701338" at bounding box center [249, 177] width 225 height 20
type input "701338"
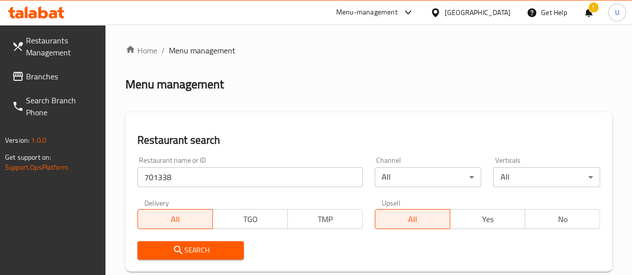
click at [201, 247] on span "Search" at bounding box center [190, 250] width 91 height 12
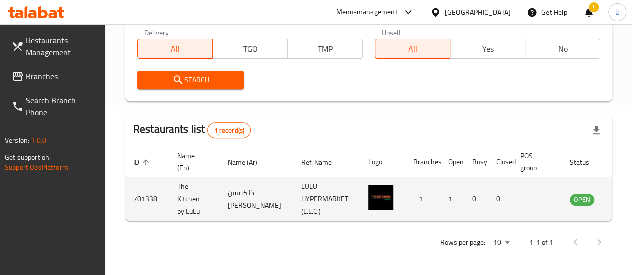
scroll to position [0, 13]
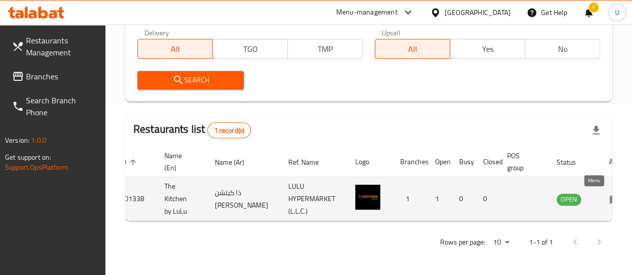
click at [615, 198] on icon "enhanced table" at bounding box center [616, 200] width 3 height 4
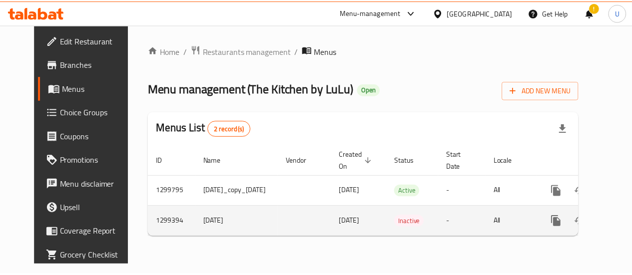
scroll to position [0, 41]
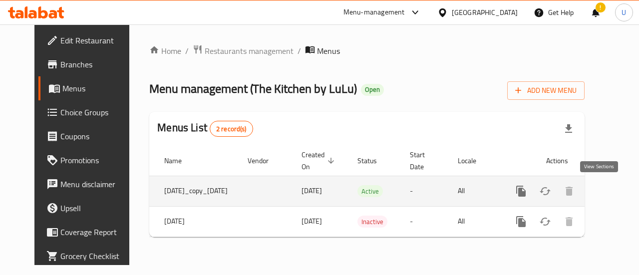
click at [592, 191] on link "enhanced table" at bounding box center [593, 191] width 24 height 24
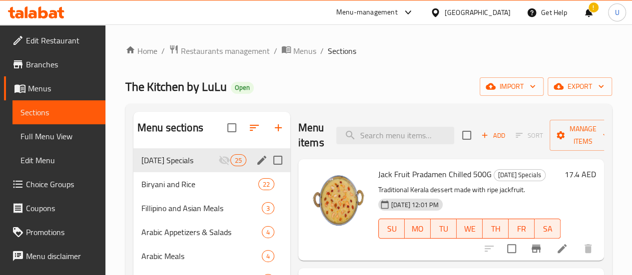
click at [267, 171] on input "Menu sections" at bounding box center [277, 160] width 21 height 21
checkbox input "true"
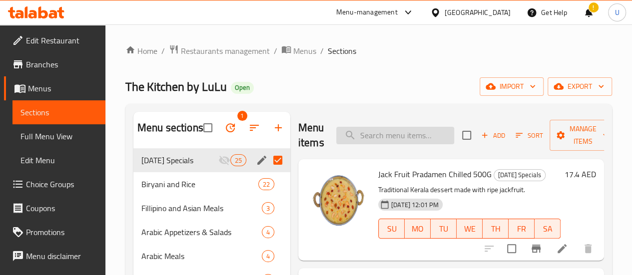
click at [367, 130] on input "search" at bounding box center [395, 135] width 118 height 17
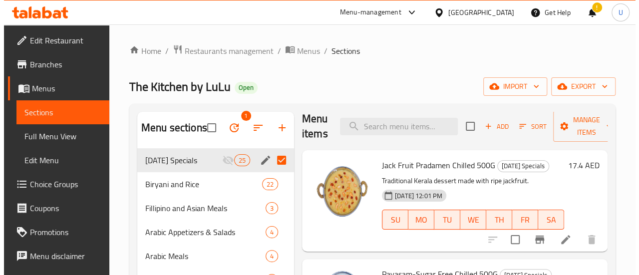
scroll to position [8, 0]
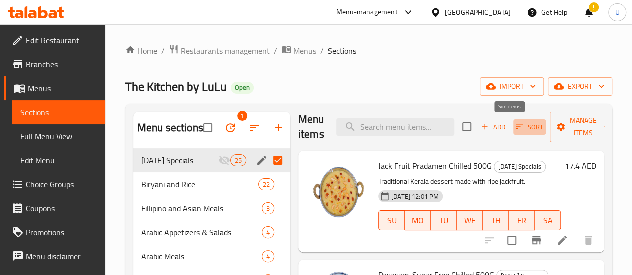
click at [515, 132] on span "Sort" at bounding box center [528, 126] width 27 height 11
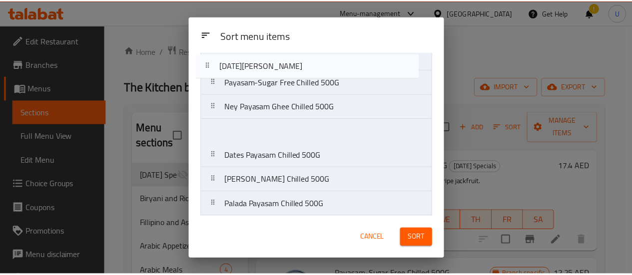
scroll to position [0, 0]
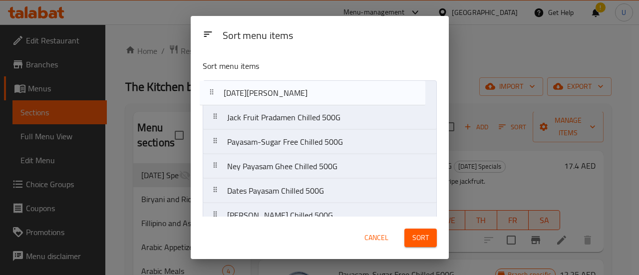
drag, startPoint x: 214, startPoint y: 203, endPoint x: 211, endPoint y: 84, distance: 118.9
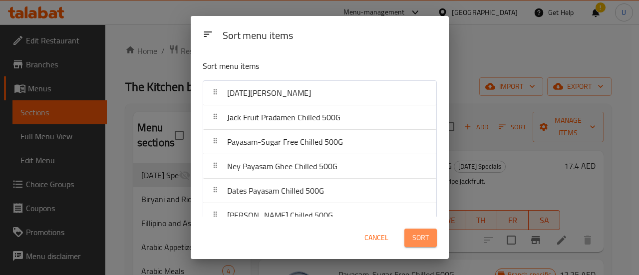
click at [417, 237] on span "Sort" at bounding box center [421, 238] width 16 height 12
